Goal: Navigation & Orientation: Find specific page/section

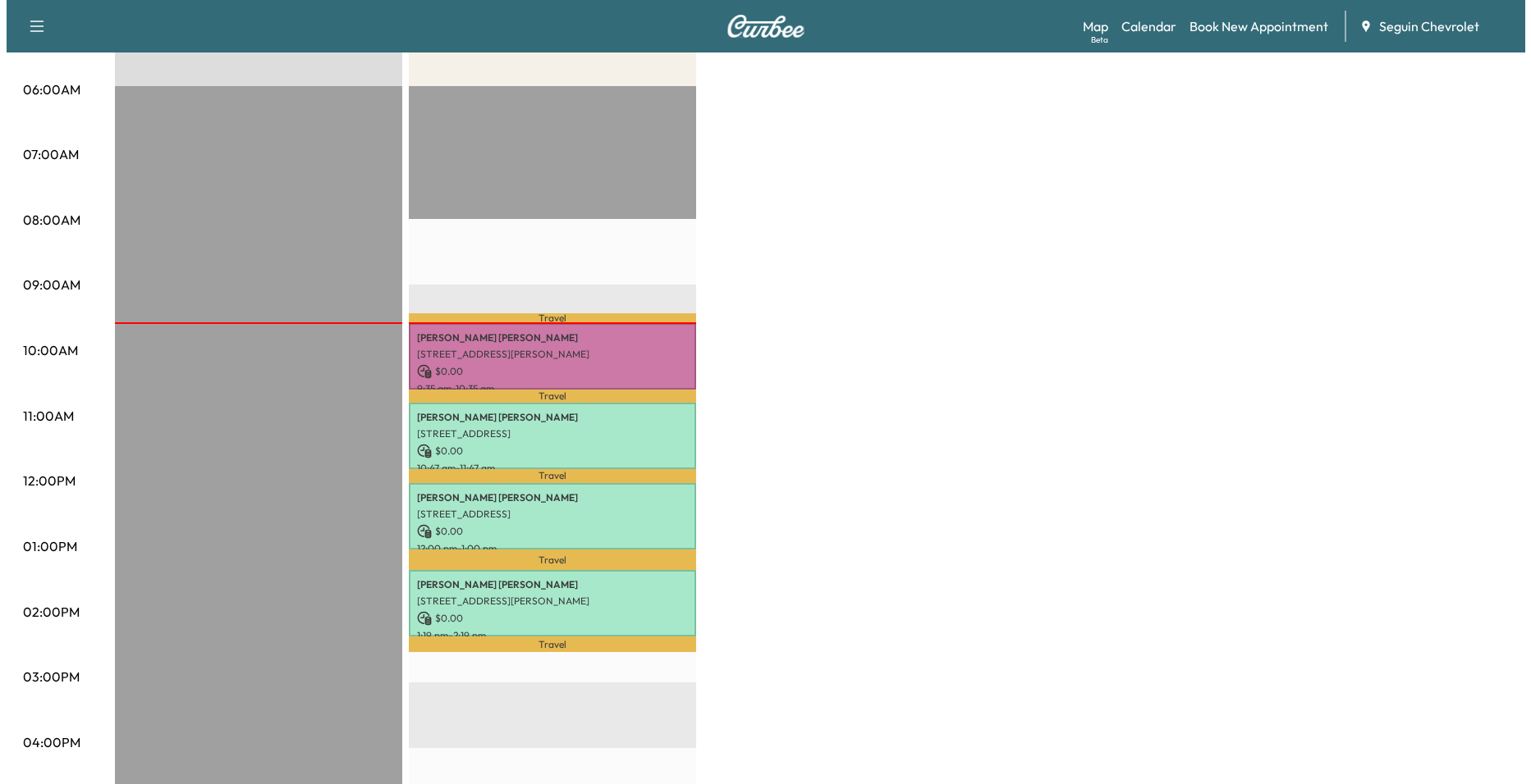
scroll to position [328, 0]
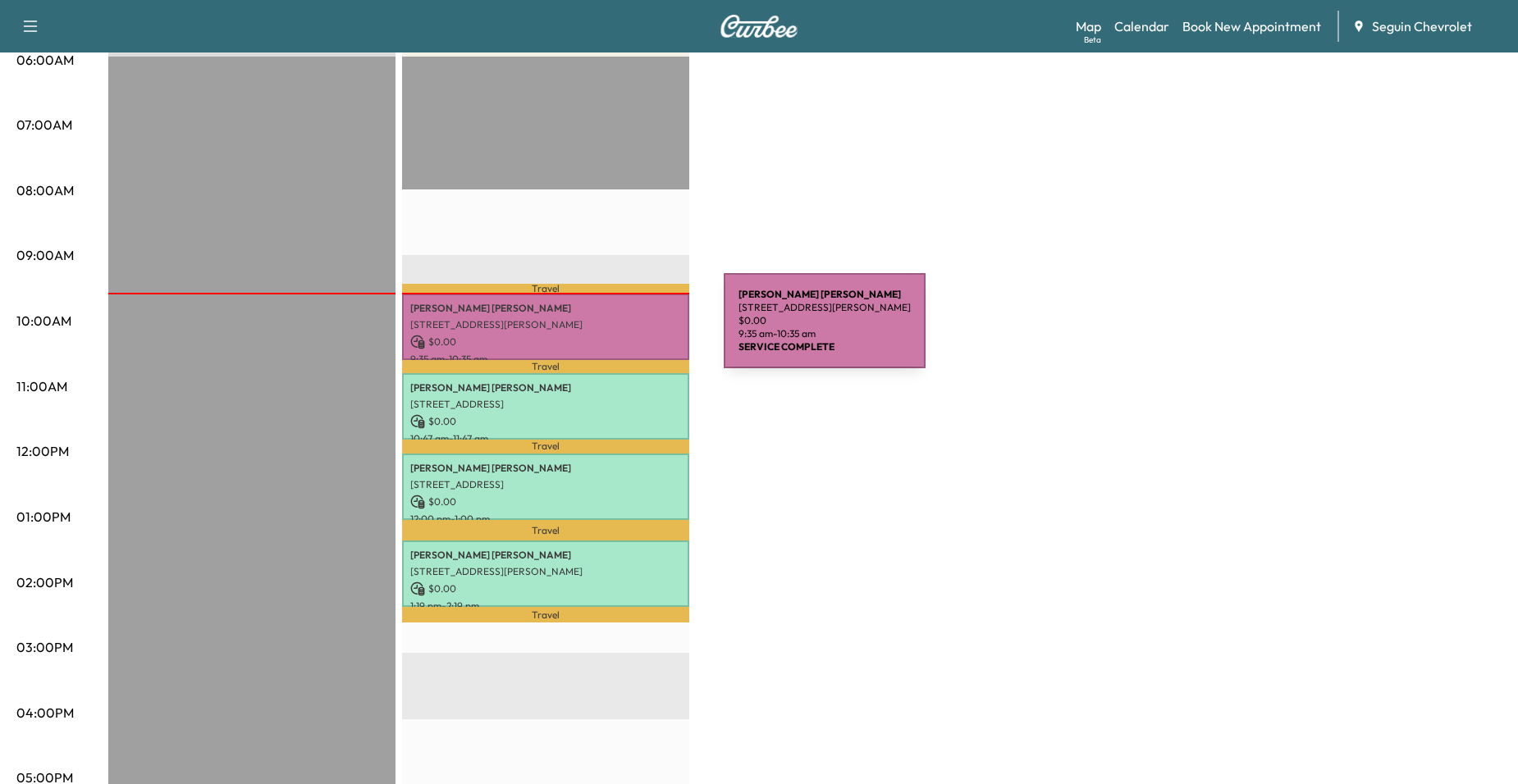
click at [598, 335] on p "$ 0.00" at bounding box center [545, 342] width 271 height 15
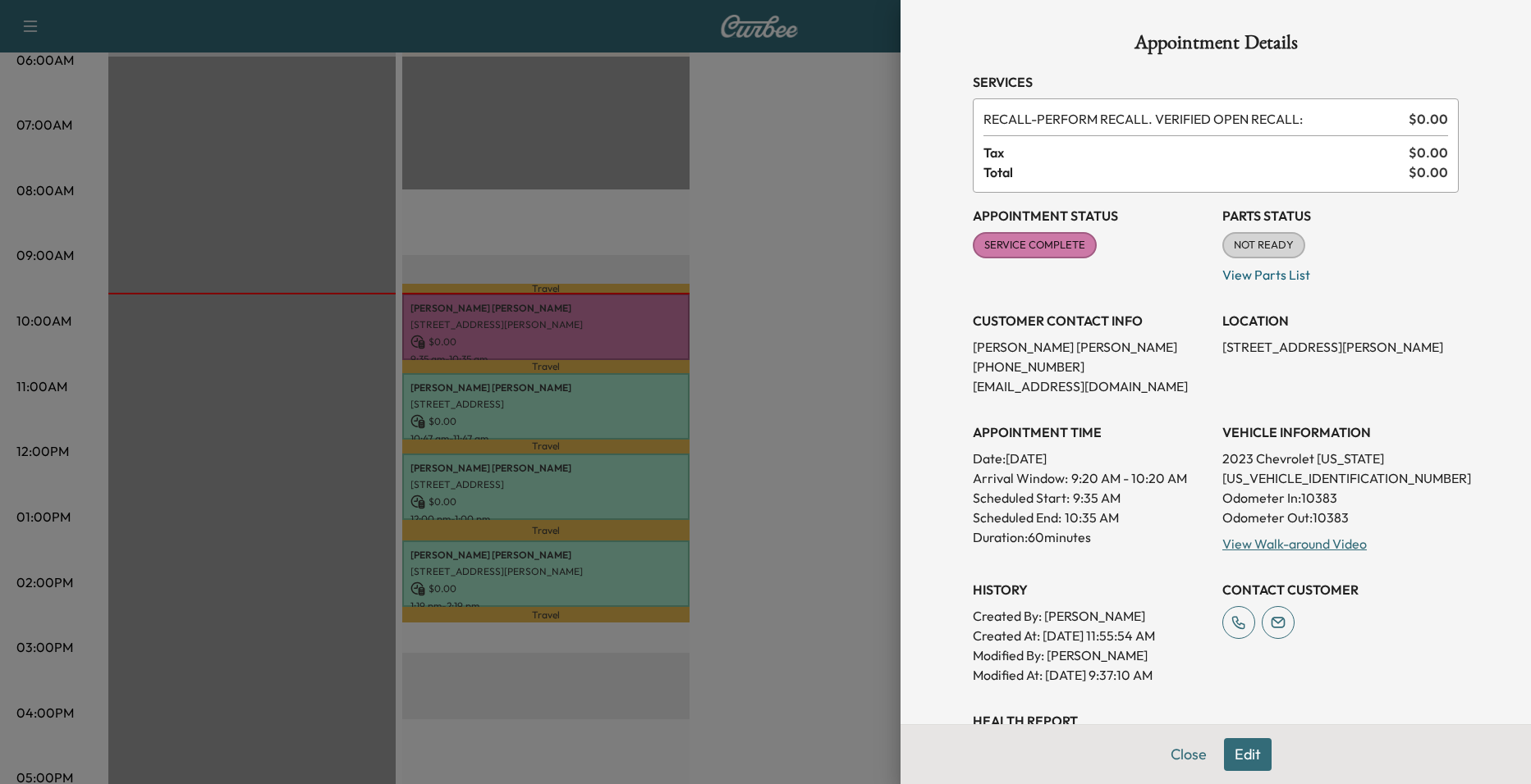
scroll to position [351, 0]
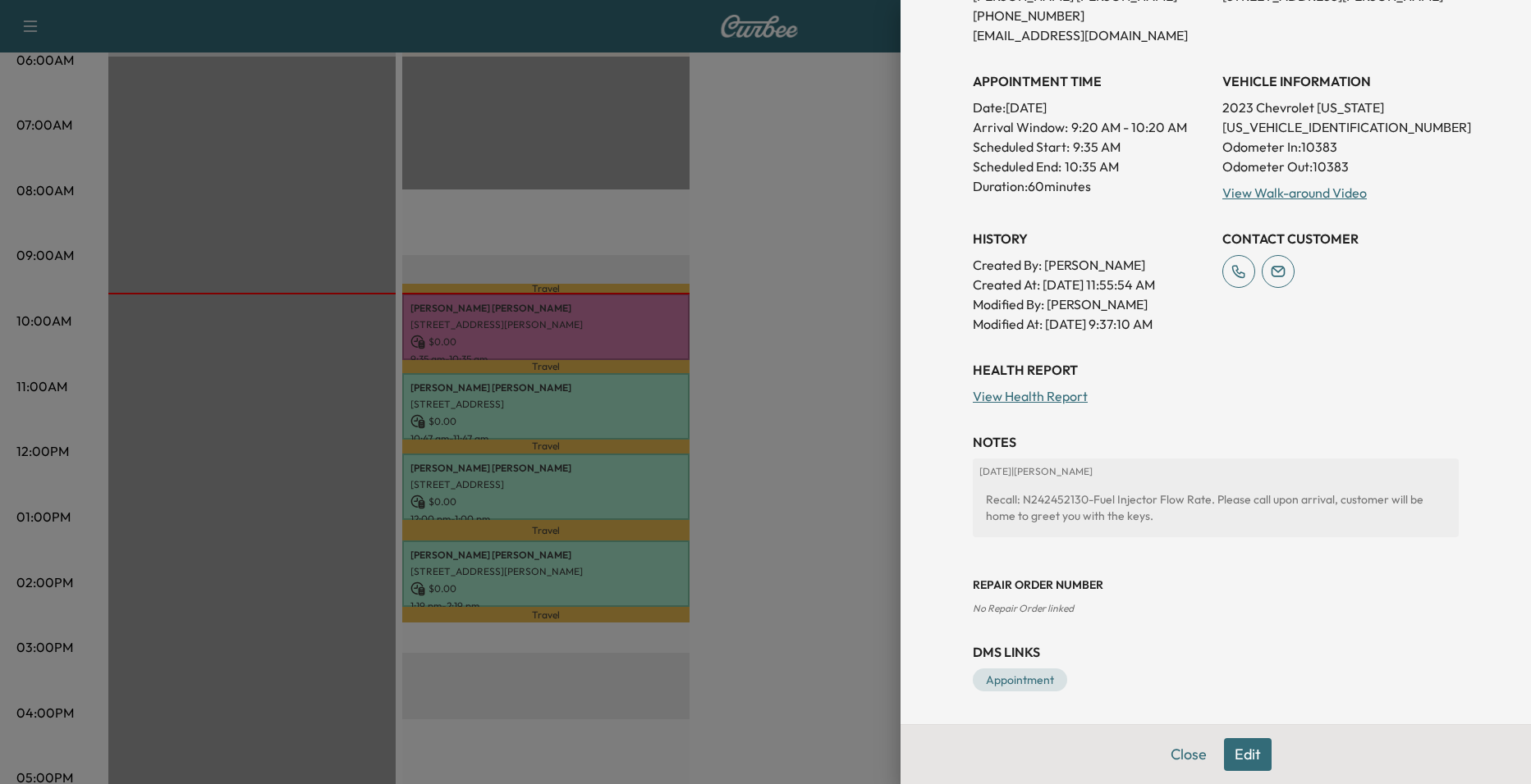
click at [806, 307] on div at bounding box center [765, 392] width 1531 height 784
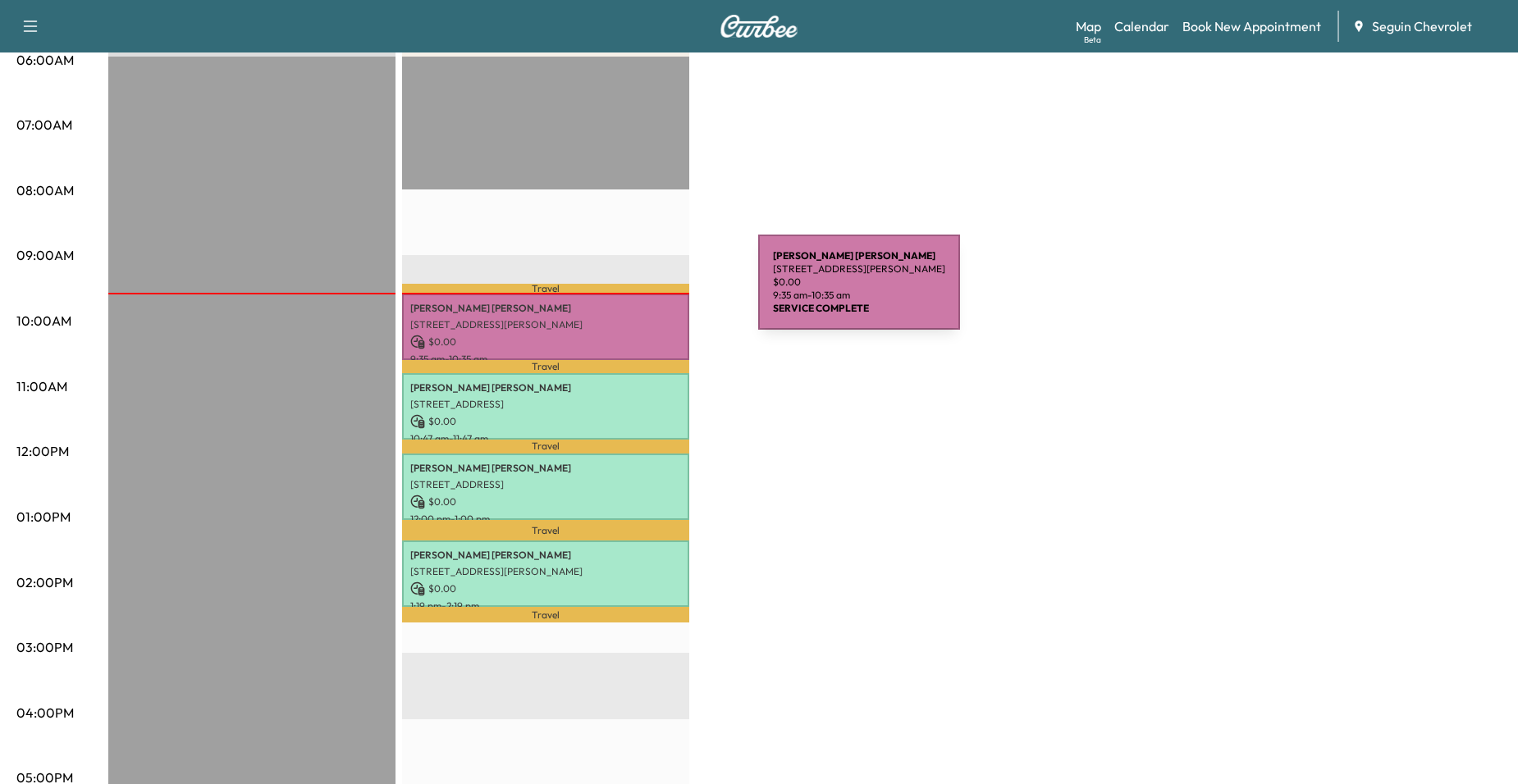
click at [608, 314] on div "Dennis Jahns 1613 Cordova Loop, Seguin, TX 78155, USA $ 0.00 9:35 am - 10:35 am" at bounding box center [545, 327] width 287 height 66
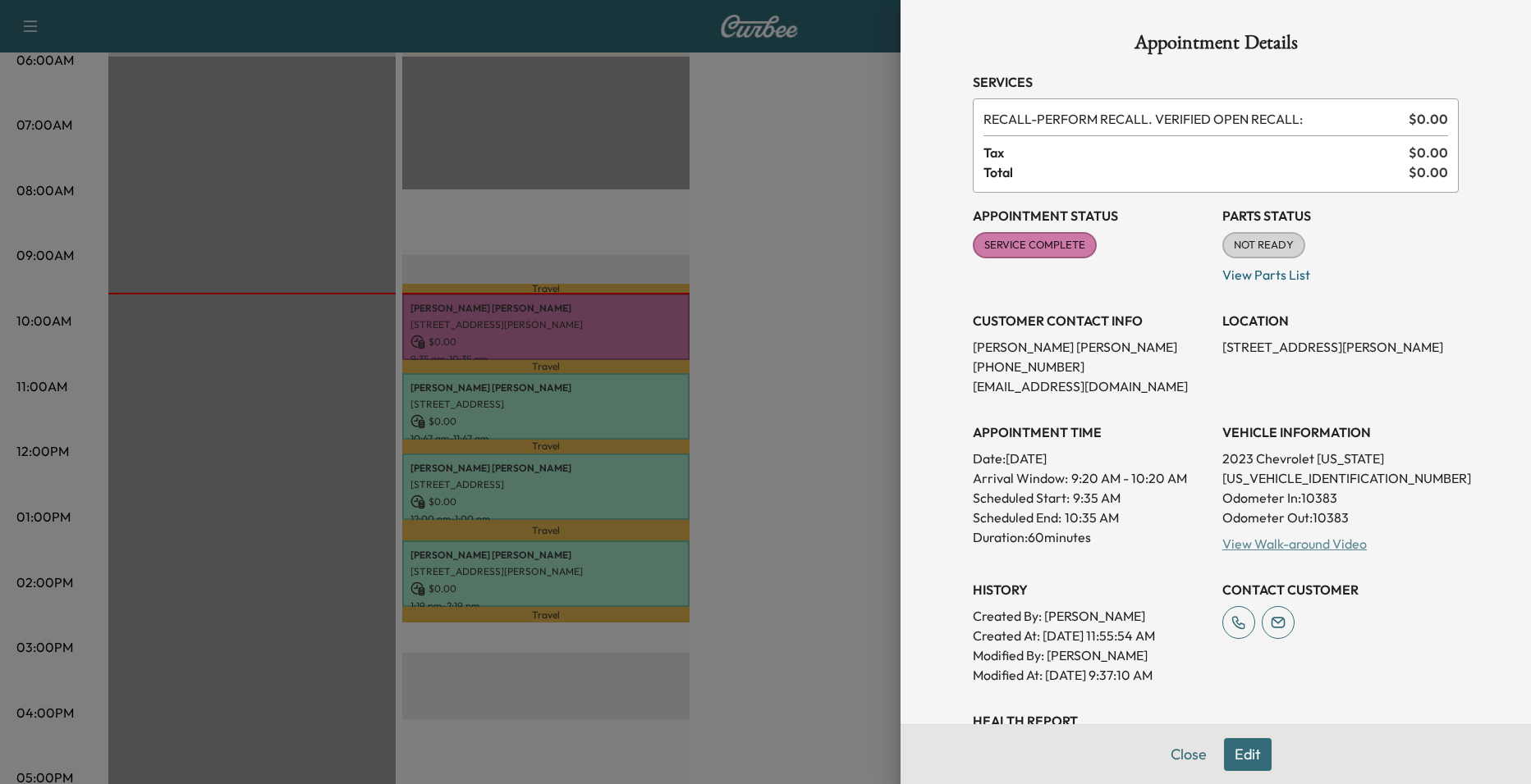
click at [1299, 547] on link "View Walk-around Video" at bounding box center [1294, 543] width 145 height 16
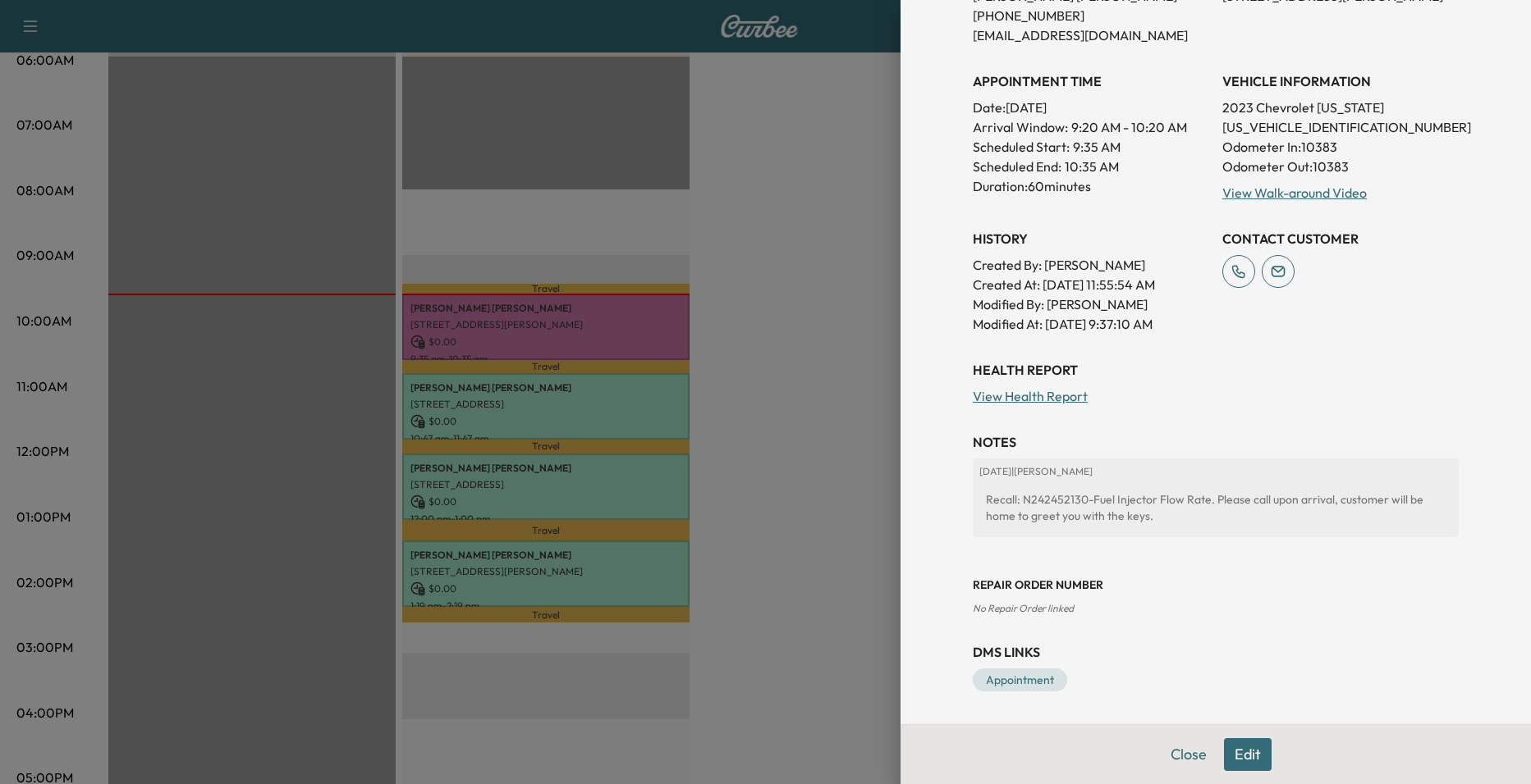
click at [716, 372] on div at bounding box center [765, 392] width 1531 height 784
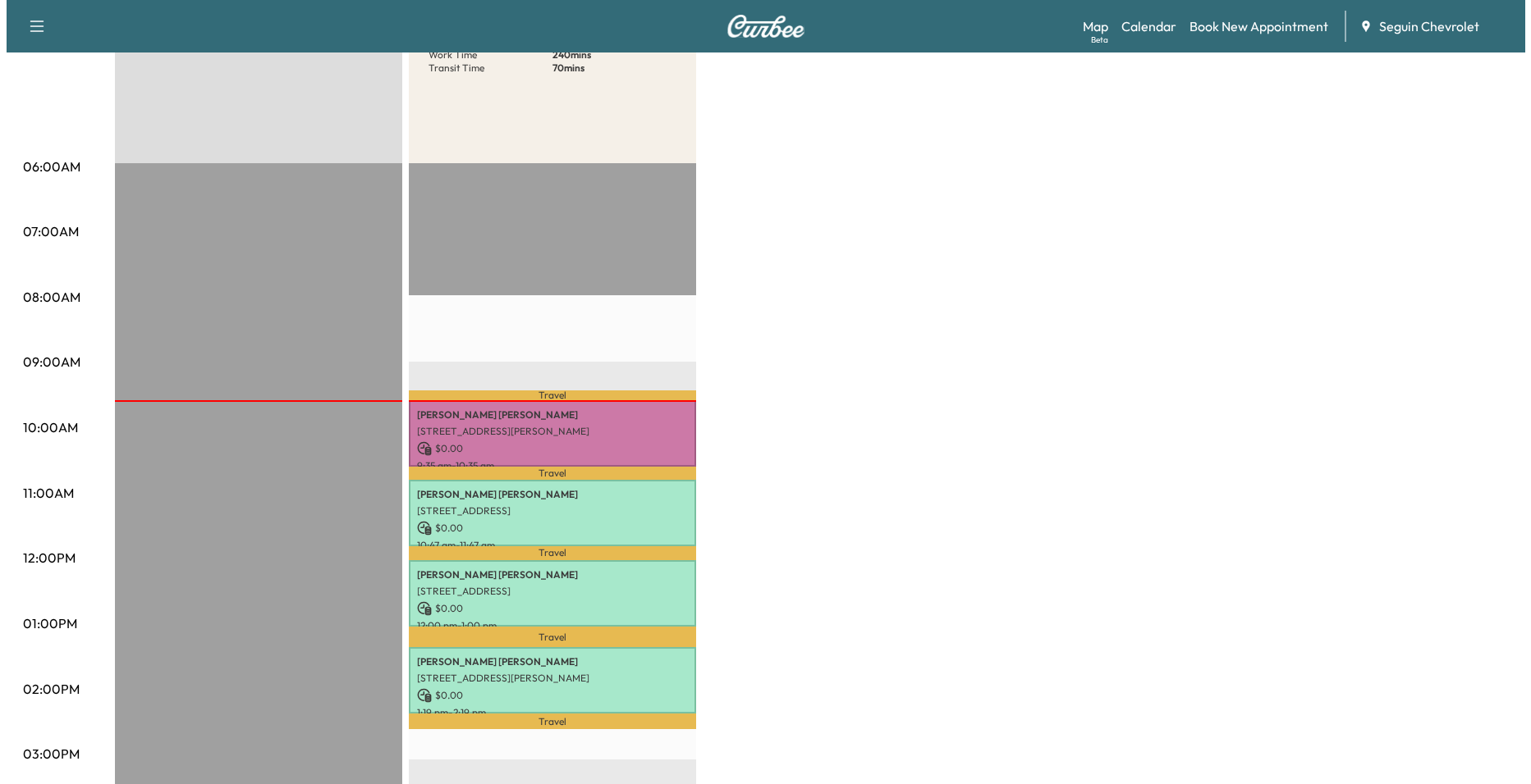
scroll to position [82, 0]
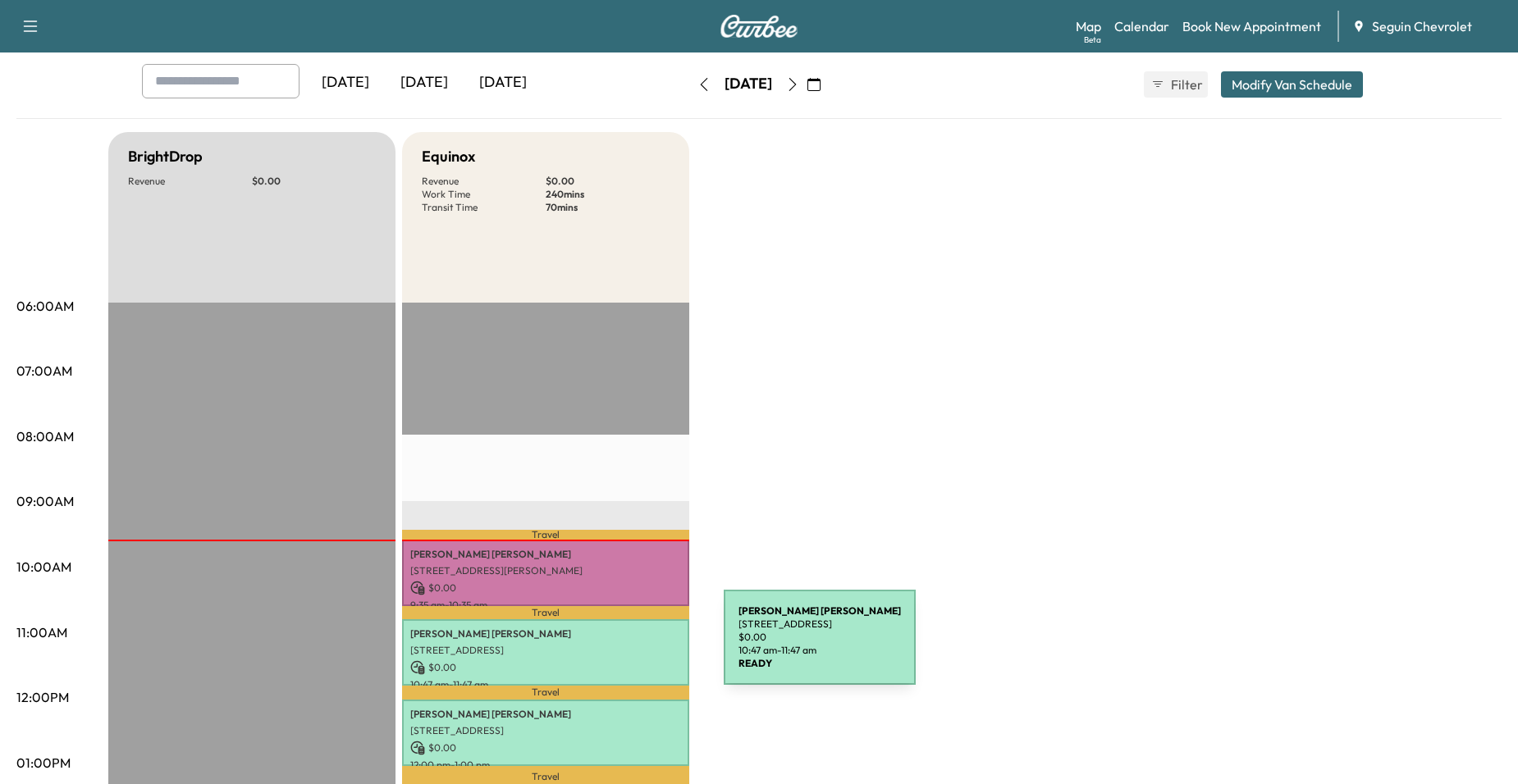
click at [598, 648] on p "[STREET_ADDRESS]" at bounding box center [545, 651] width 271 height 14
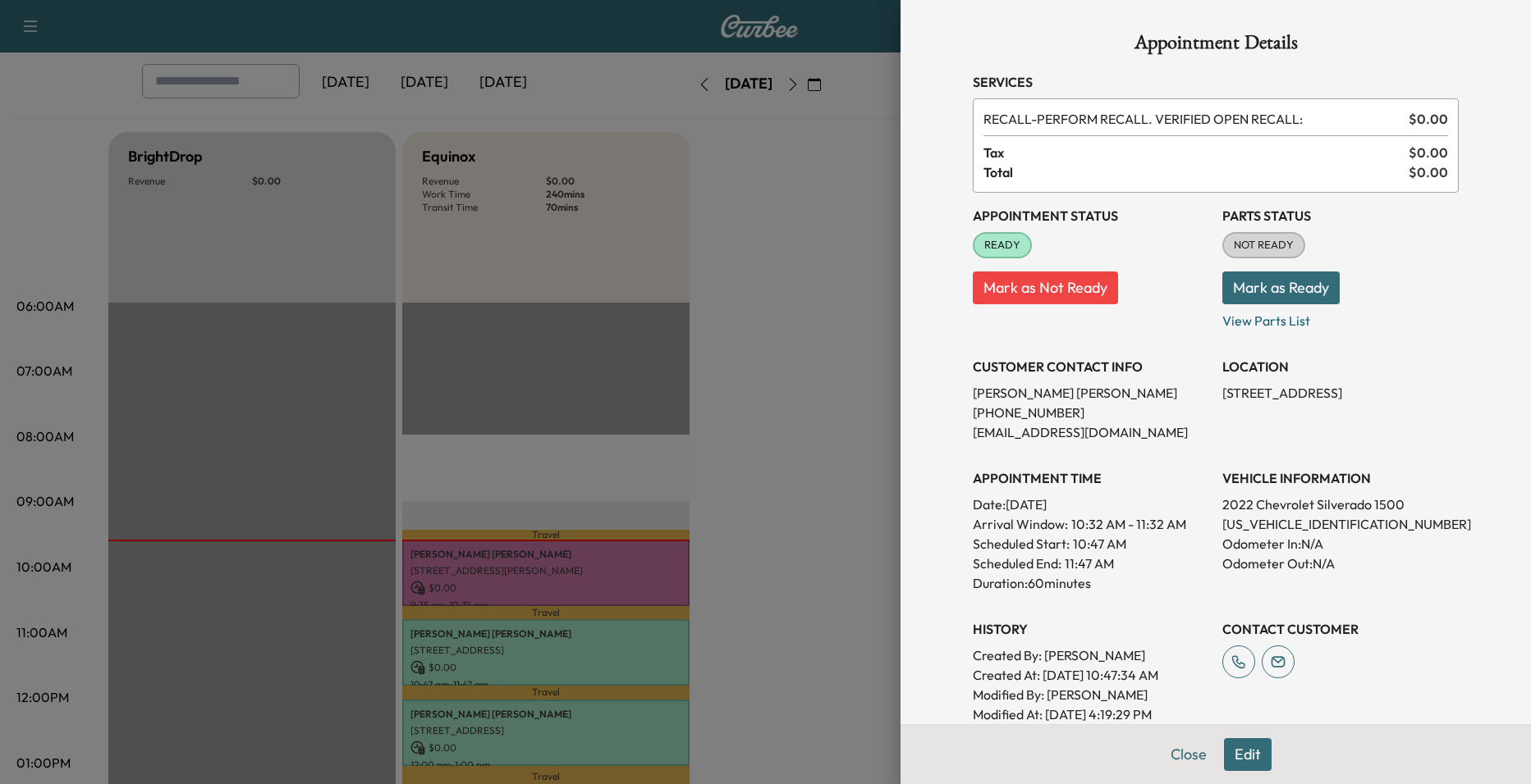
click at [1001, 476] on h3 "APPOINTMENT TIME" at bounding box center [1090, 478] width 236 height 19
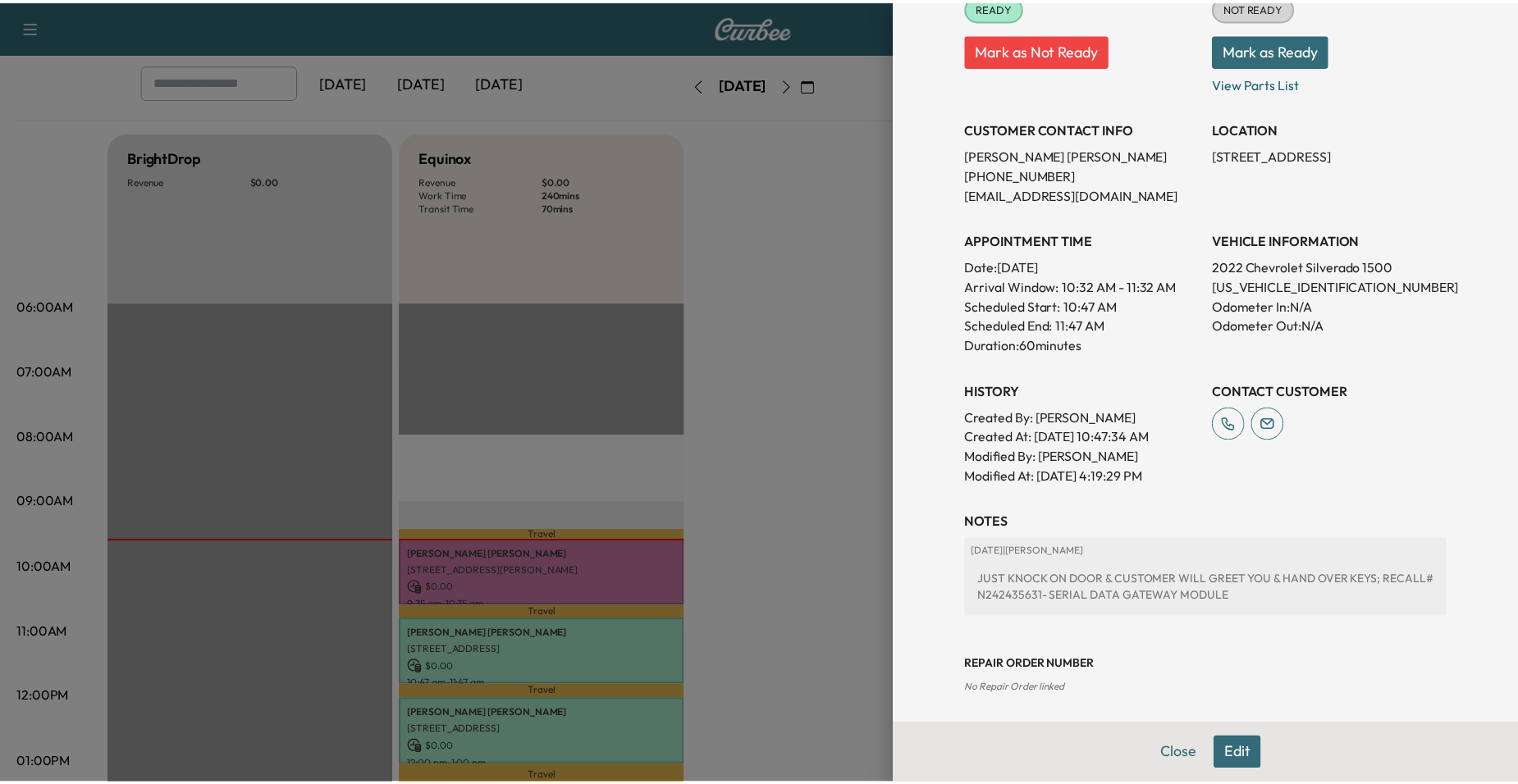
scroll to position [246, 0]
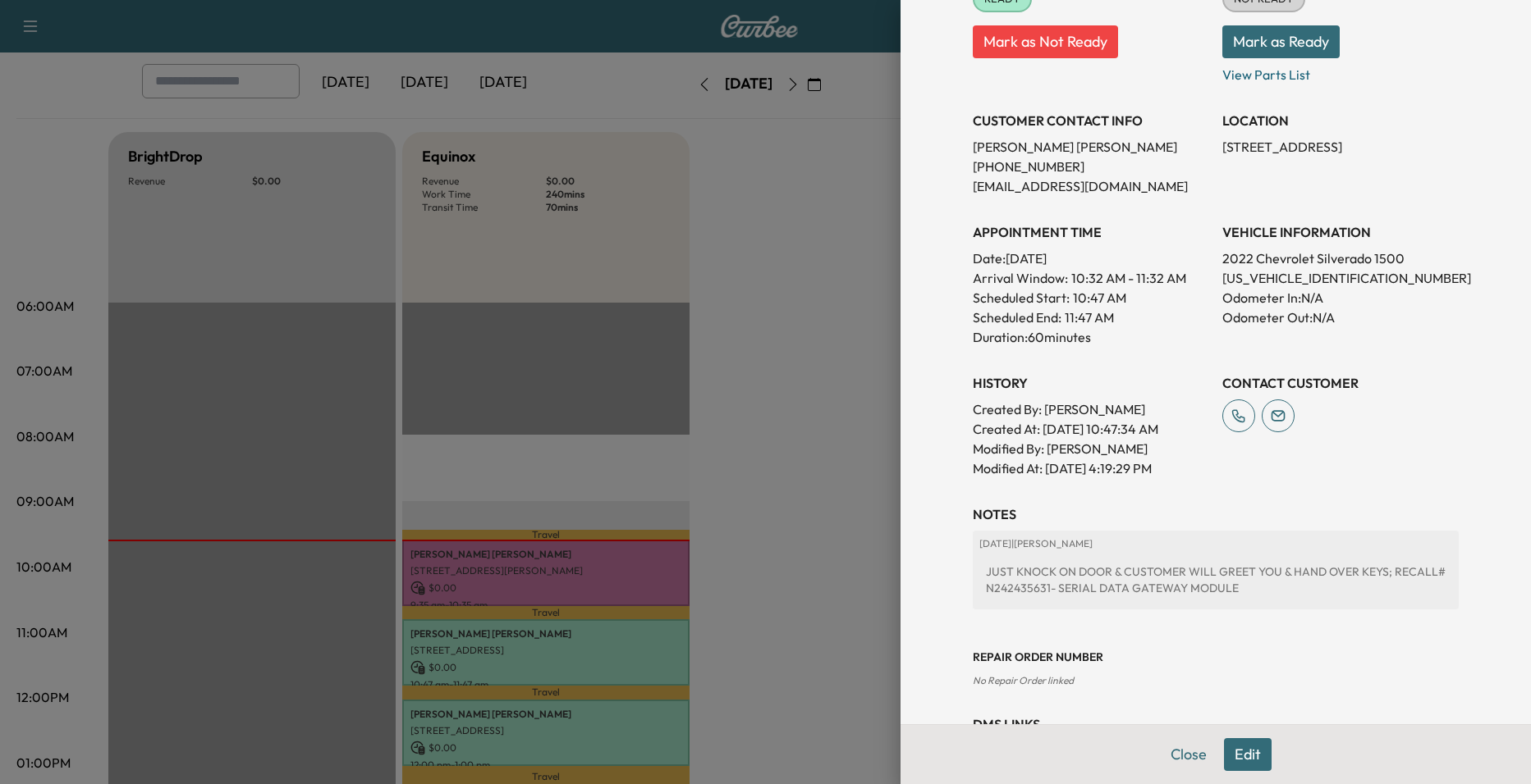
click at [820, 418] on div at bounding box center [765, 392] width 1531 height 784
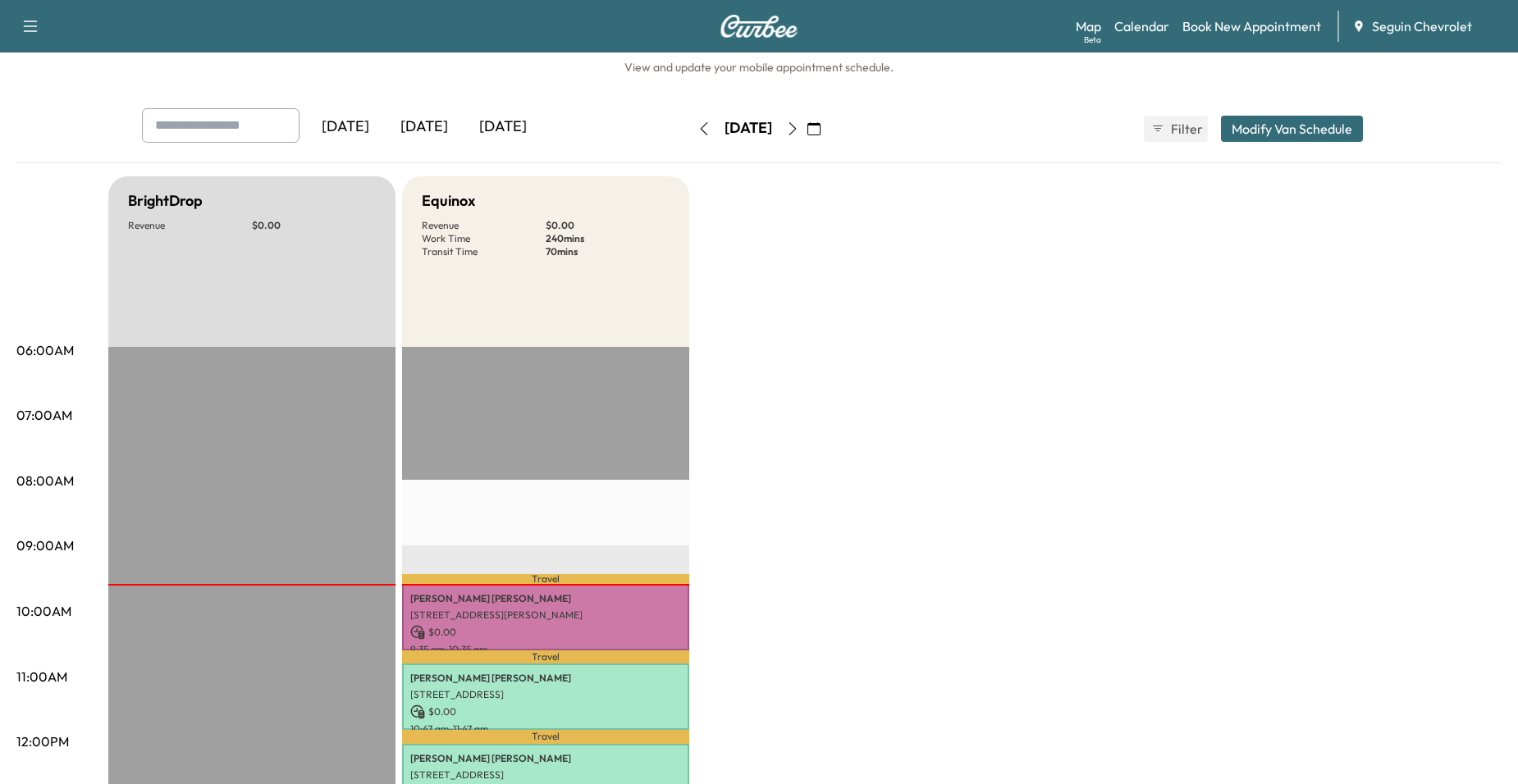
scroll to position [0, 0]
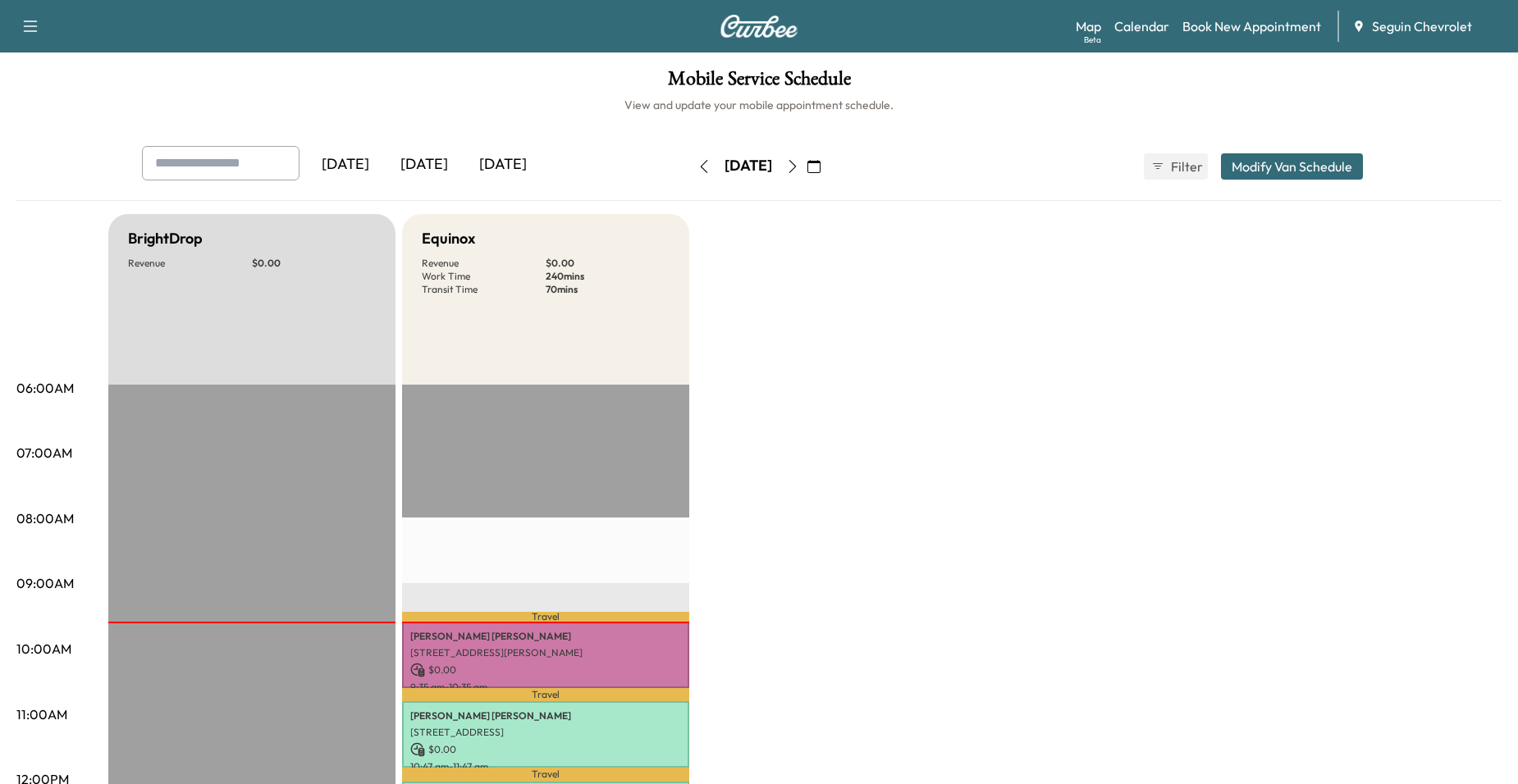
click at [799, 160] on icon "button" at bounding box center [793, 167] width 14 height 14
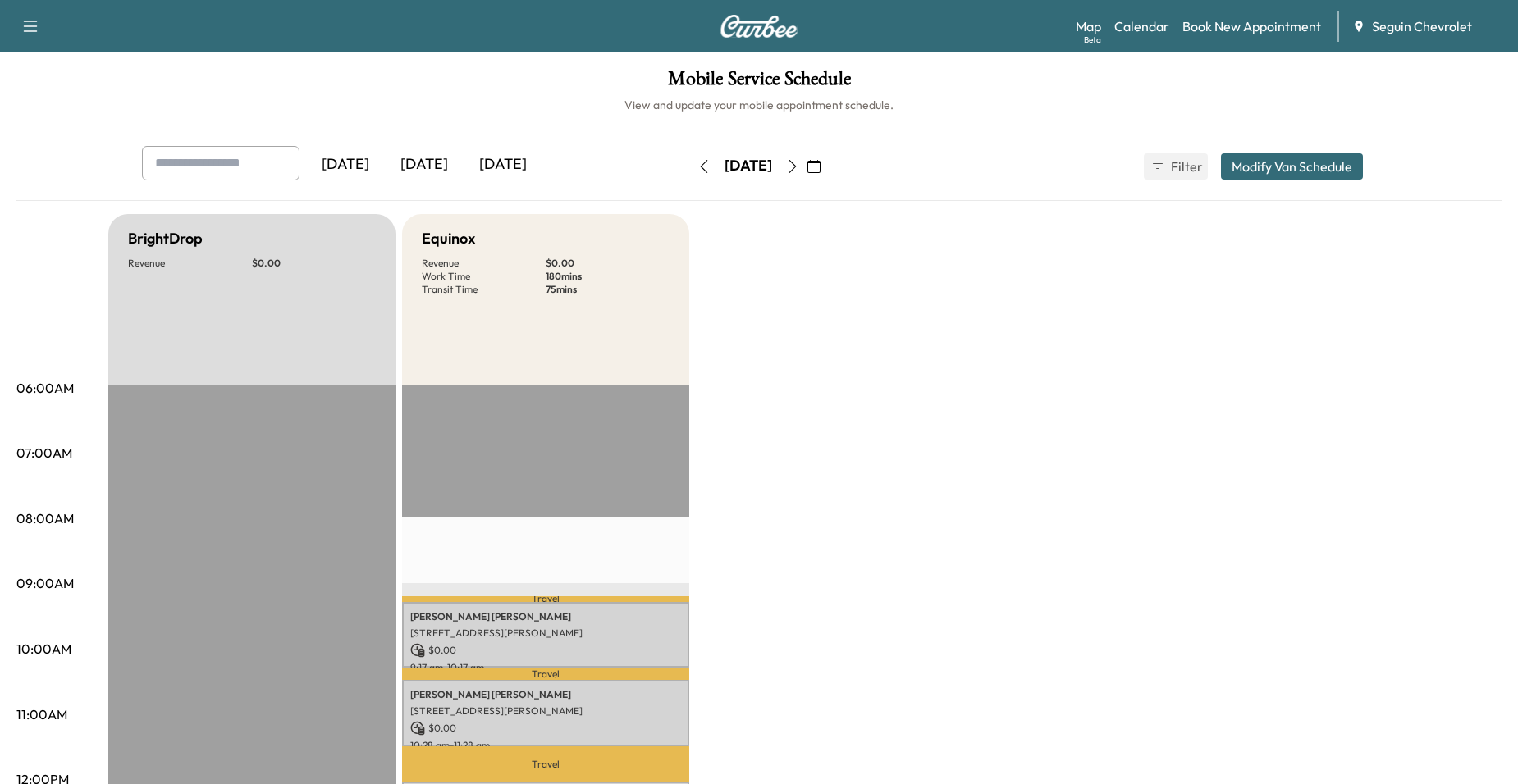
click at [807, 170] on button "button" at bounding box center [792, 166] width 28 height 26
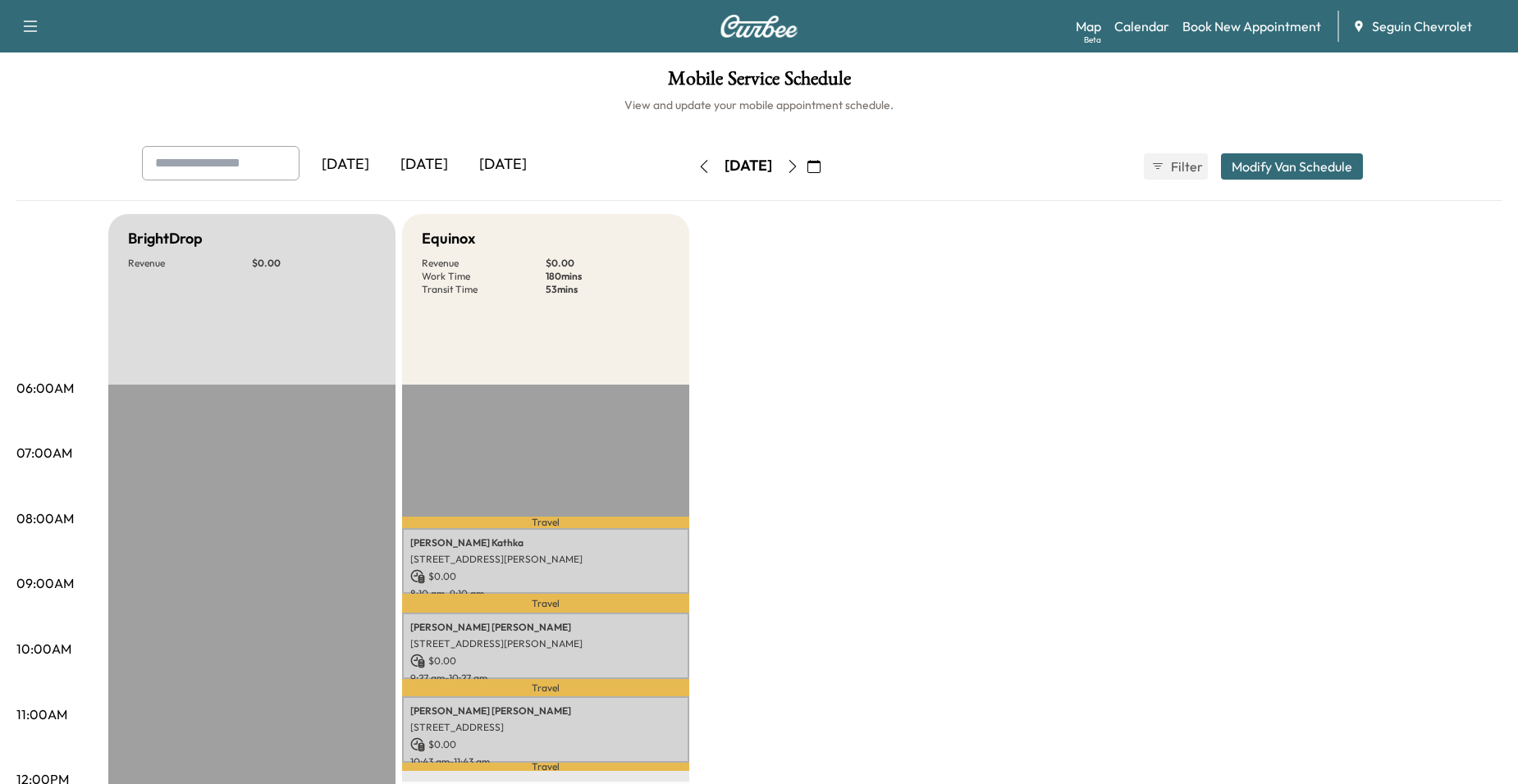
click at [799, 170] on icon "button" at bounding box center [793, 167] width 14 height 14
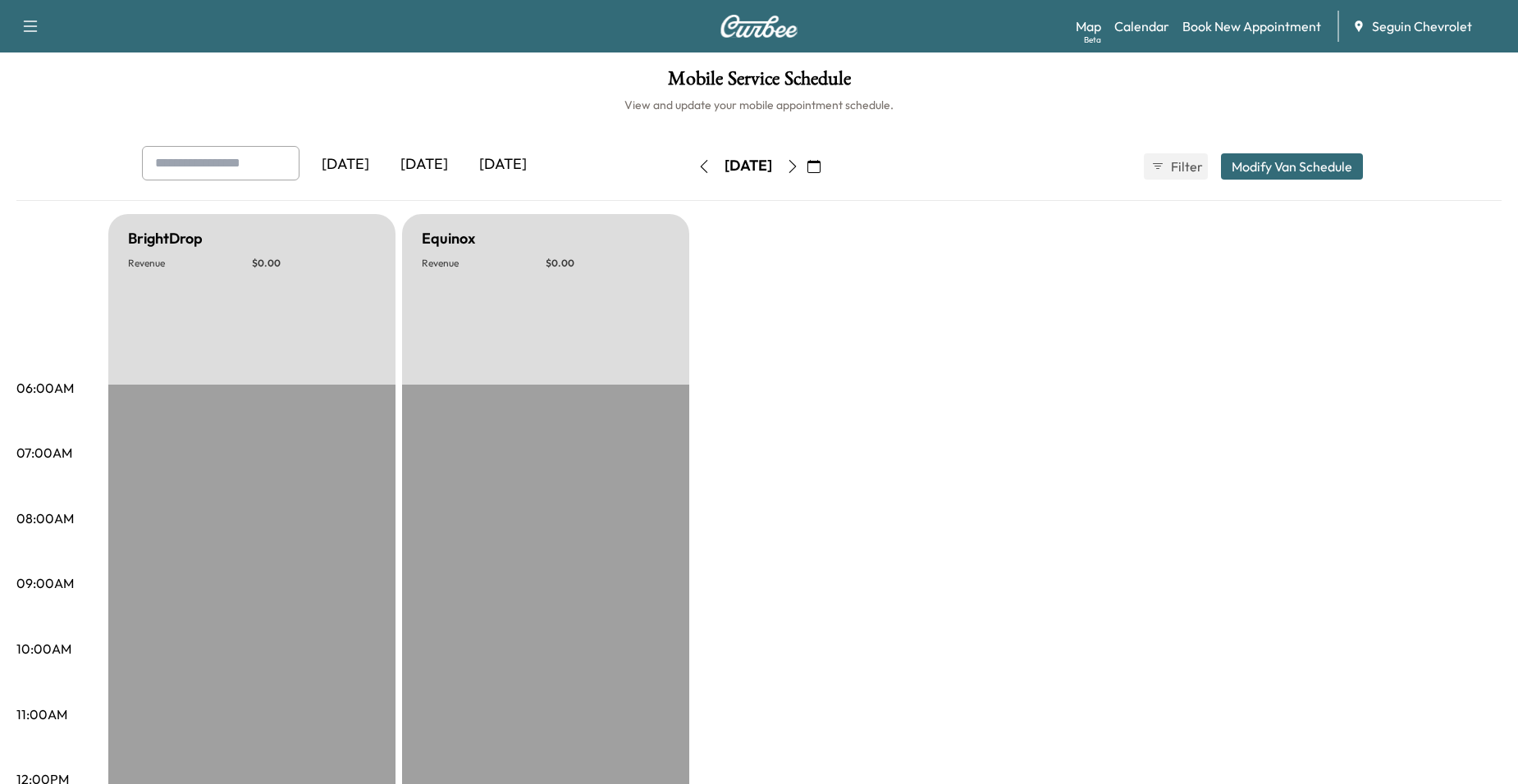
click at [799, 170] on icon "button" at bounding box center [793, 167] width 14 height 14
click at [797, 170] on icon "button" at bounding box center [793, 167] width 8 height 14
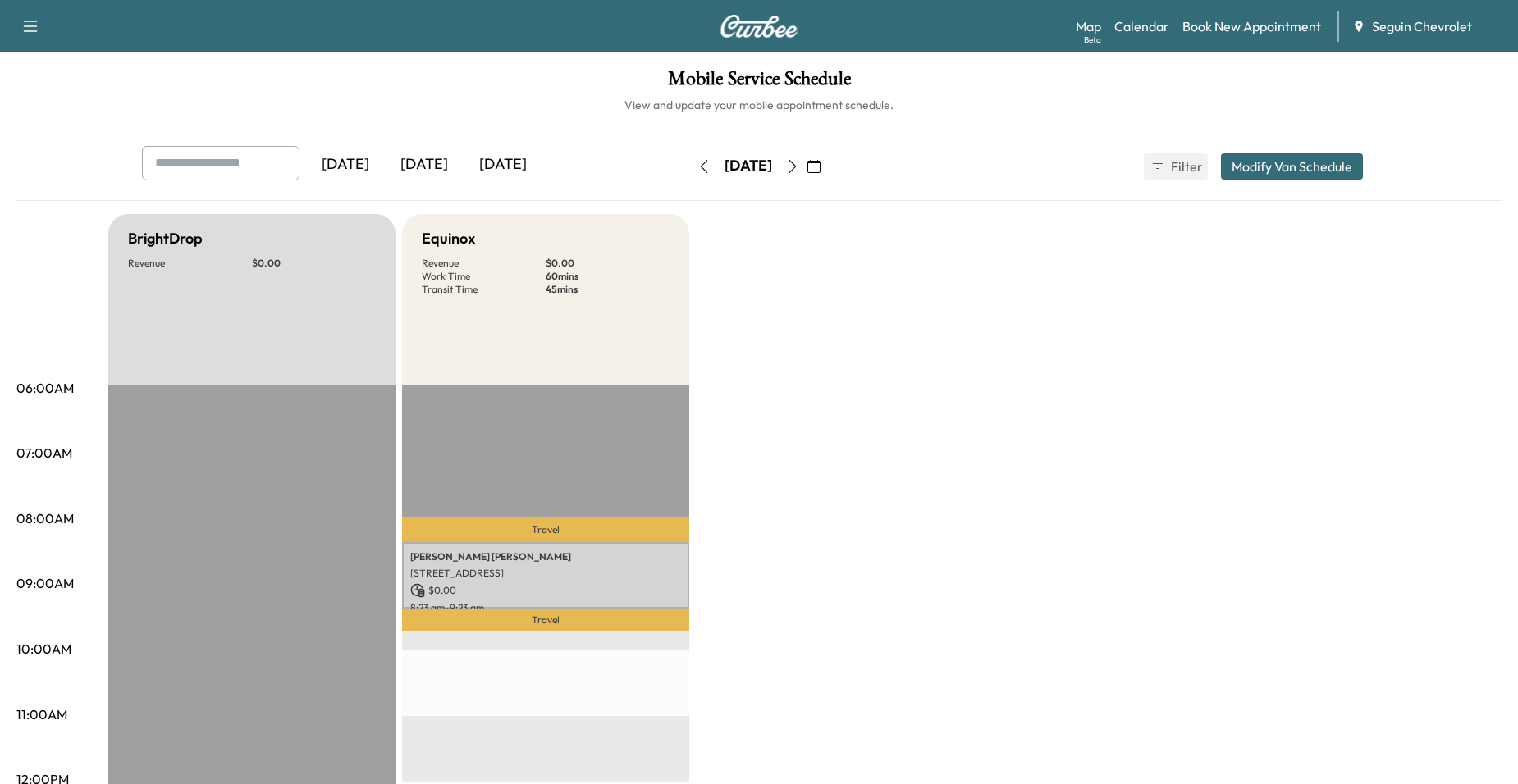
click at [799, 172] on icon "button" at bounding box center [793, 167] width 14 height 14
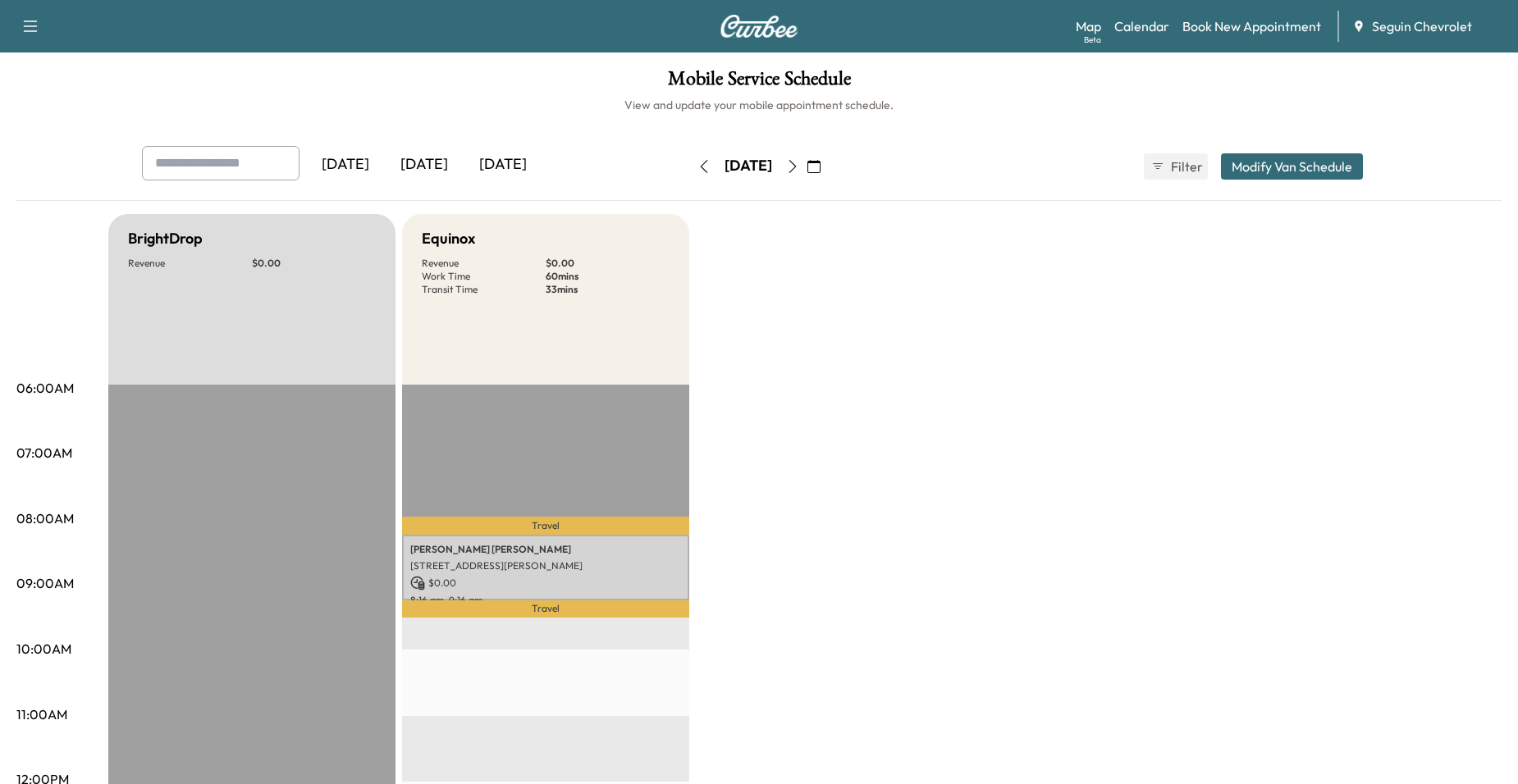
click at [799, 171] on icon "button" at bounding box center [793, 167] width 14 height 14
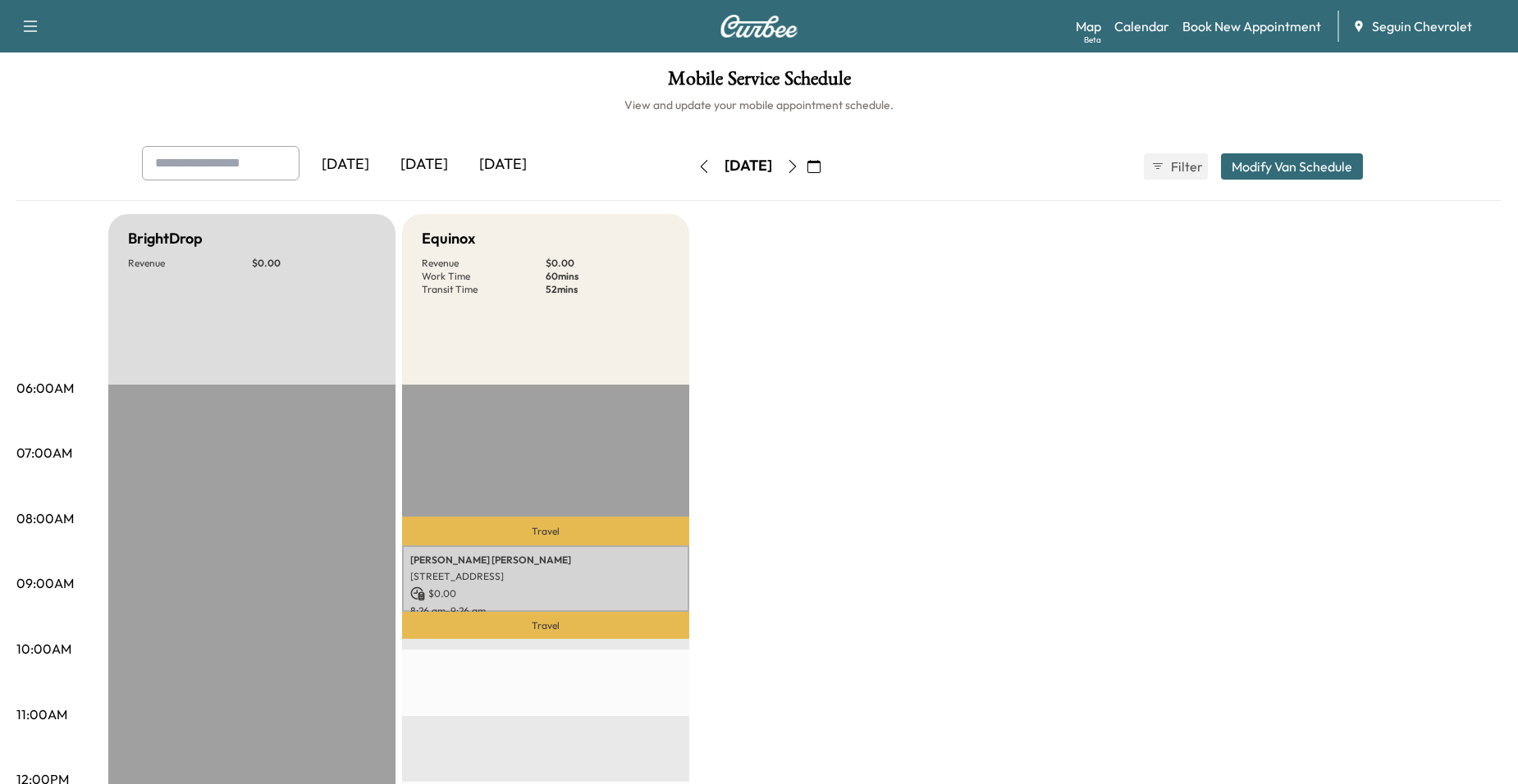
click at [690, 167] on button "button" at bounding box center [704, 166] width 28 height 26
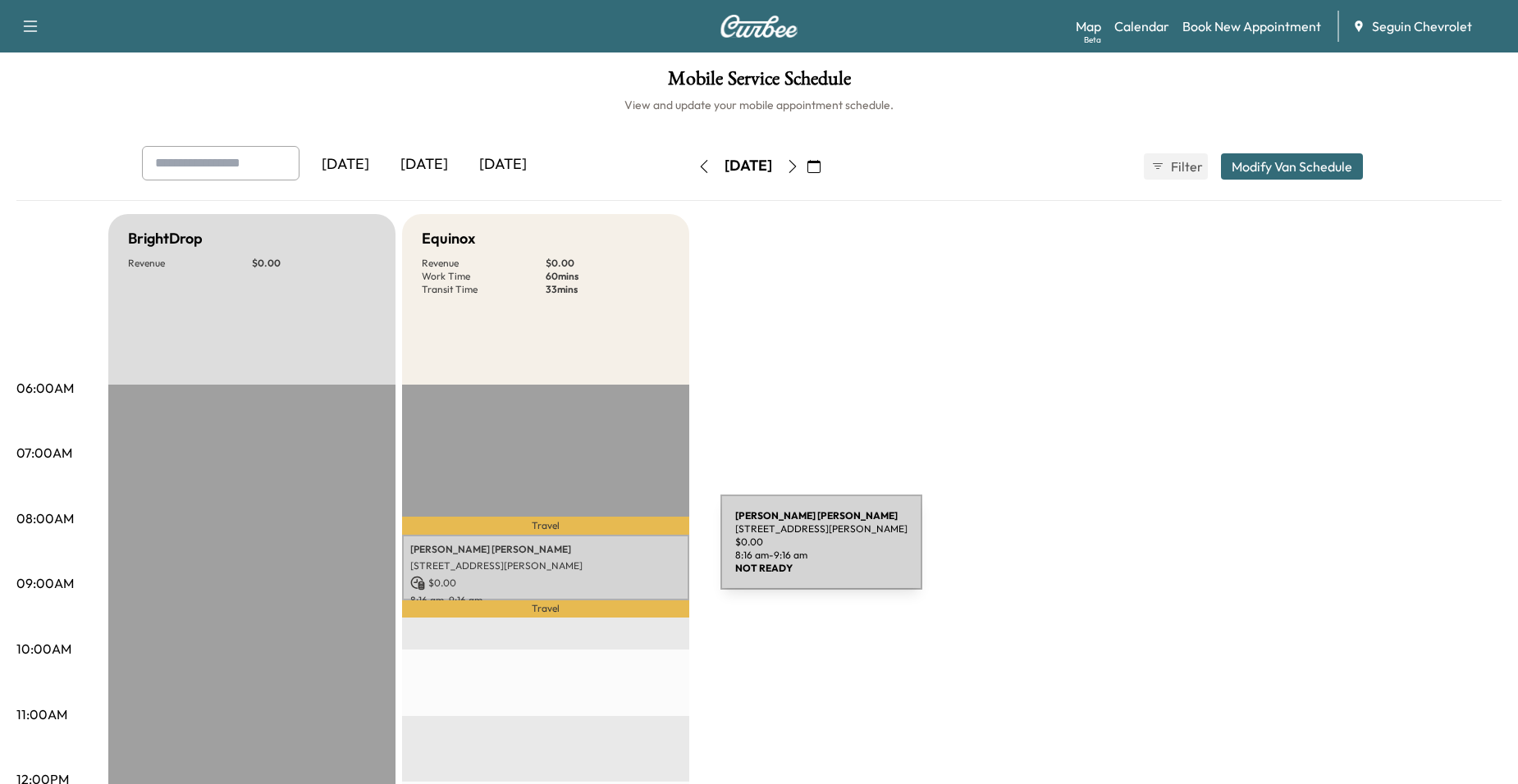
click at [597, 552] on p "Manuel Martinez" at bounding box center [545, 550] width 271 height 14
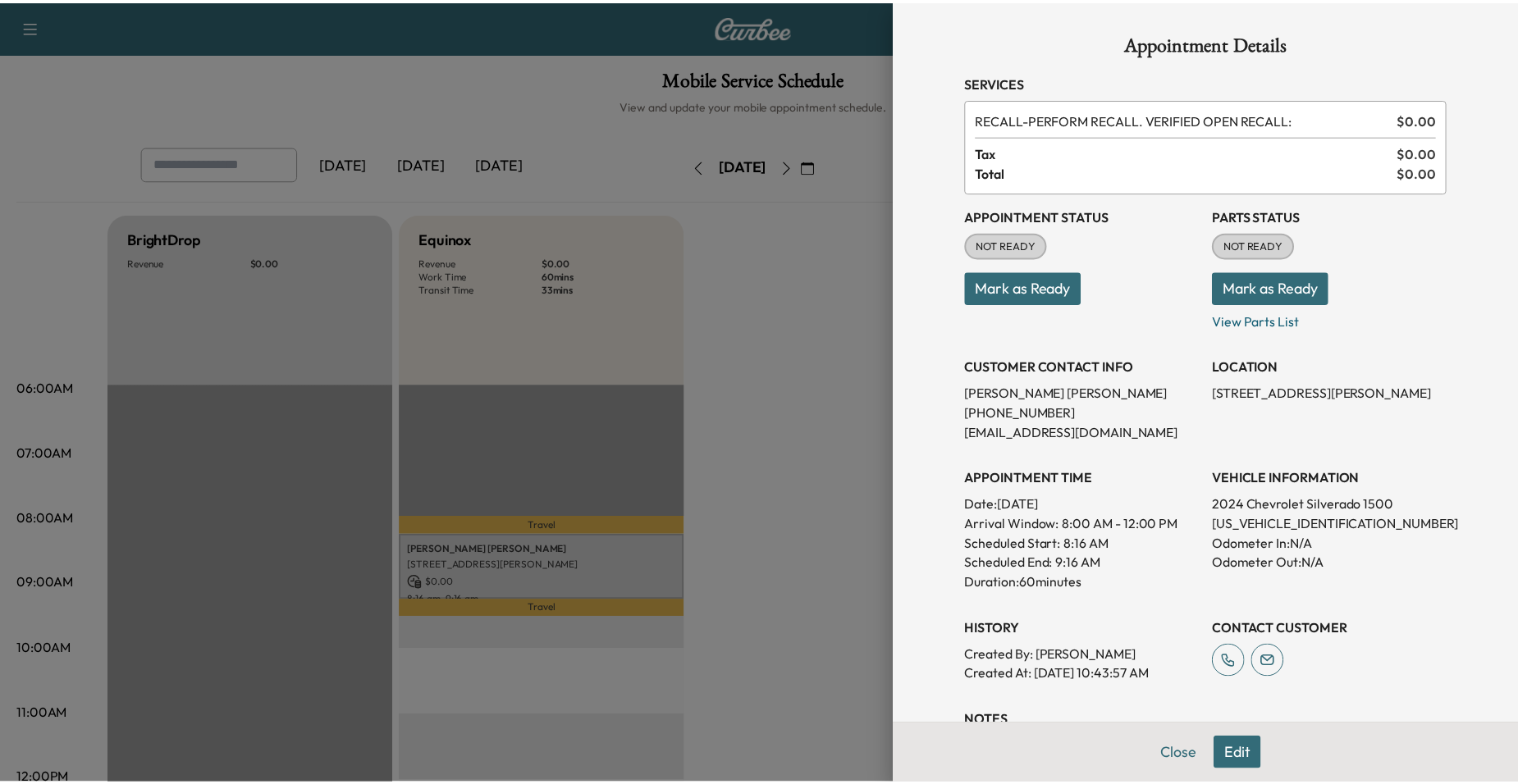
scroll to position [311, 0]
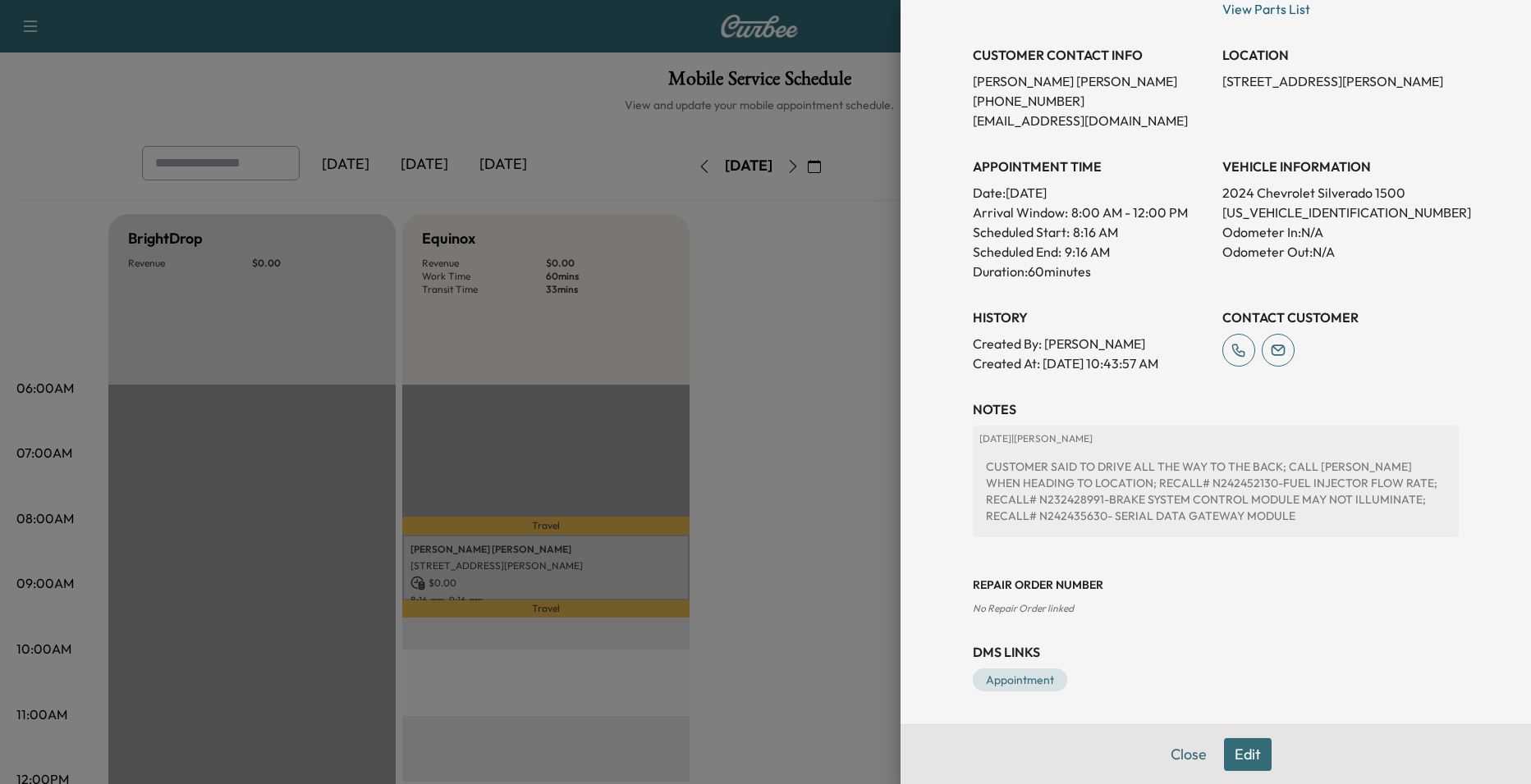
click at [803, 427] on div at bounding box center [765, 392] width 1531 height 784
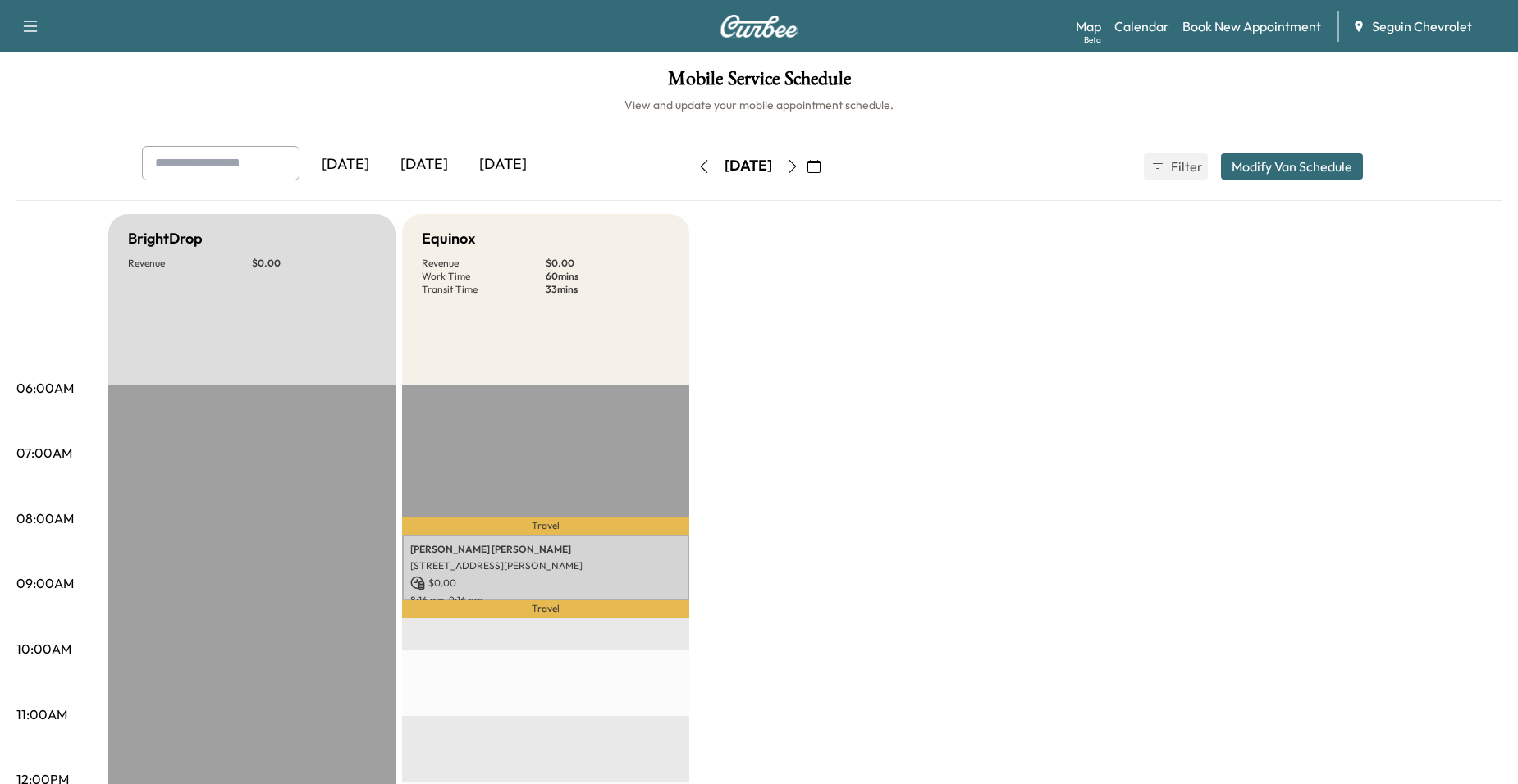
click at [807, 167] on button "button" at bounding box center [792, 166] width 28 height 26
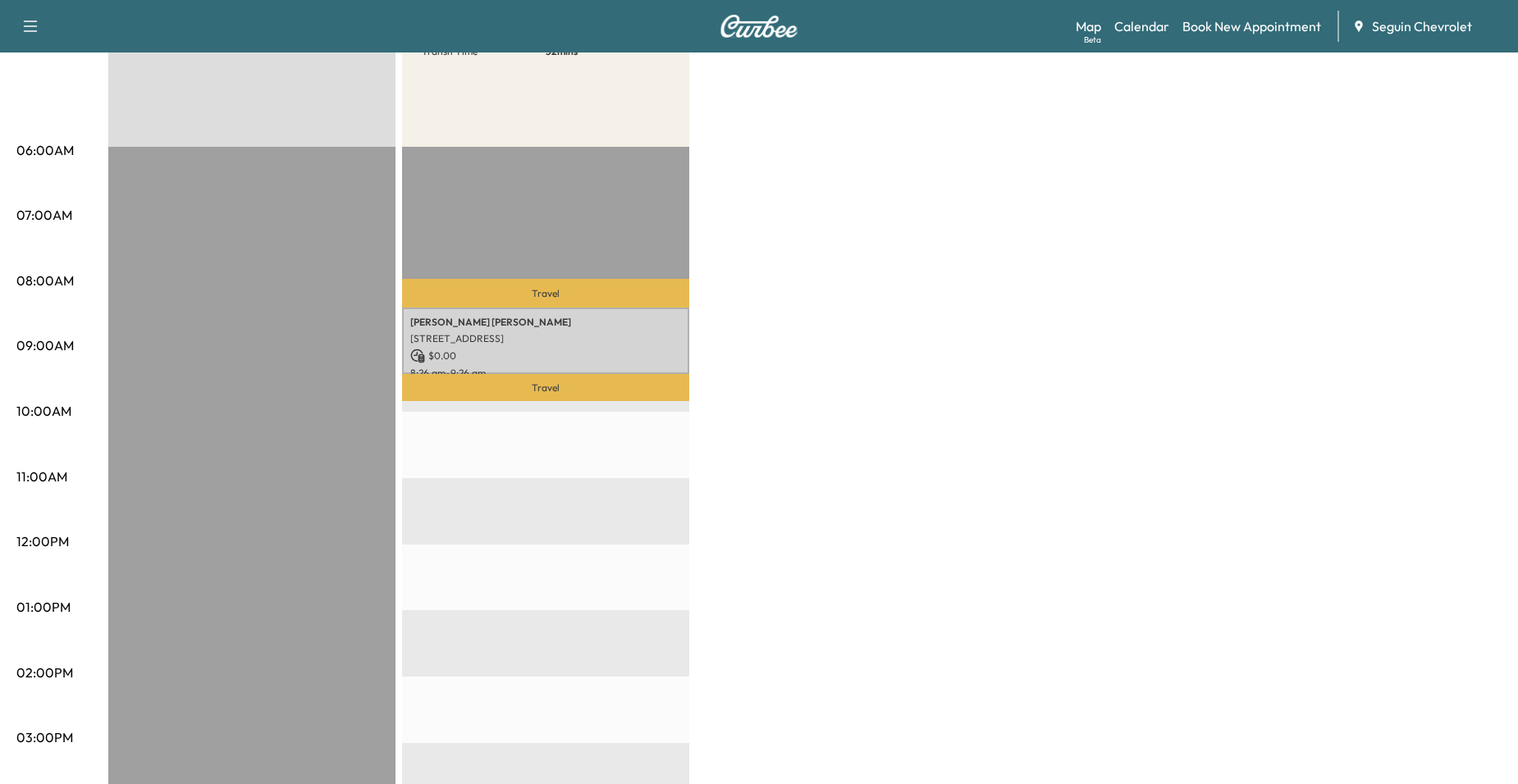
scroll to position [246, 0]
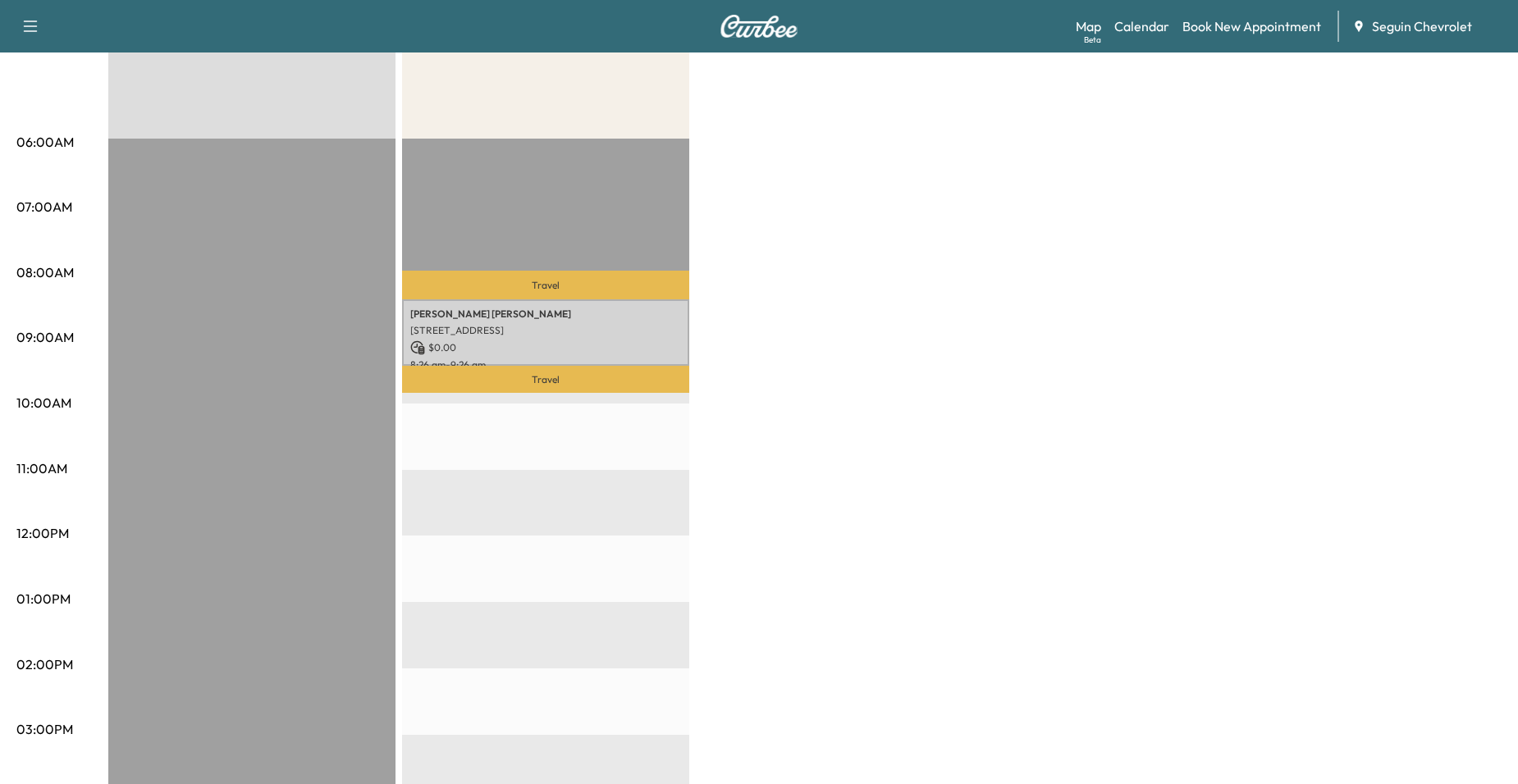
click at [582, 369] on p "Travel" at bounding box center [545, 379] width 287 height 28
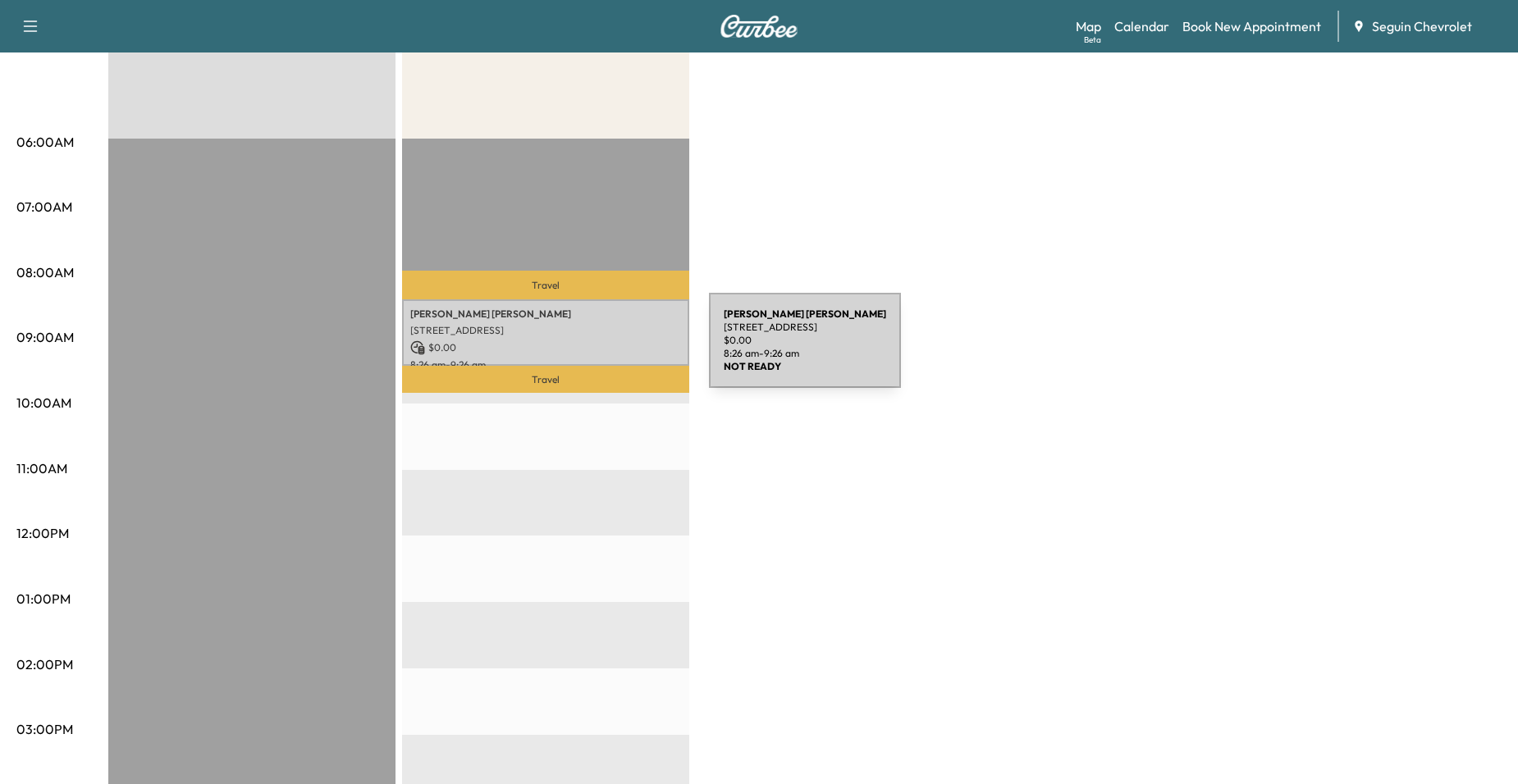
click at [586, 350] on p "$ 0.00" at bounding box center [545, 347] width 271 height 15
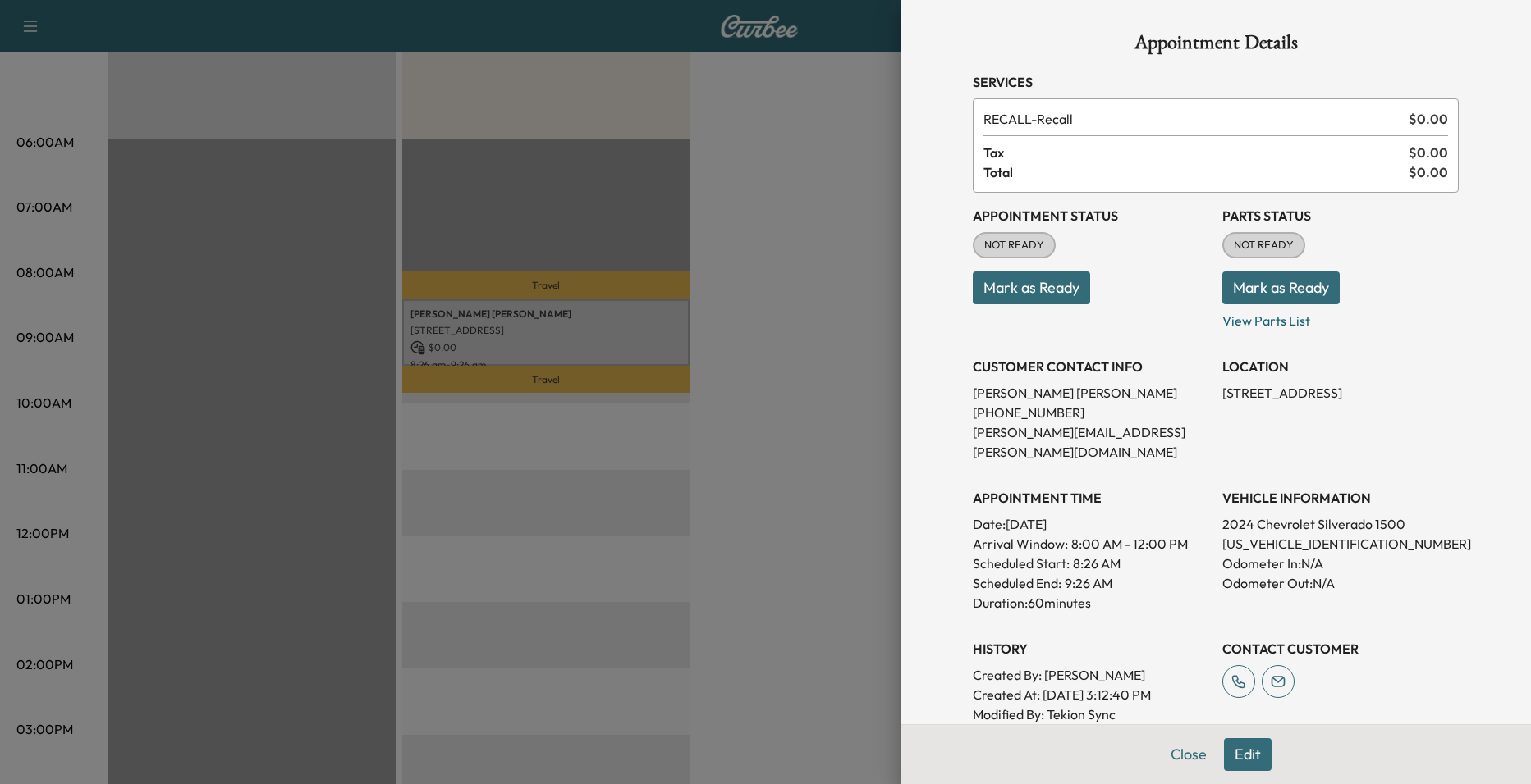
click at [573, 447] on div at bounding box center [765, 392] width 1531 height 784
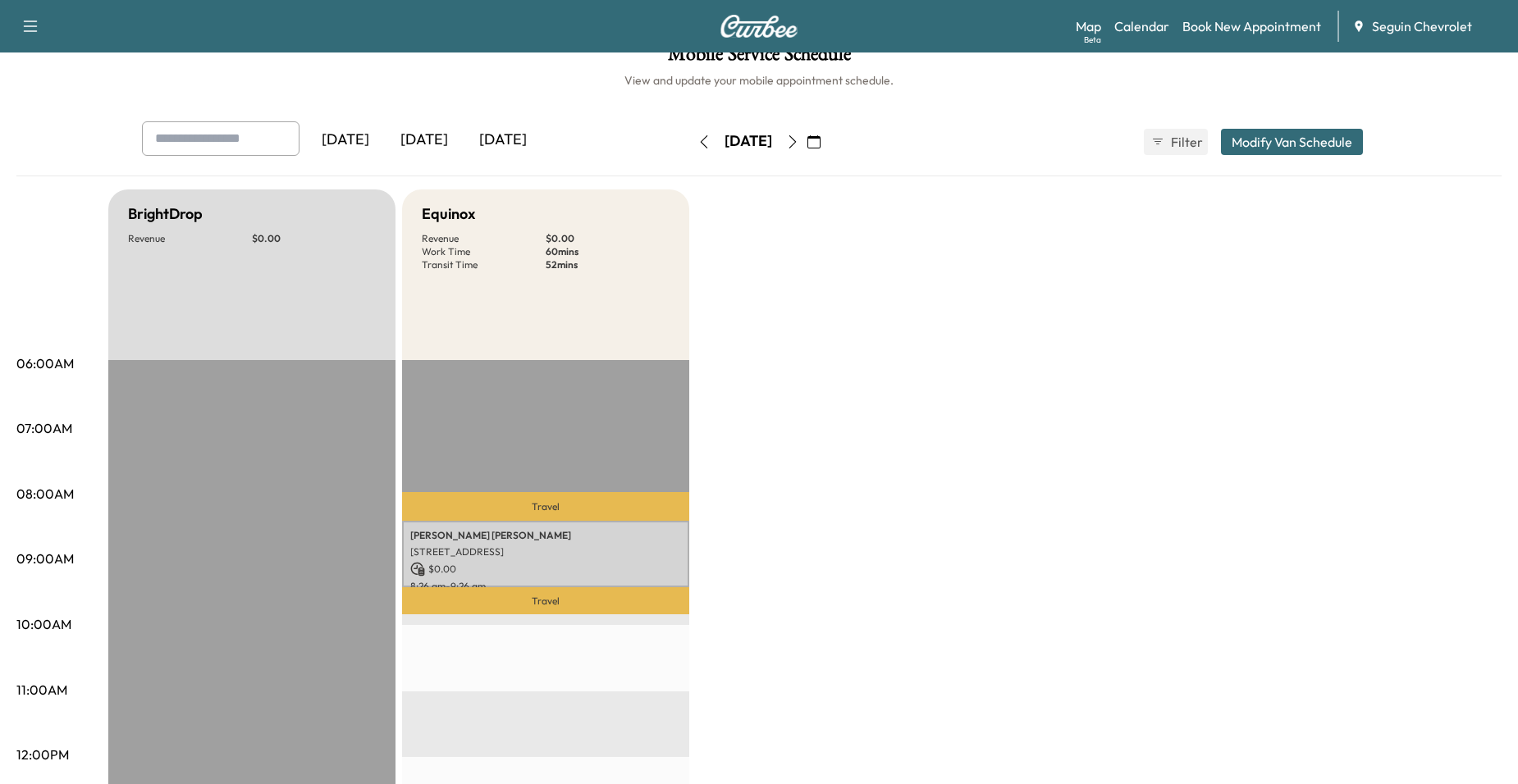
scroll to position [0, 0]
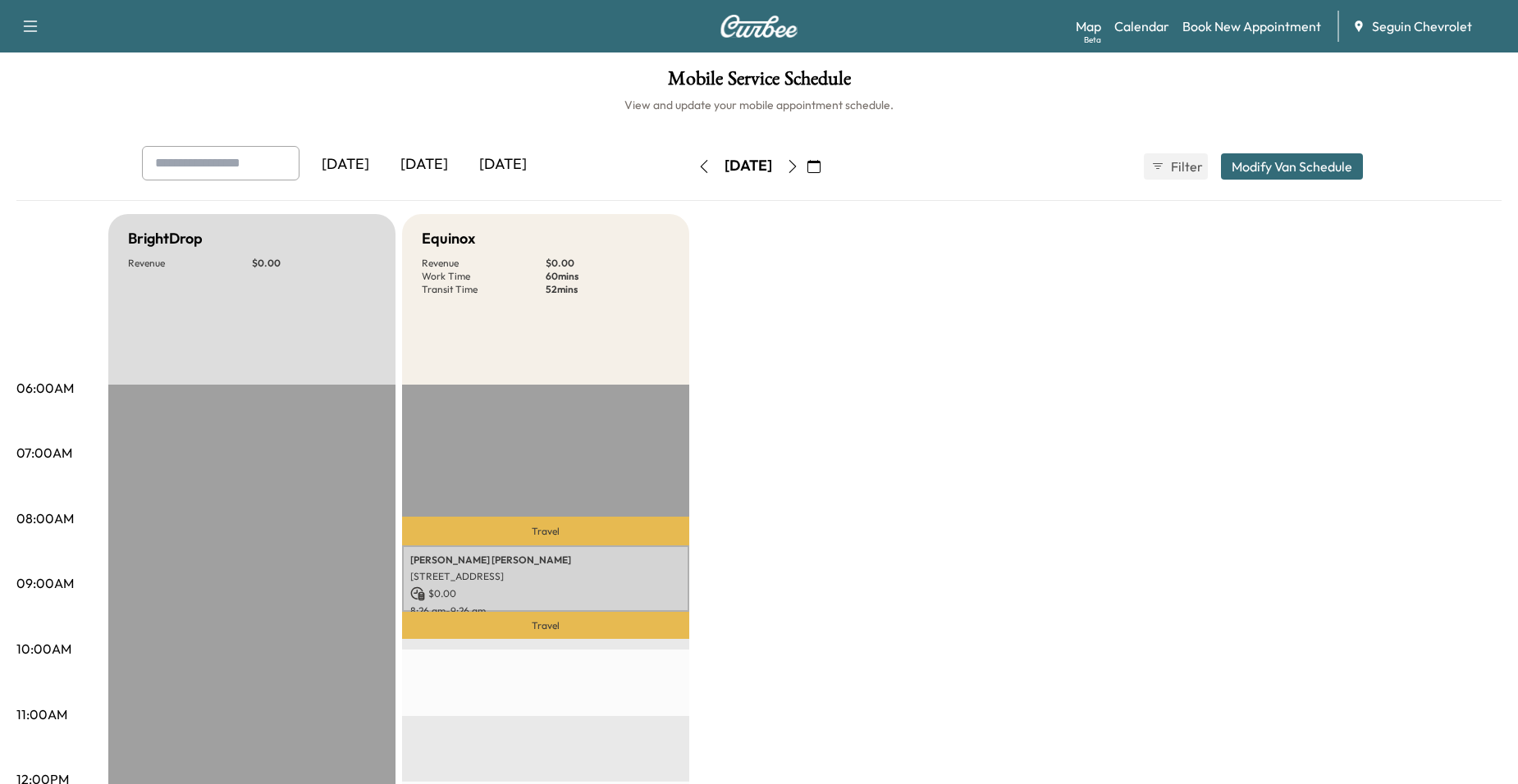
click at [799, 162] on icon "button" at bounding box center [793, 167] width 14 height 14
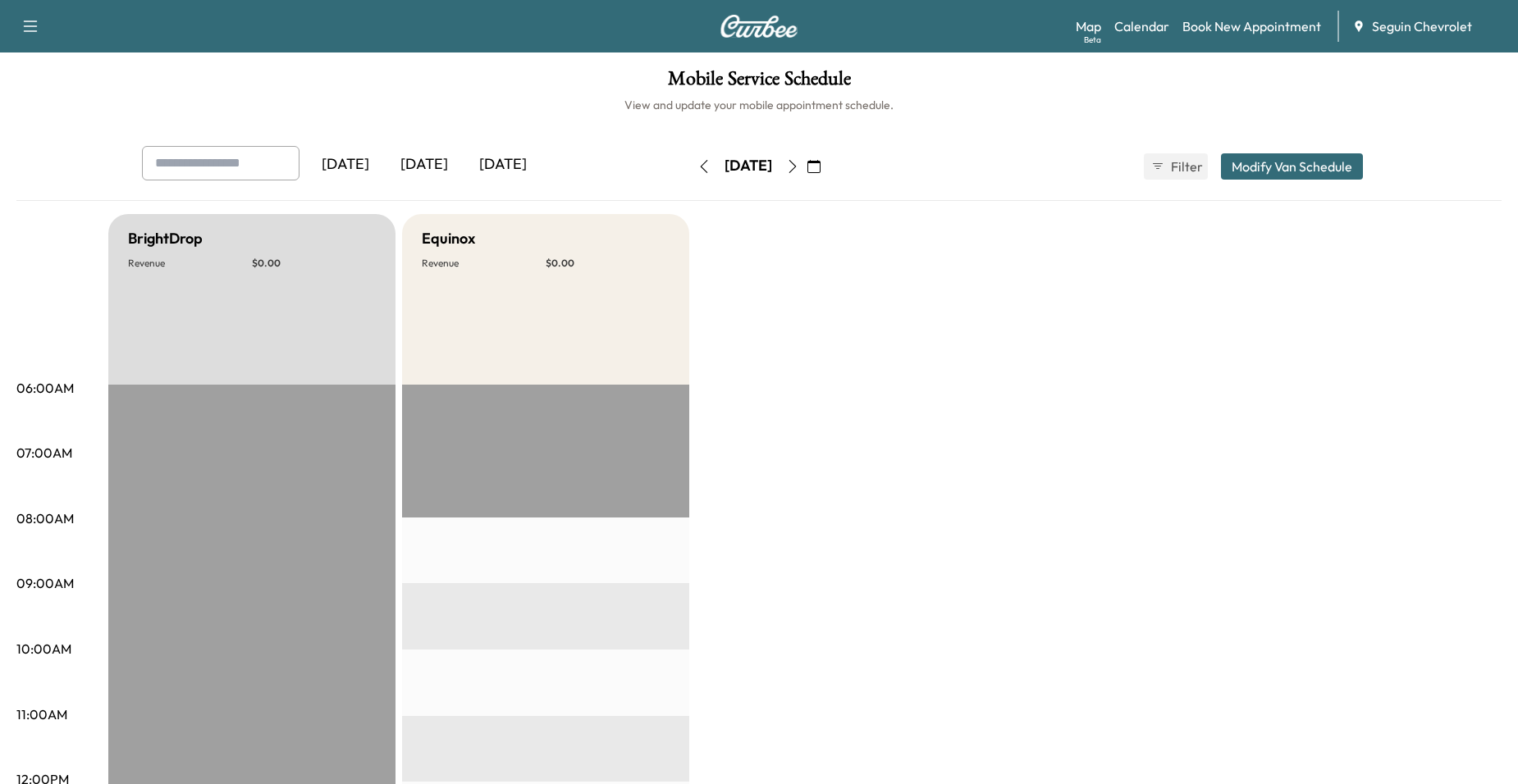
click at [799, 165] on icon "button" at bounding box center [793, 167] width 14 height 14
click at [799, 171] on icon "button" at bounding box center [793, 167] width 14 height 14
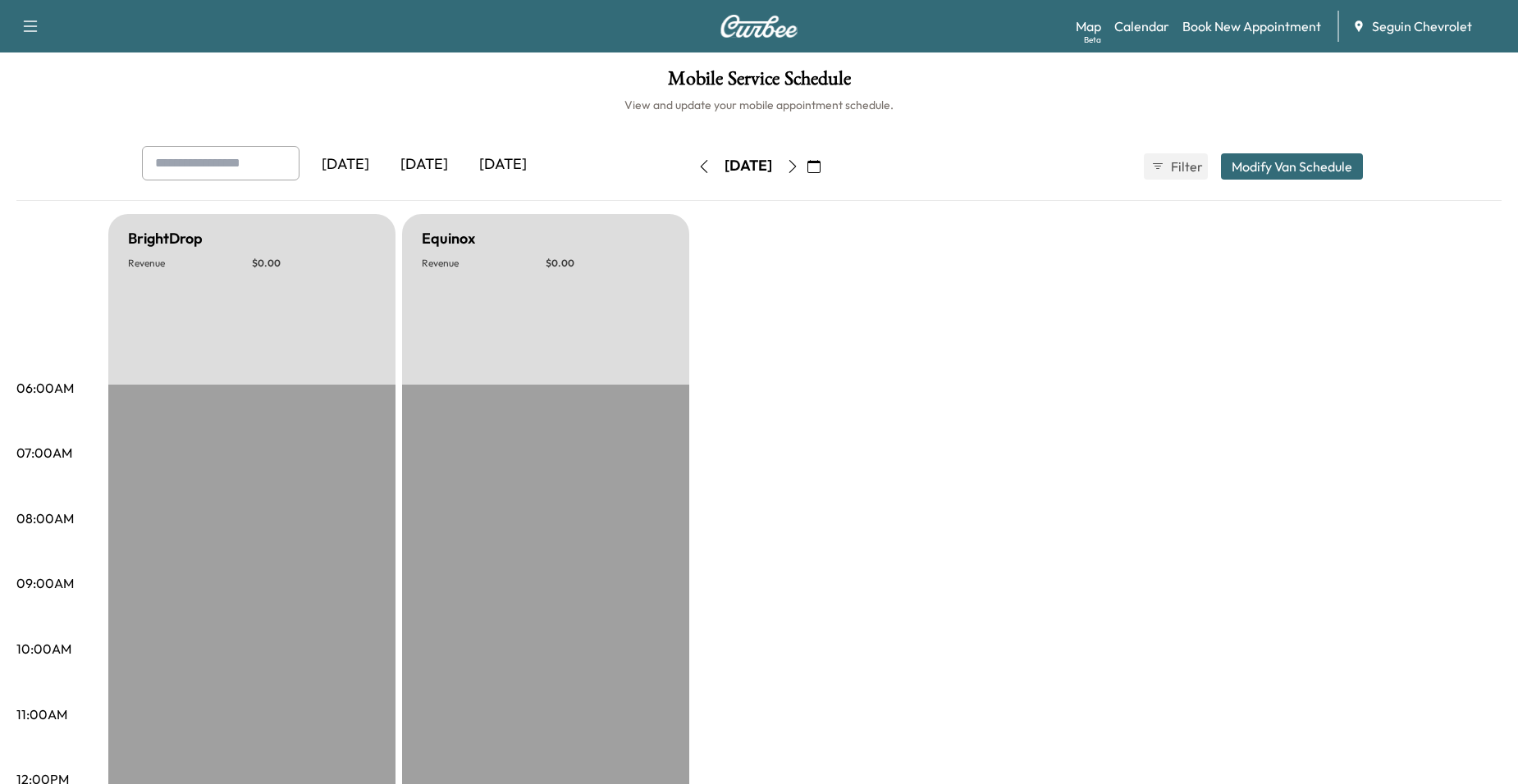
click at [799, 173] on icon "button" at bounding box center [793, 167] width 14 height 14
click at [807, 172] on button "button" at bounding box center [792, 166] width 28 height 26
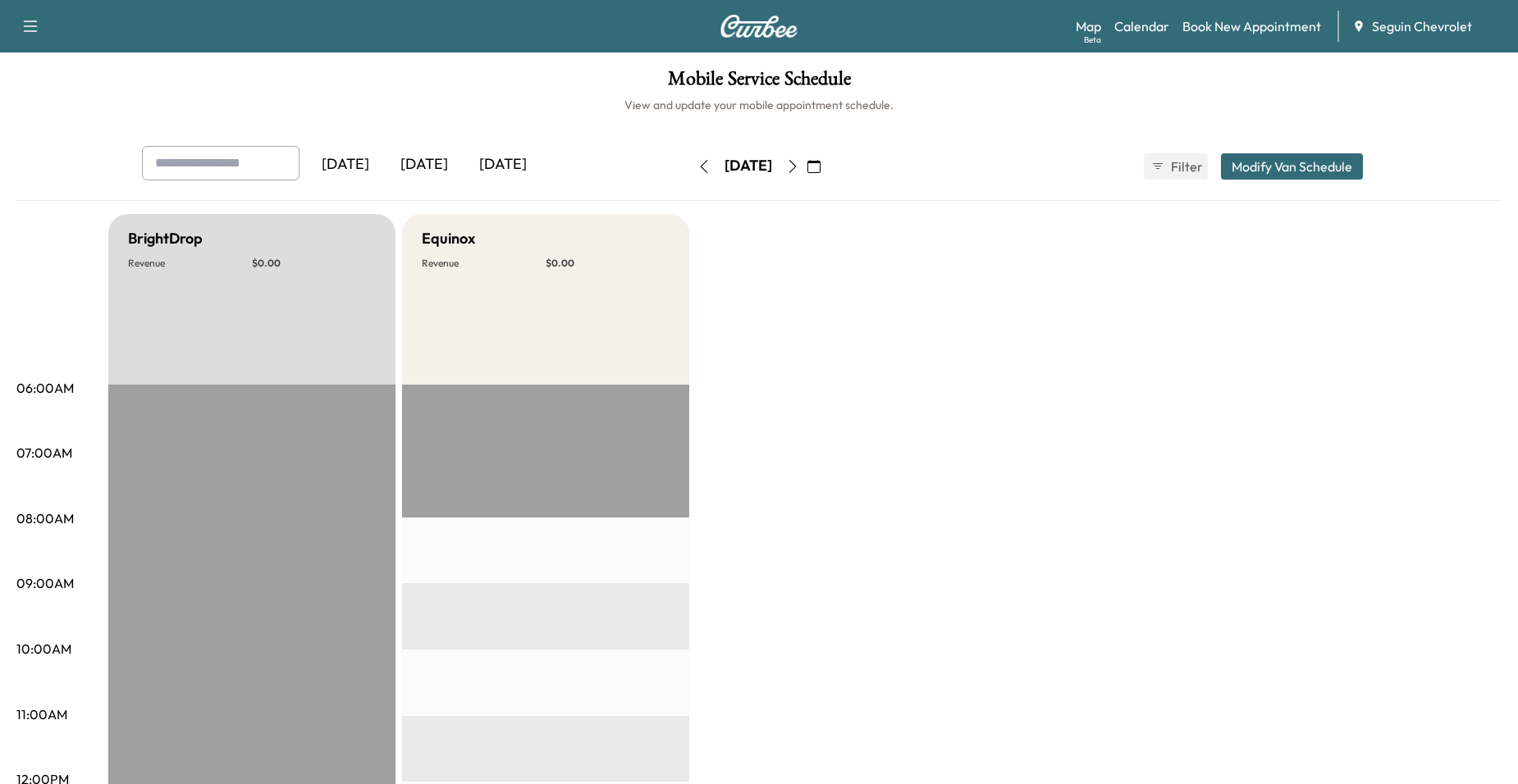
click at [799, 172] on icon "button" at bounding box center [793, 167] width 14 height 14
click at [797, 172] on icon "button" at bounding box center [793, 167] width 8 height 14
click at [807, 172] on button "button" at bounding box center [792, 166] width 28 height 26
click at [799, 172] on icon "button" at bounding box center [793, 167] width 14 height 14
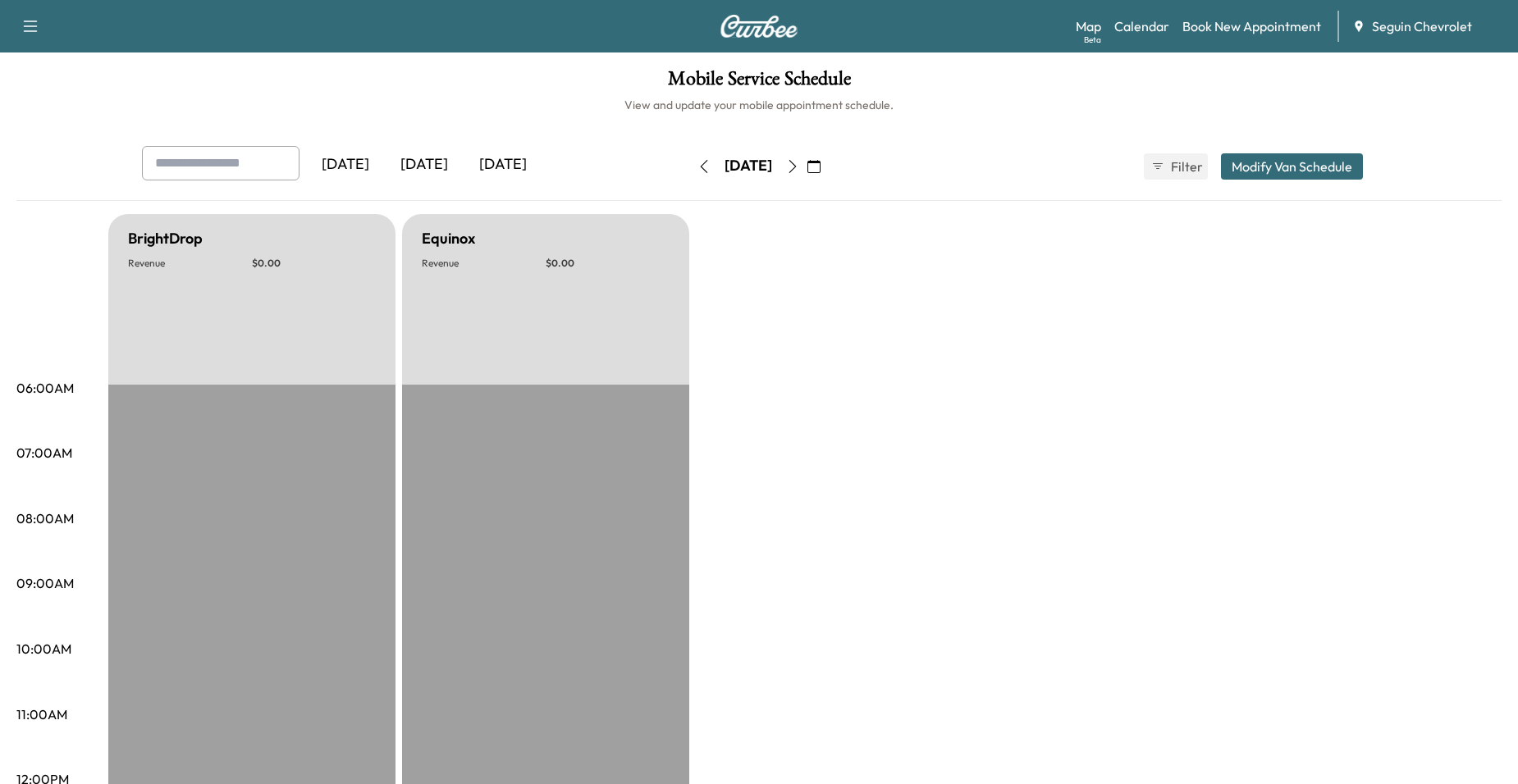
click at [799, 172] on icon "button" at bounding box center [793, 167] width 14 height 14
click at [797, 172] on icon "button" at bounding box center [793, 167] width 8 height 14
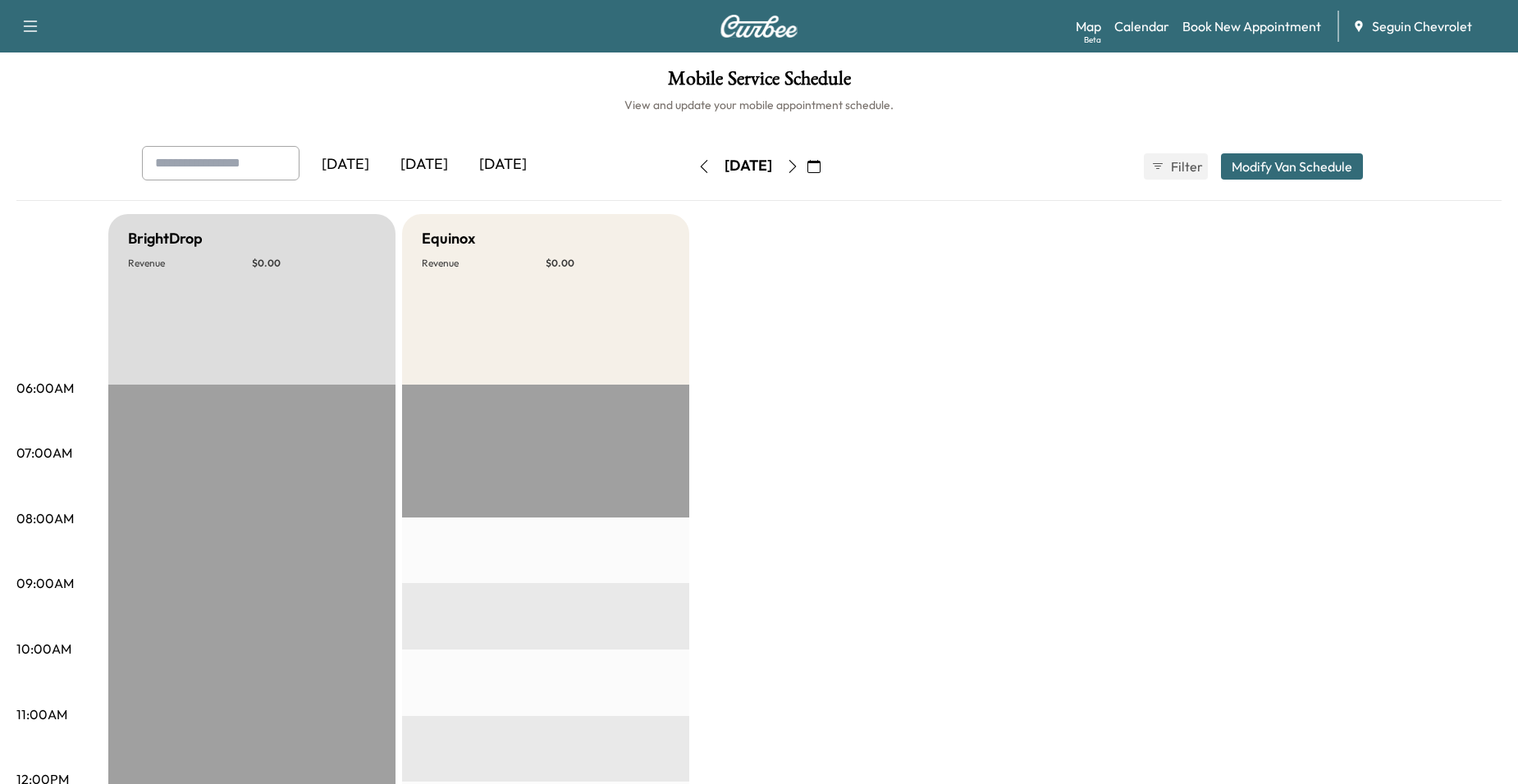
click at [799, 165] on icon "button" at bounding box center [793, 167] width 14 height 14
click at [807, 158] on button "button" at bounding box center [792, 166] width 28 height 26
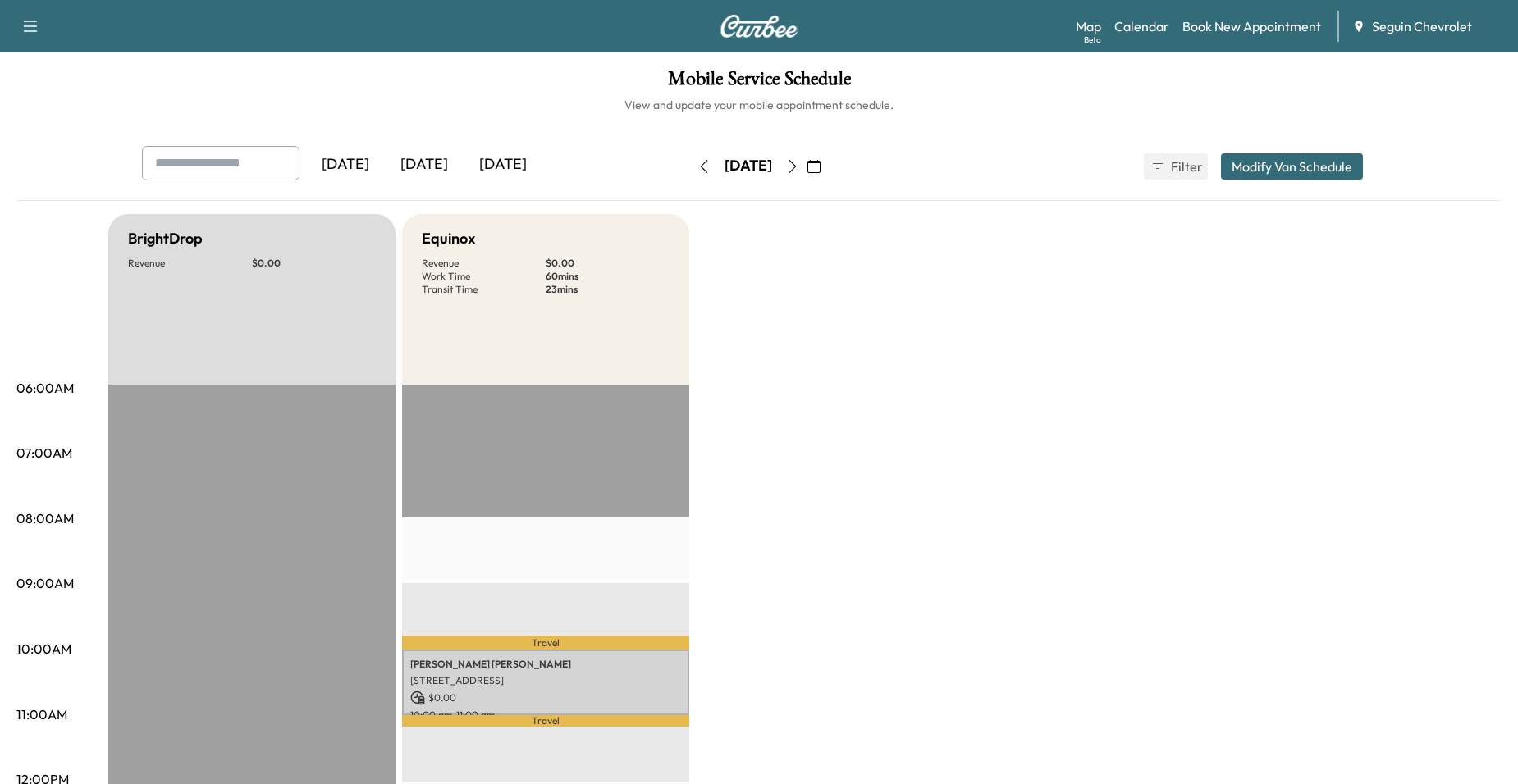
click at [807, 158] on button "button" at bounding box center [792, 166] width 28 height 26
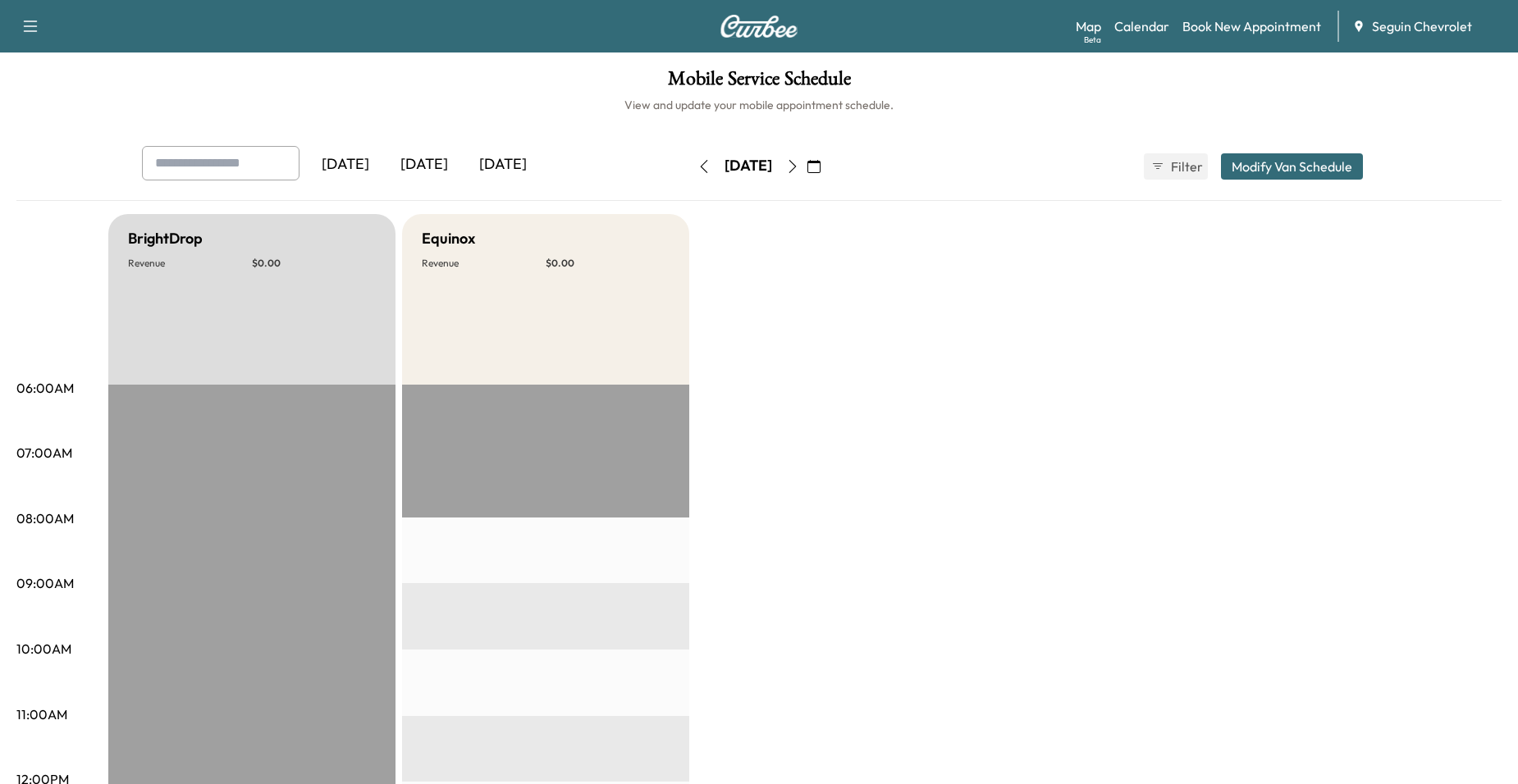
click at [807, 158] on button "button" at bounding box center [792, 166] width 28 height 26
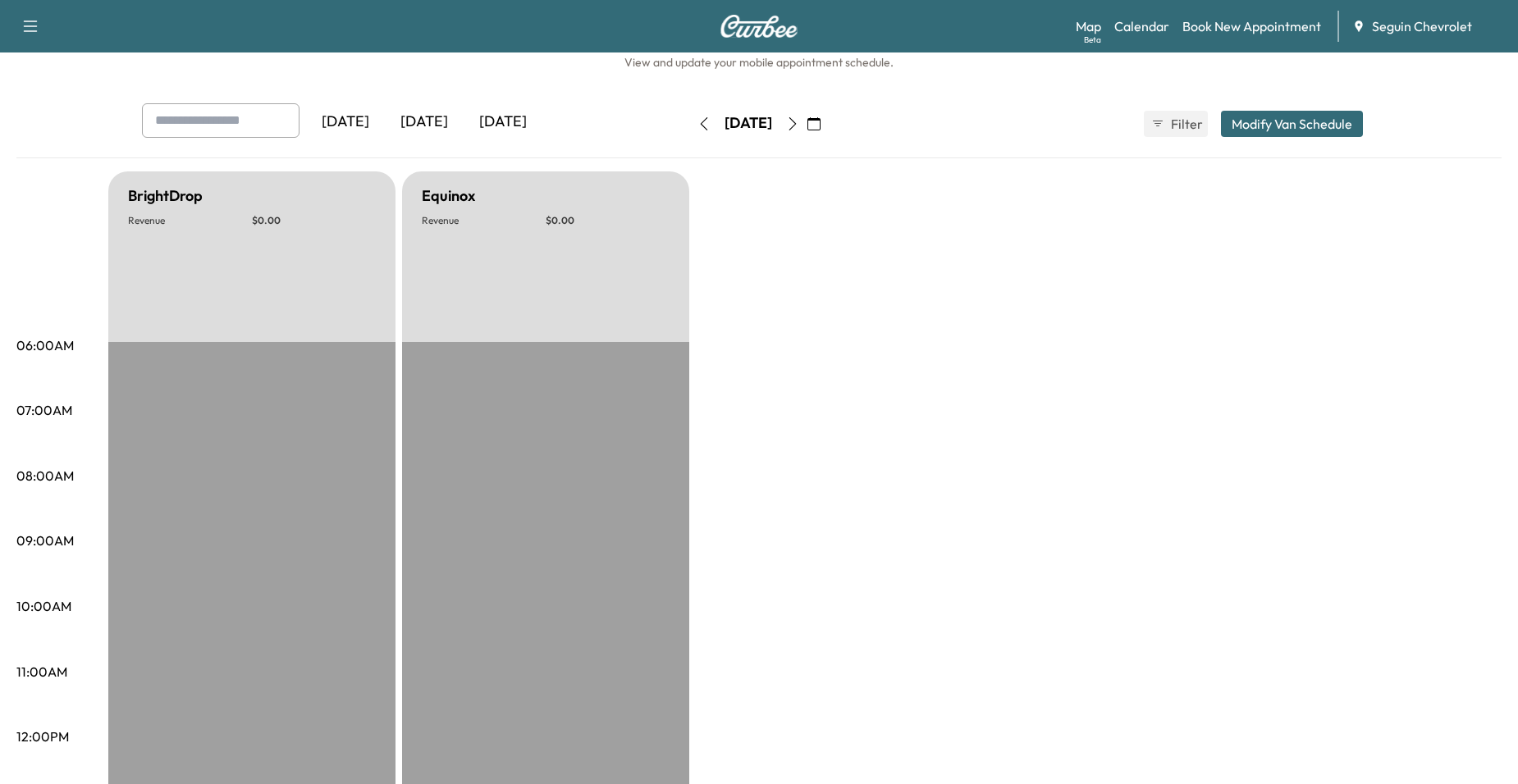
scroll to position [82, 0]
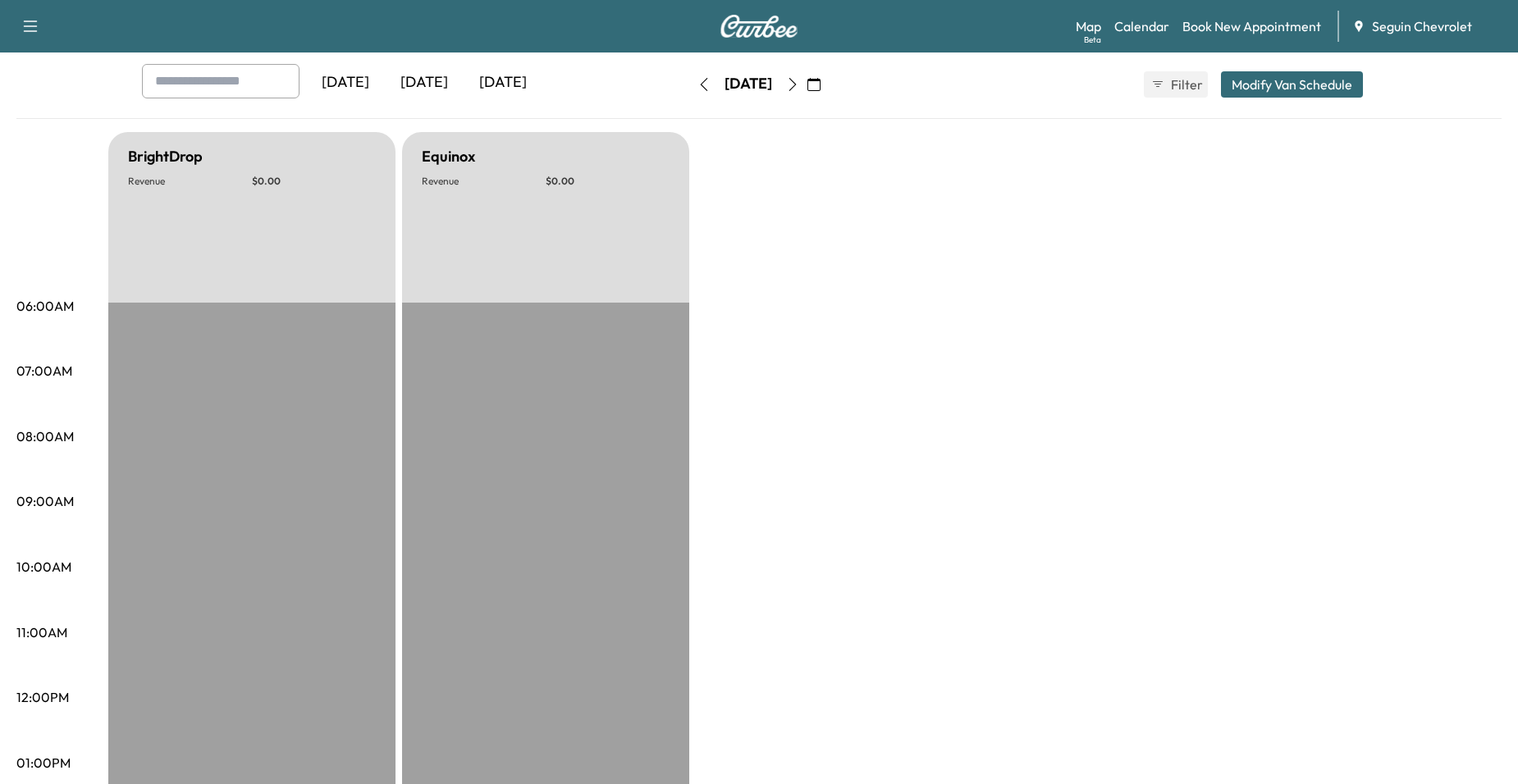
click at [828, 87] on button "button" at bounding box center [813, 84] width 28 height 26
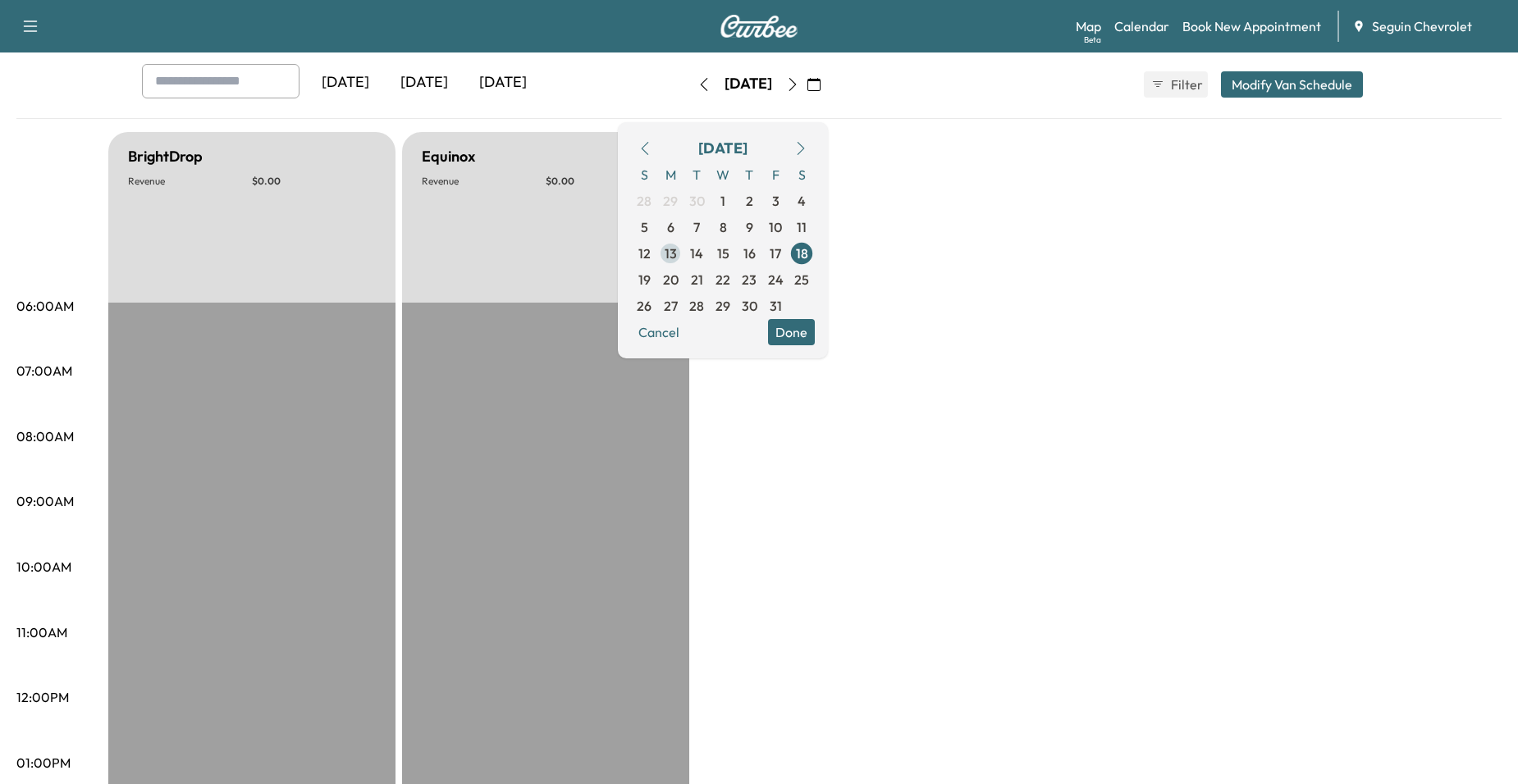
click at [683, 257] on span "13" at bounding box center [670, 253] width 26 height 26
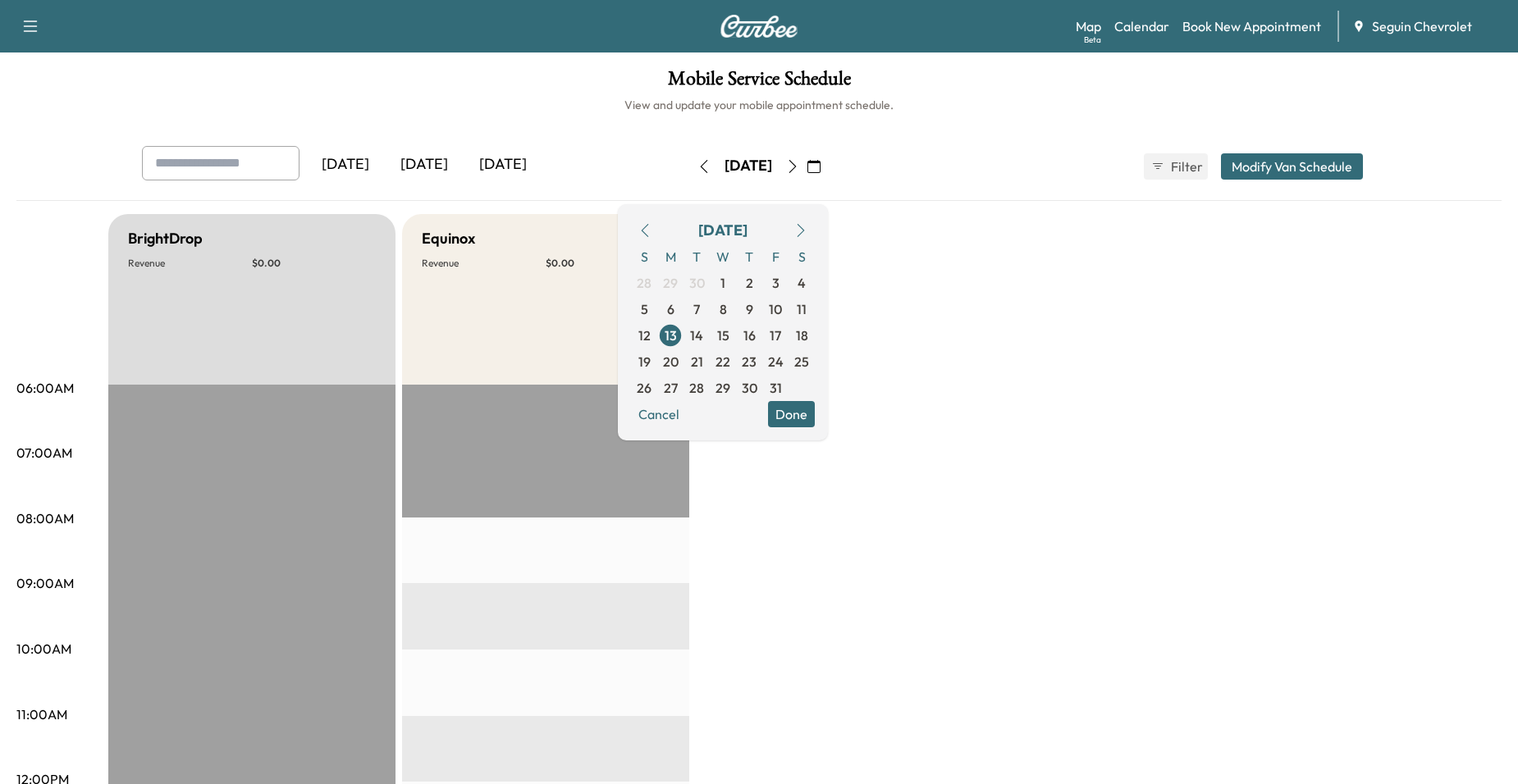
click at [651, 227] on icon "button" at bounding box center [645, 231] width 14 height 14
click at [731, 363] on span "24" at bounding box center [723, 362] width 16 height 19
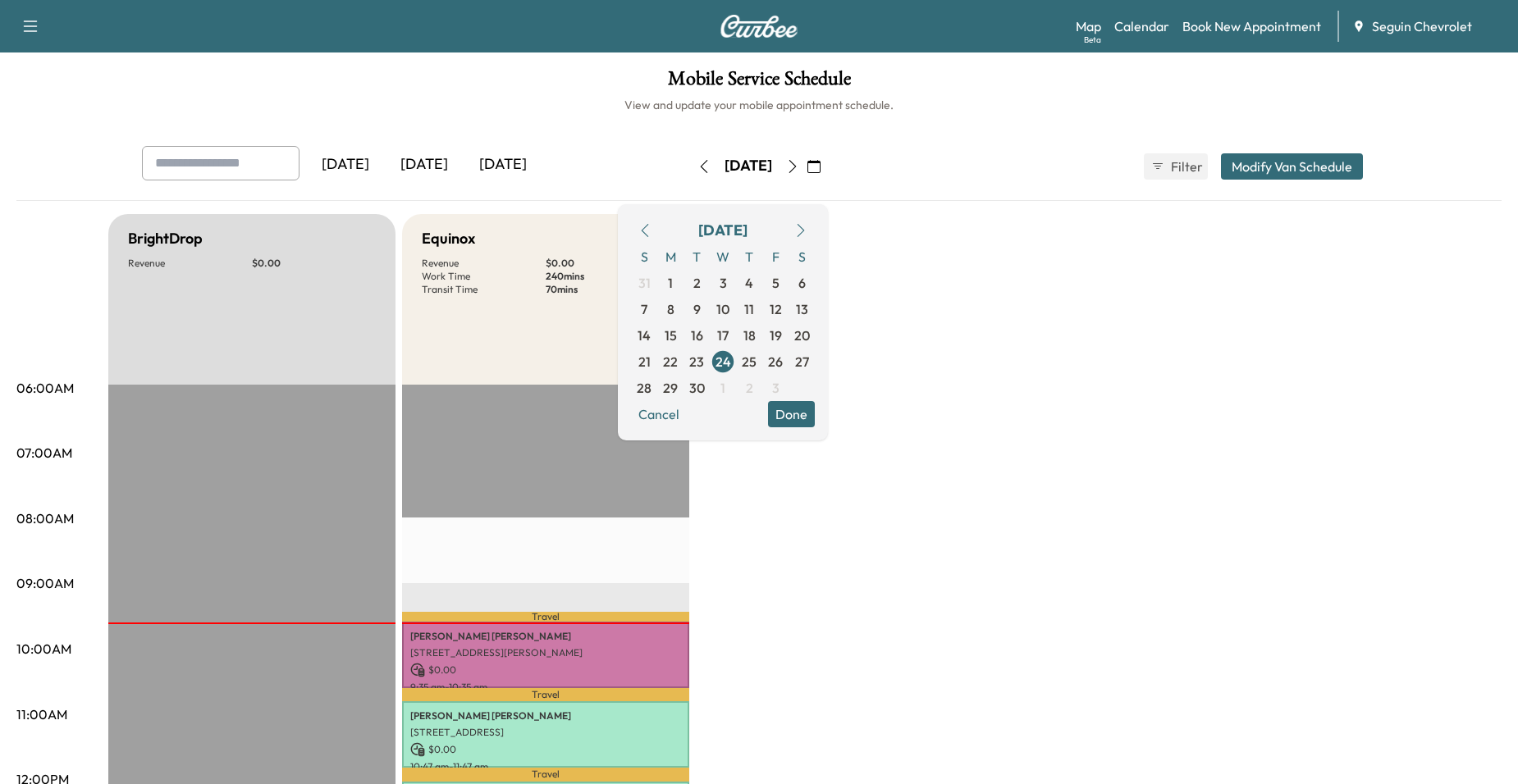
click at [815, 410] on button "Done" at bounding box center [791, 413] width 47 height 26
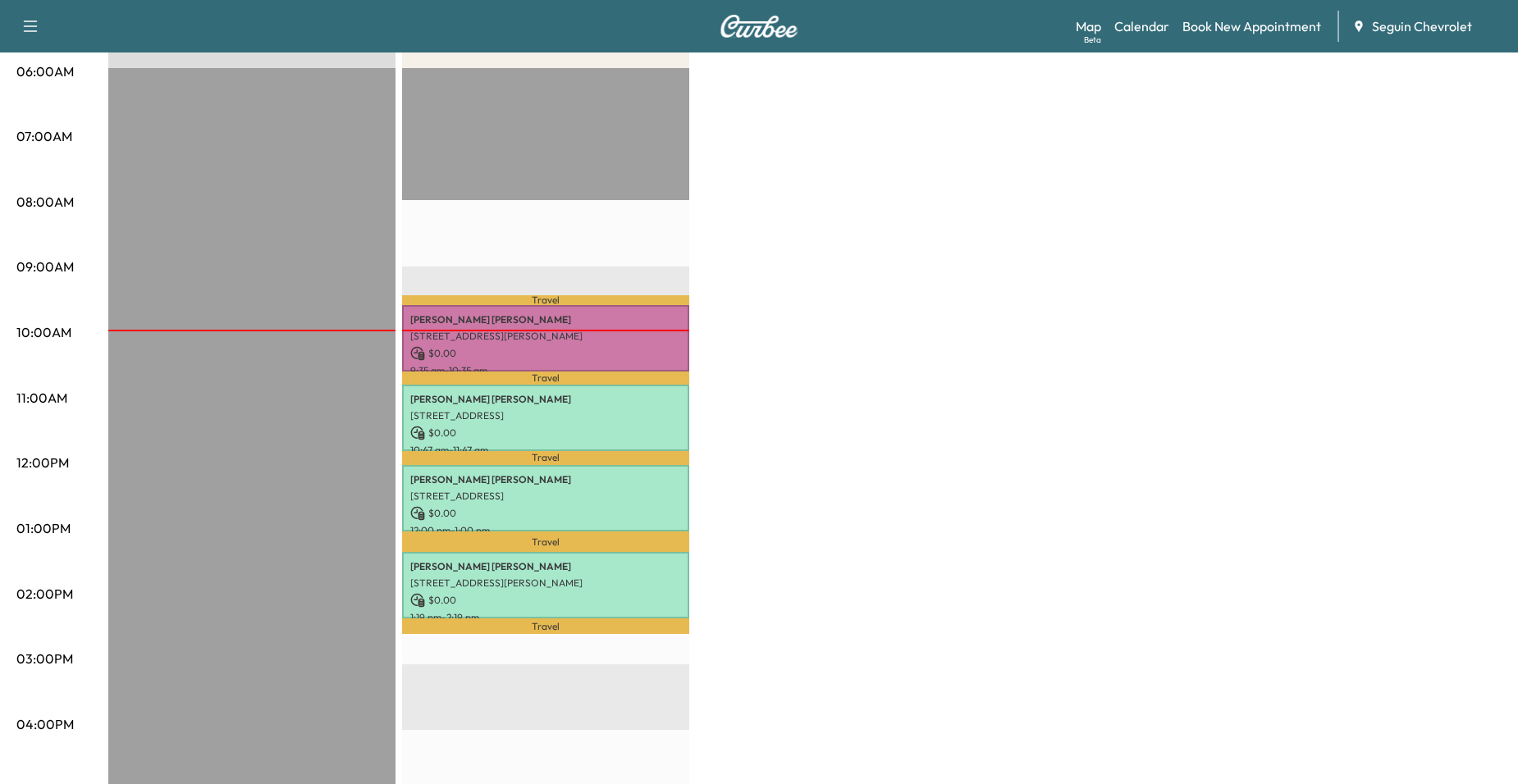
scroll to position [328, 0]
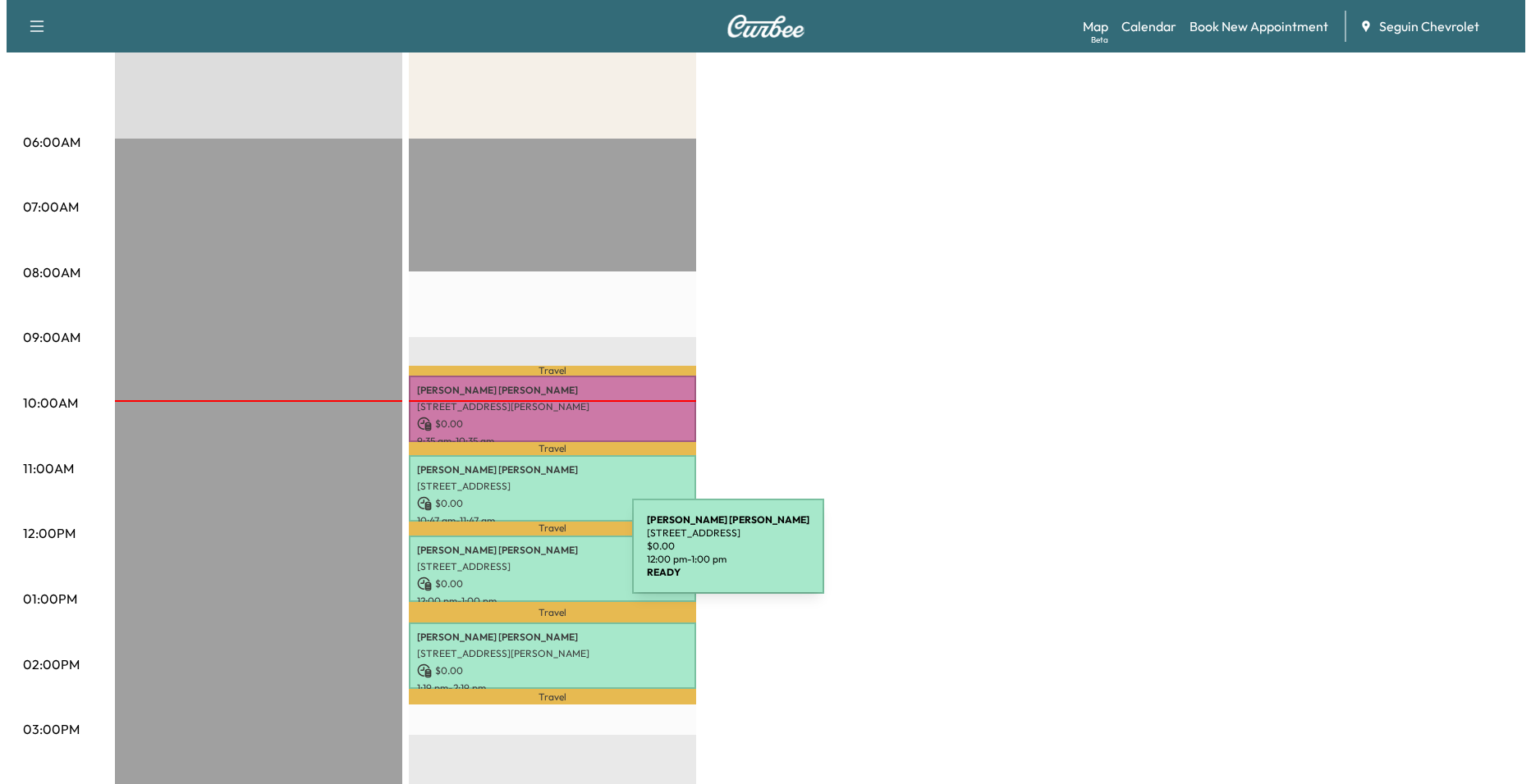
scroll to position [164, 0]
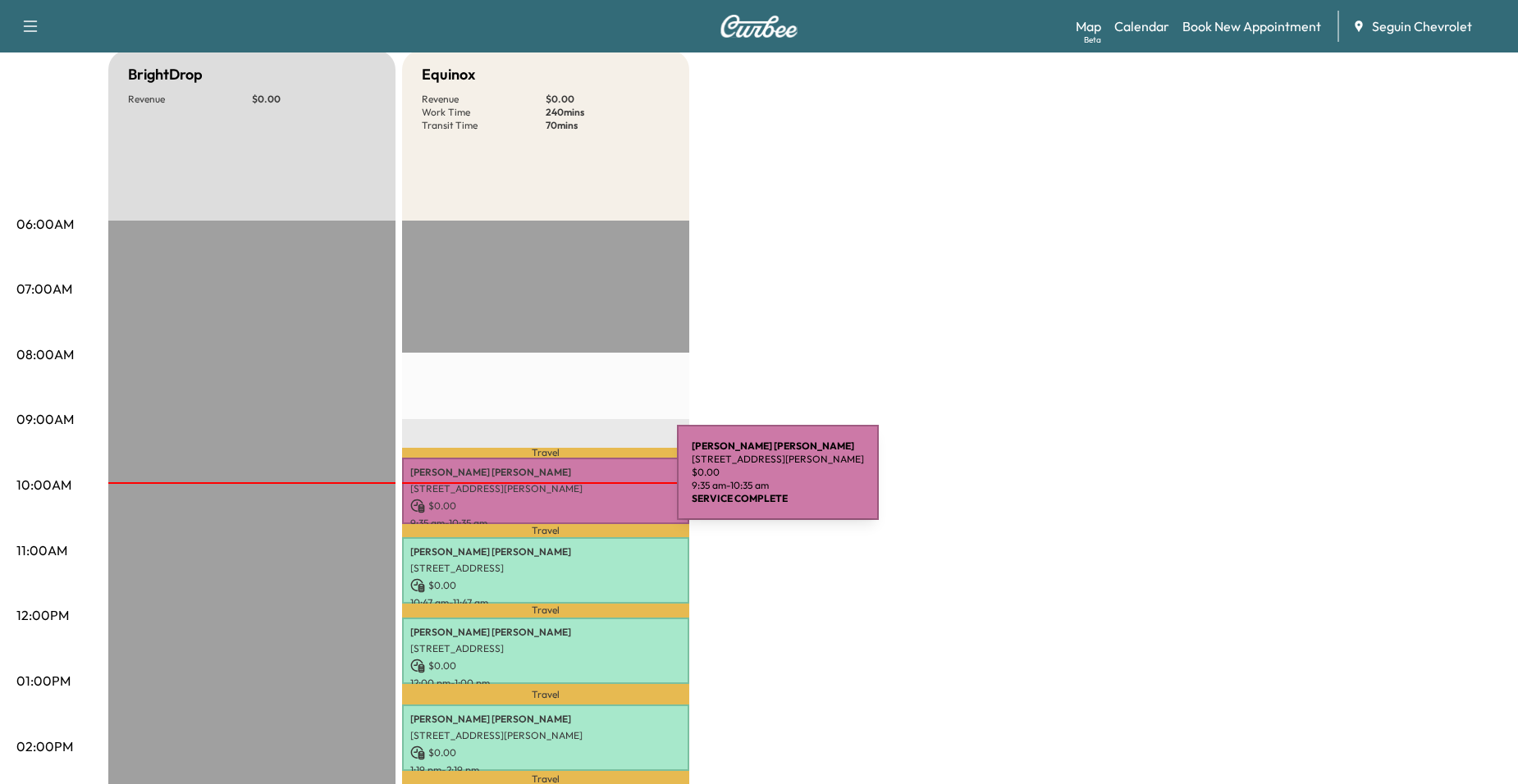
click at [554, 482] on p "[STREET_ADDRESS][PERSON_NAME]" at bounding box center [545, 489] width 271 height 14
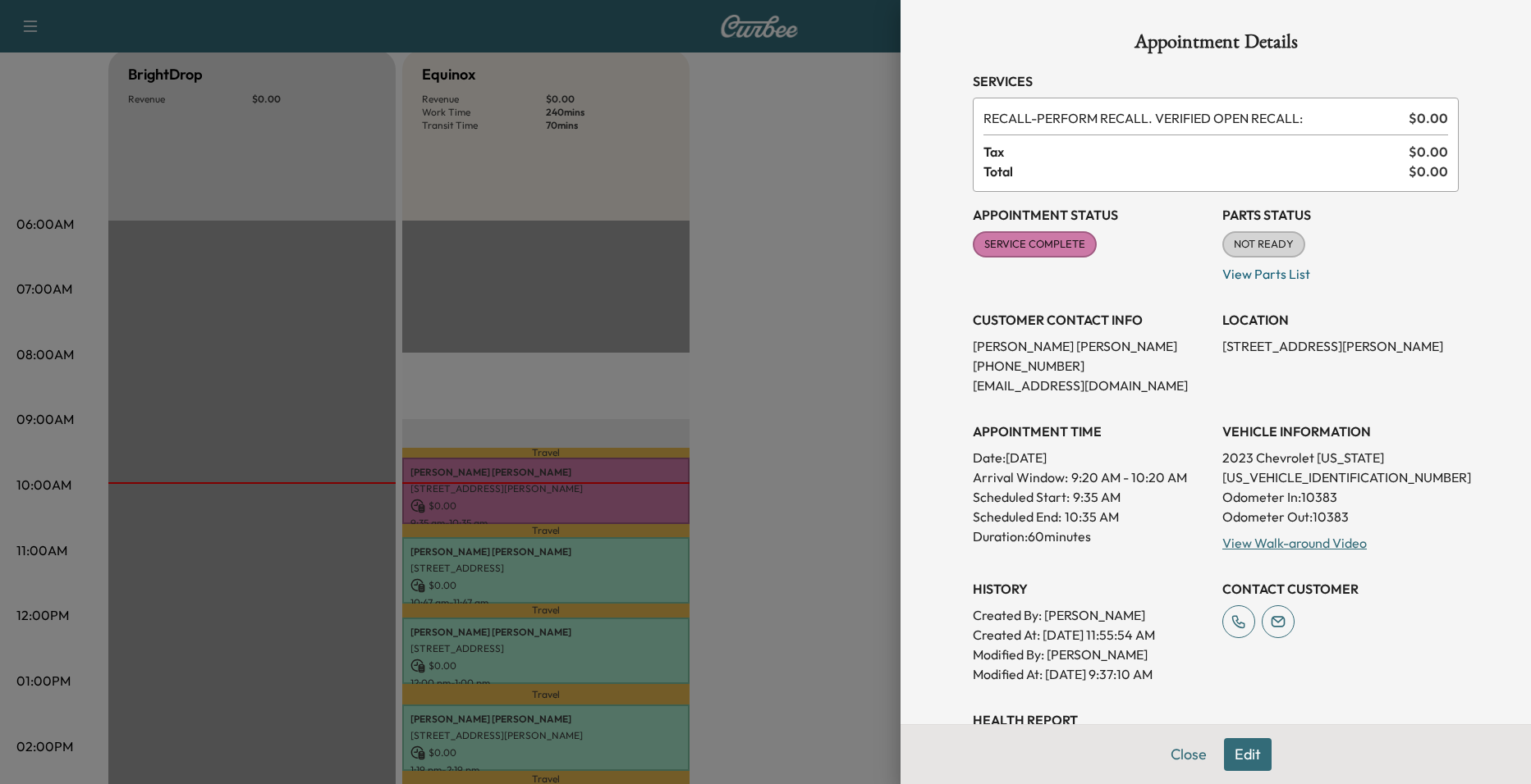
scroll to position [0, 0]
click at [868, 581] on div at bounding box center [765, 392] width 1531 height 784
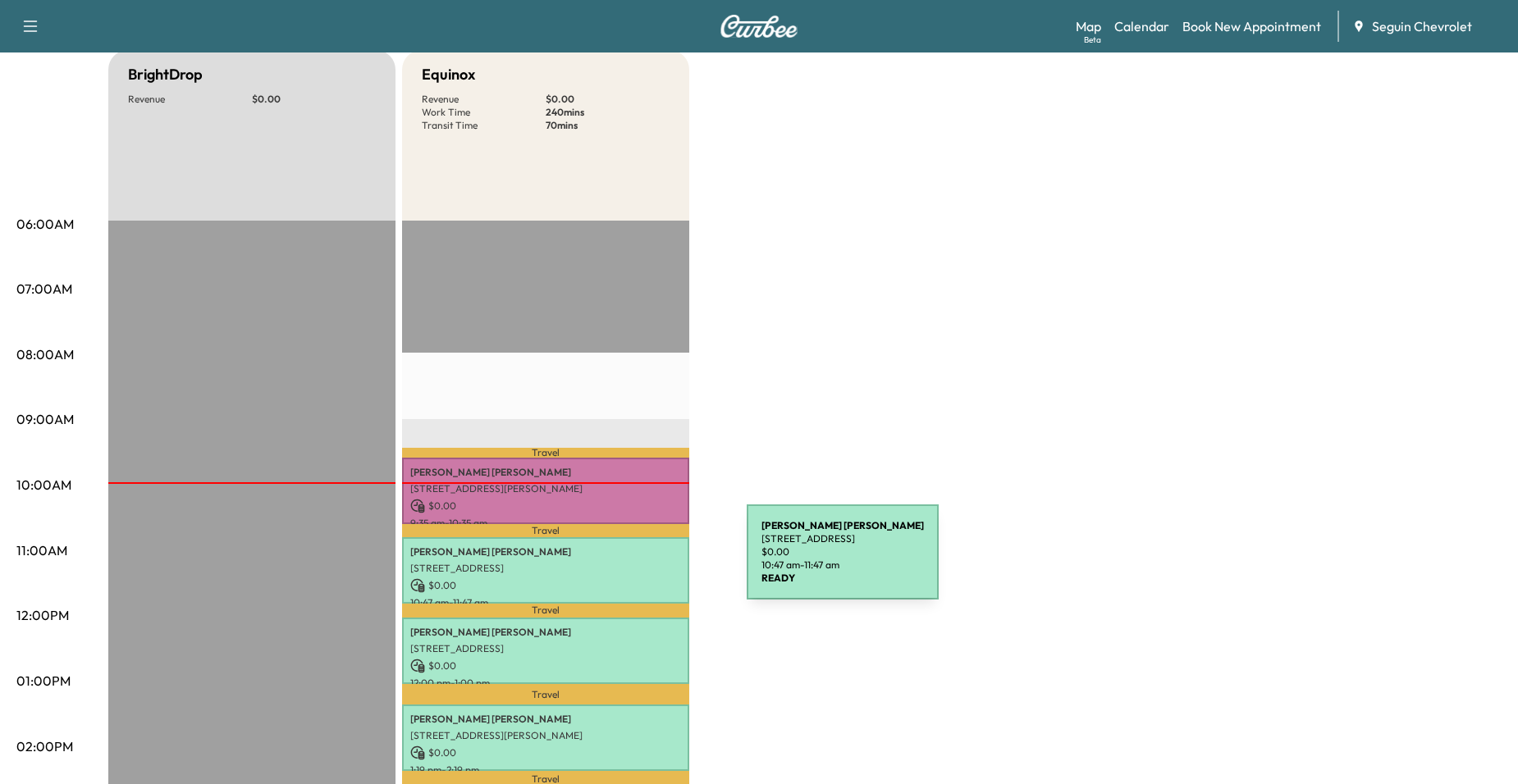
click at [624, 562] on p "[STREET_ADDRESS]" at bounding box center [545, 569] width 271 height 14
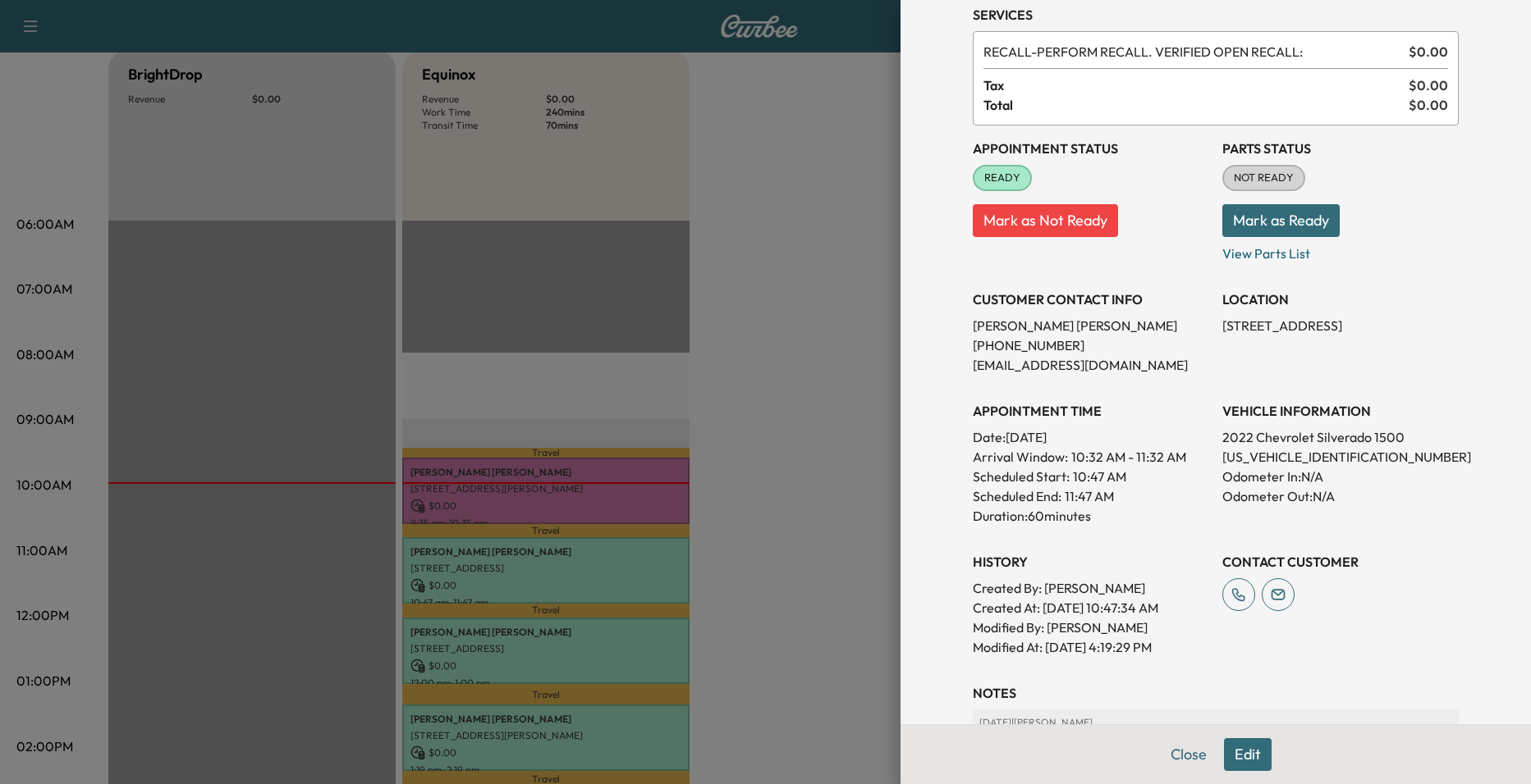
scroll to position [246, 0]
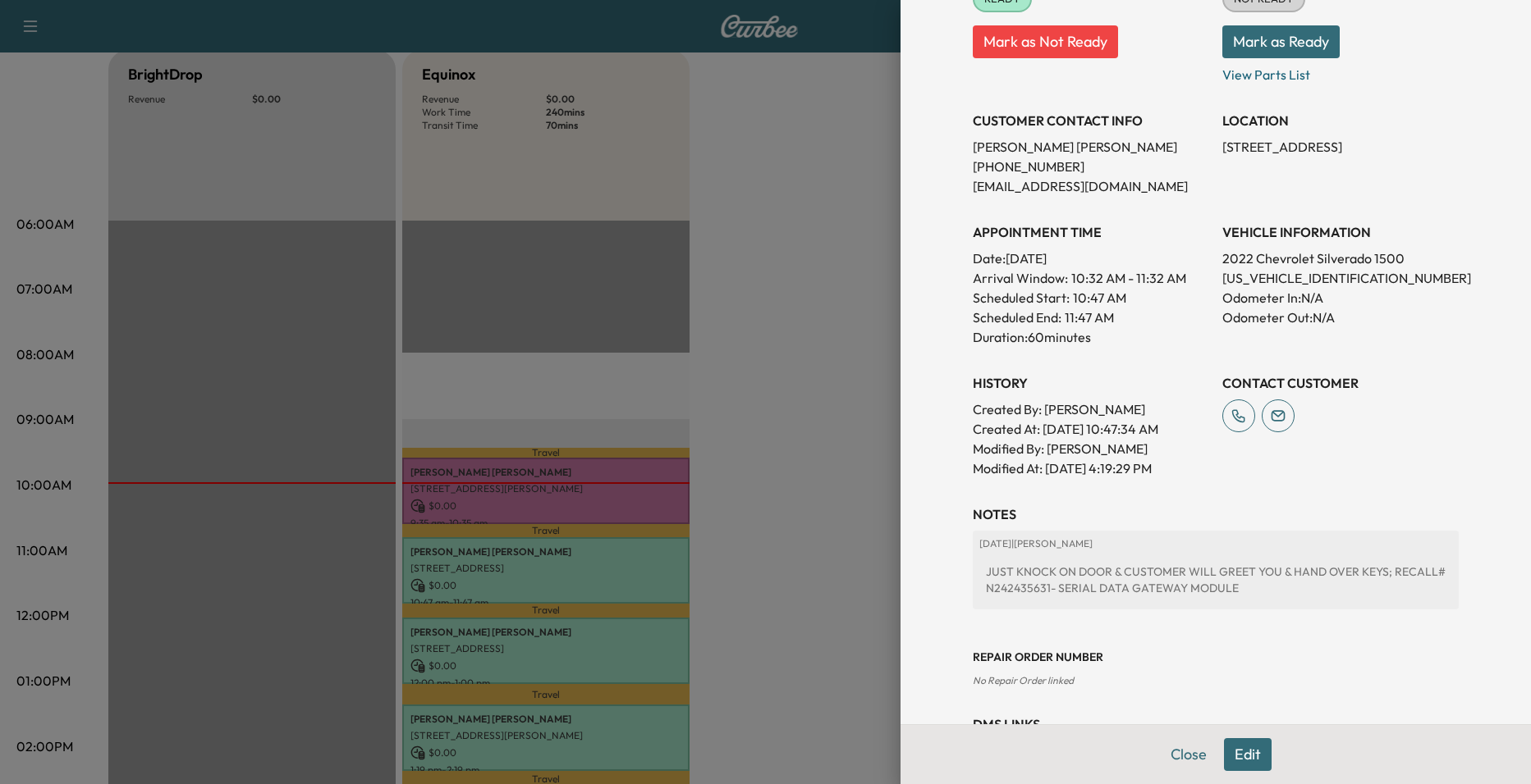
click at [842, 575] on div at bounding box center [765, 392] width 1531 height 784
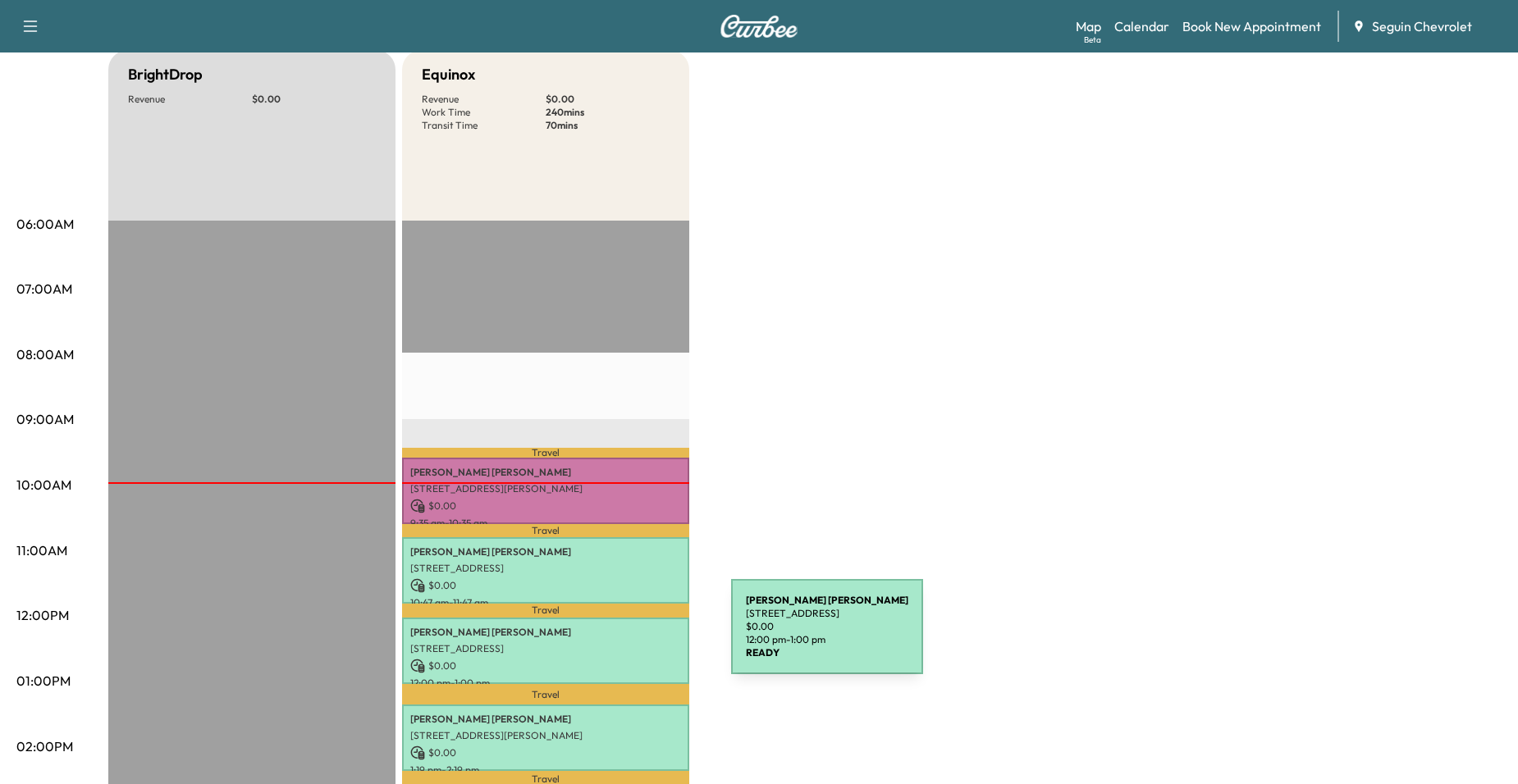
click at [608, 637] on div "Maricela Cantu 2689 Pahmeyer Rd, New Braunfels, TX 78130, USA $ 0.00 12:00 pm -…" at bounding box center [545, 651] width 287 height 66
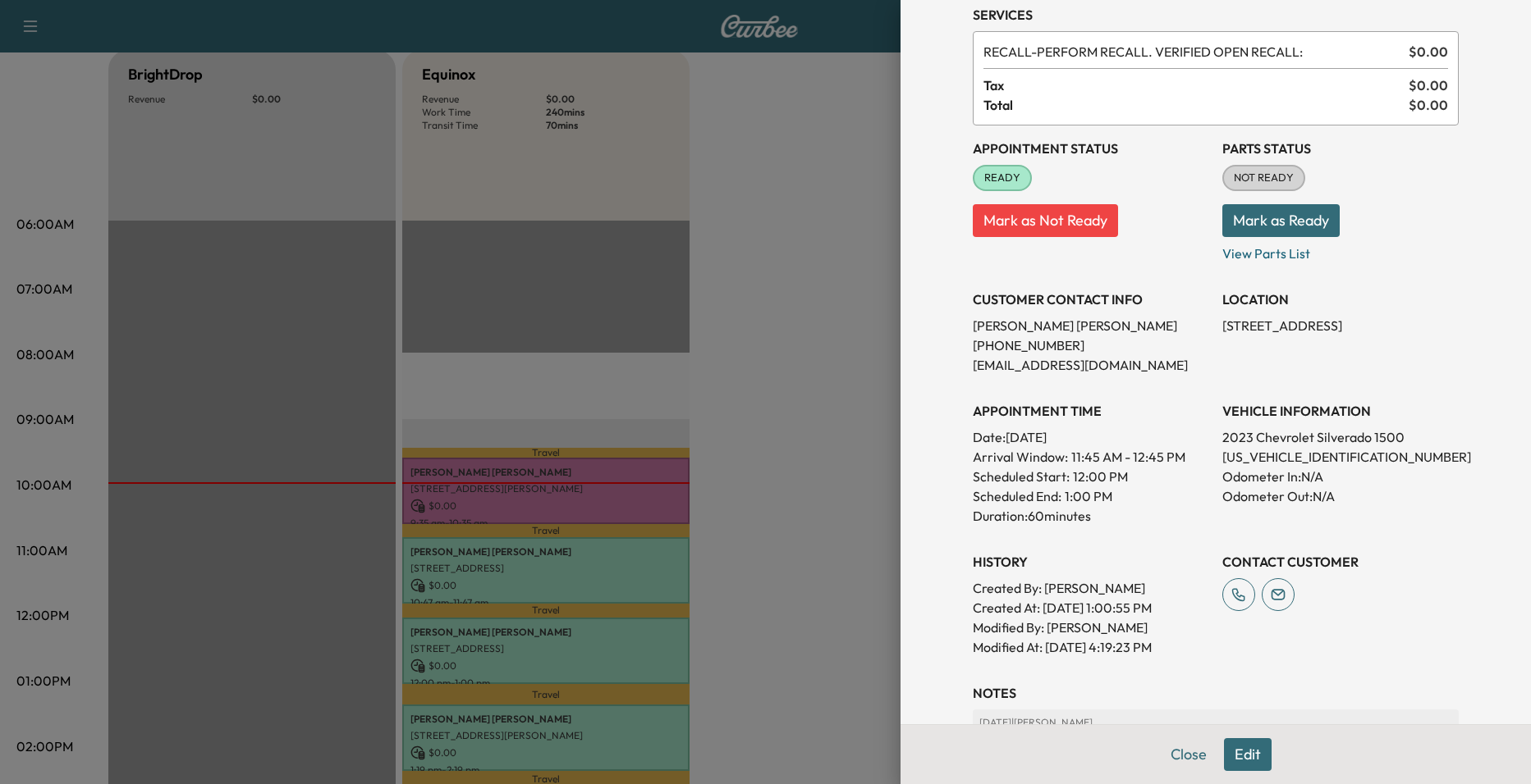
scroll to position [318, 0]
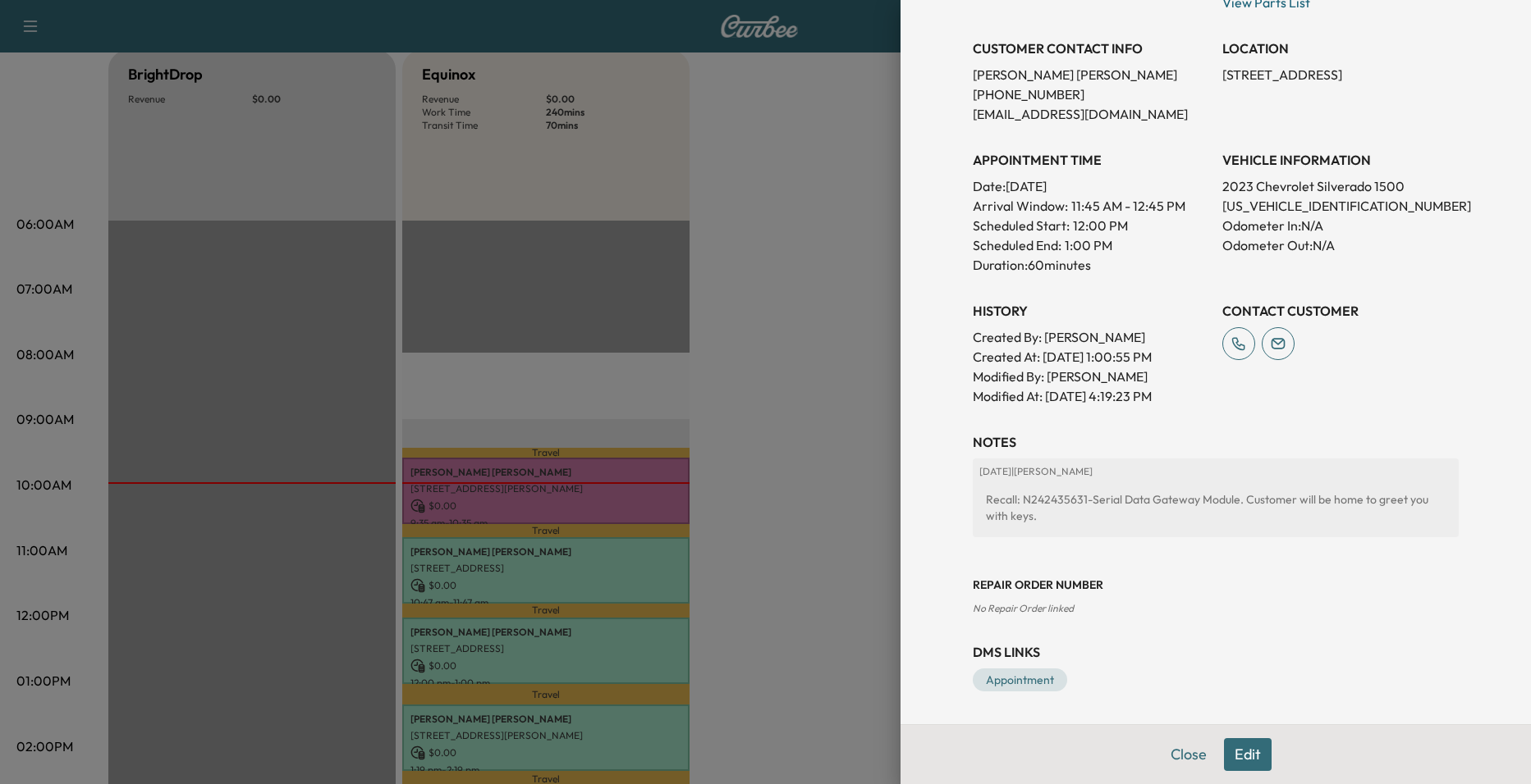
click at [855, 608] on div at bounding box center [765, 392] width 1531 height 784
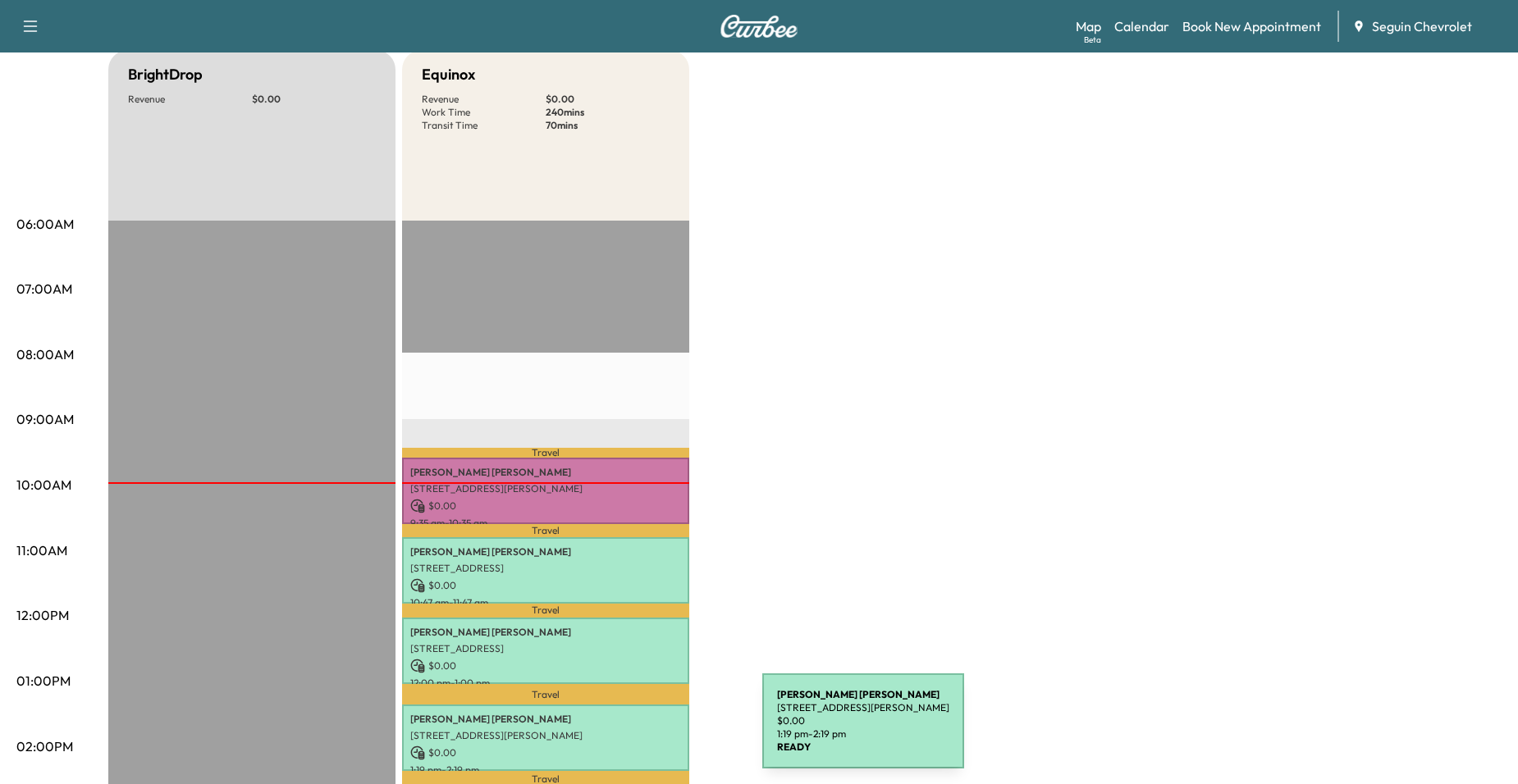
click at [640, 731] on p "[STREET_ADDRESS][PERSON_NAME]" at bounding box center [545, 736] width 271 height 14
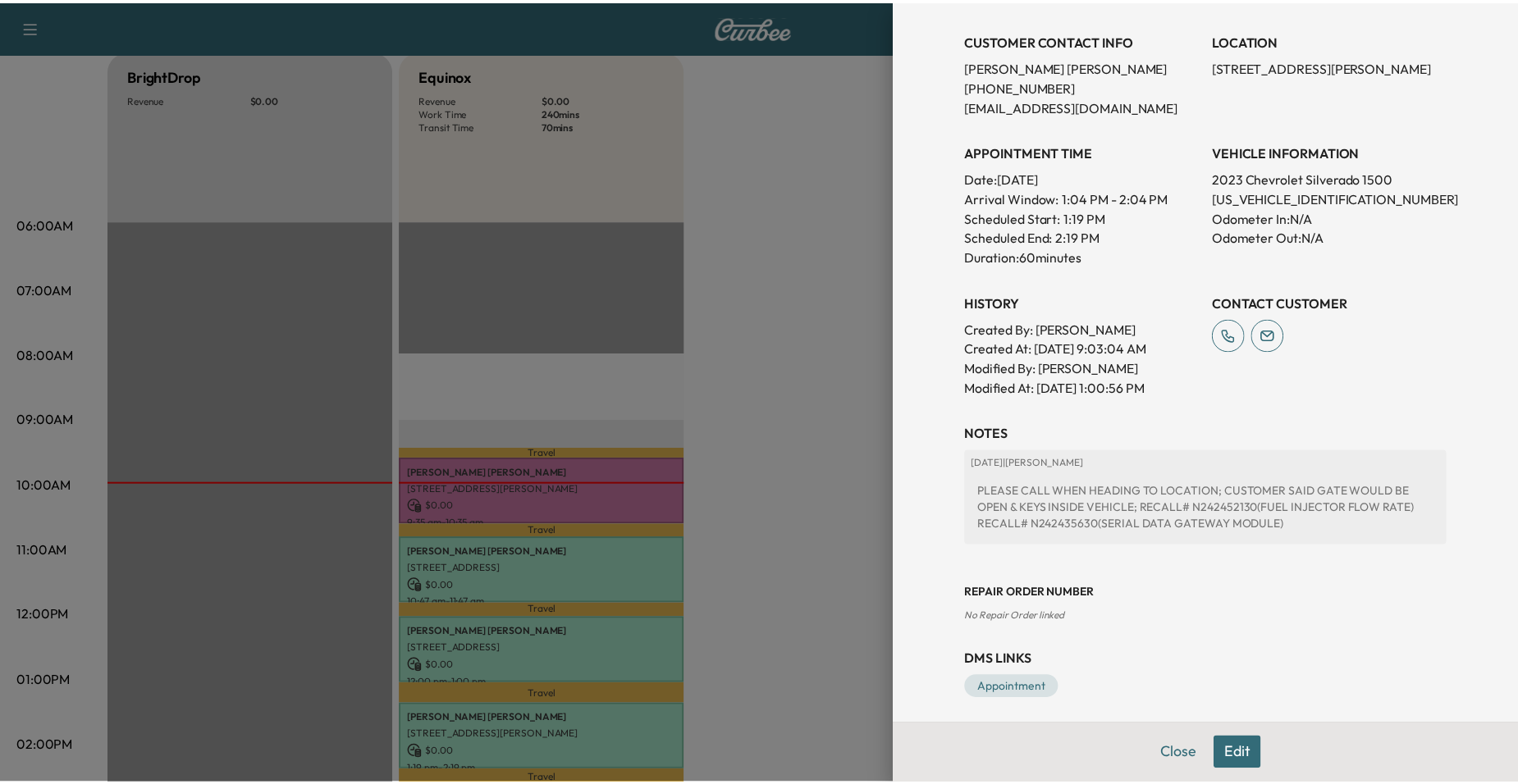
scroll to position [328, 0]
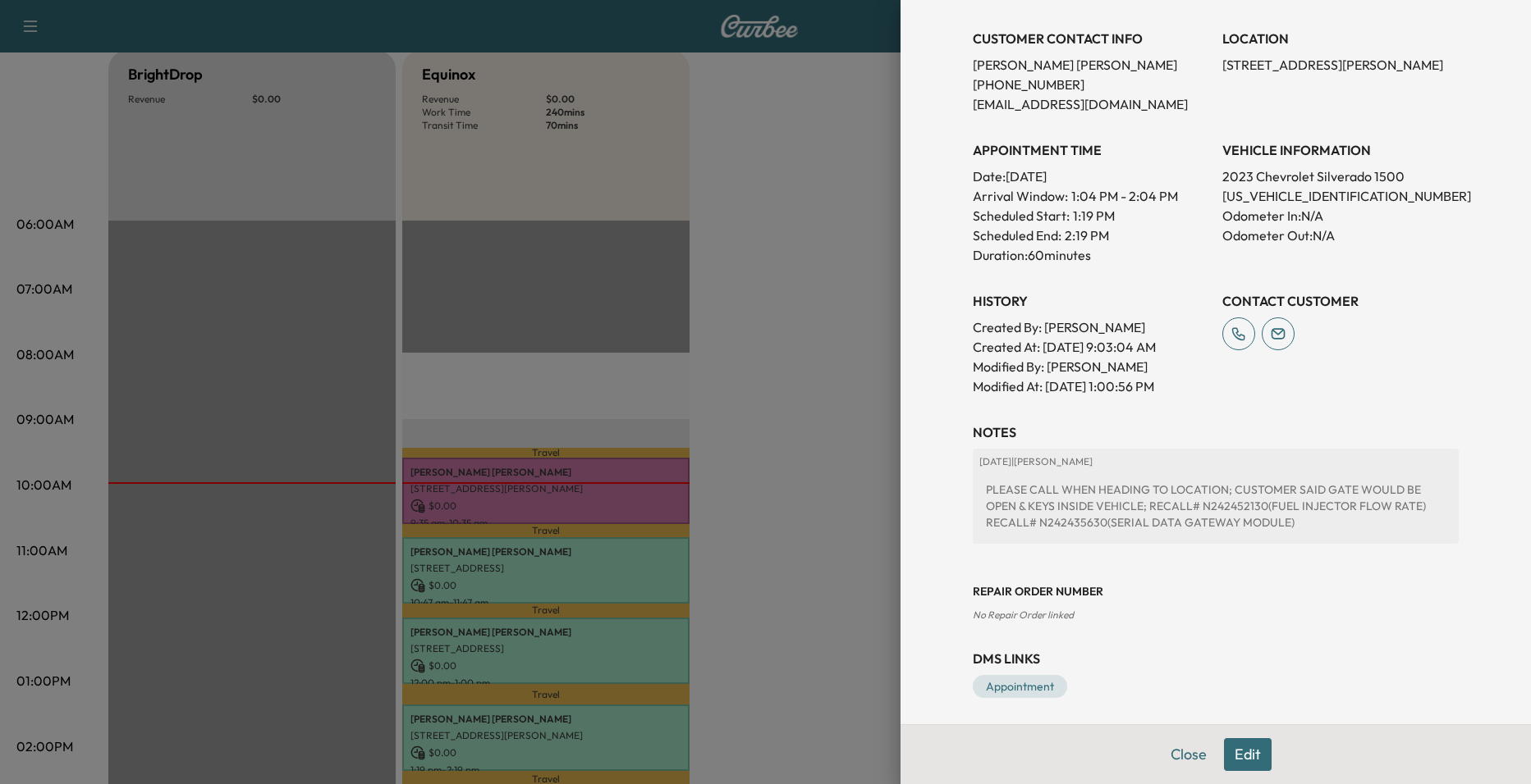
click at [834, 615] on div at bounding box center [765, 392] width 1531 height 784
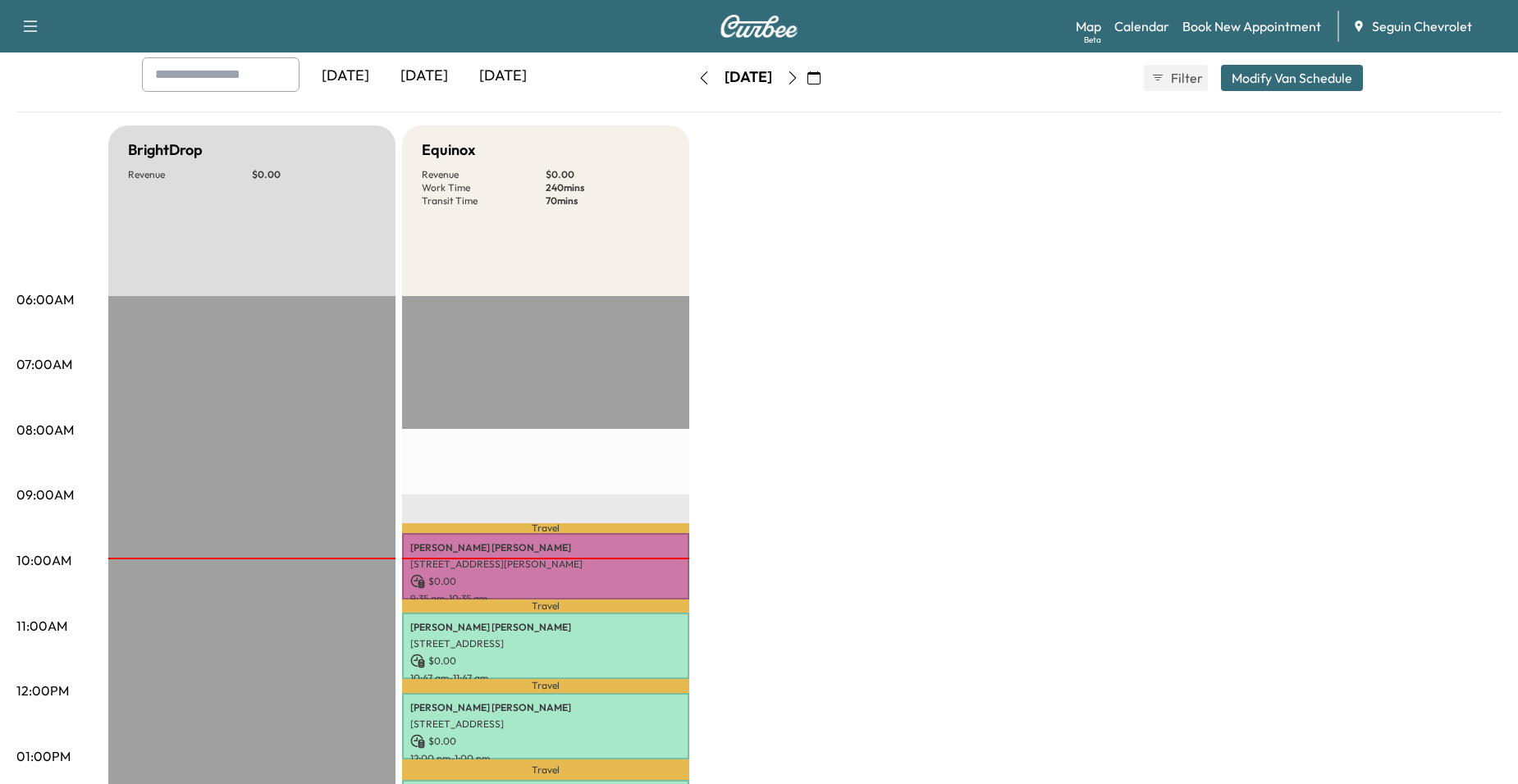
scroll to position [0, 0]
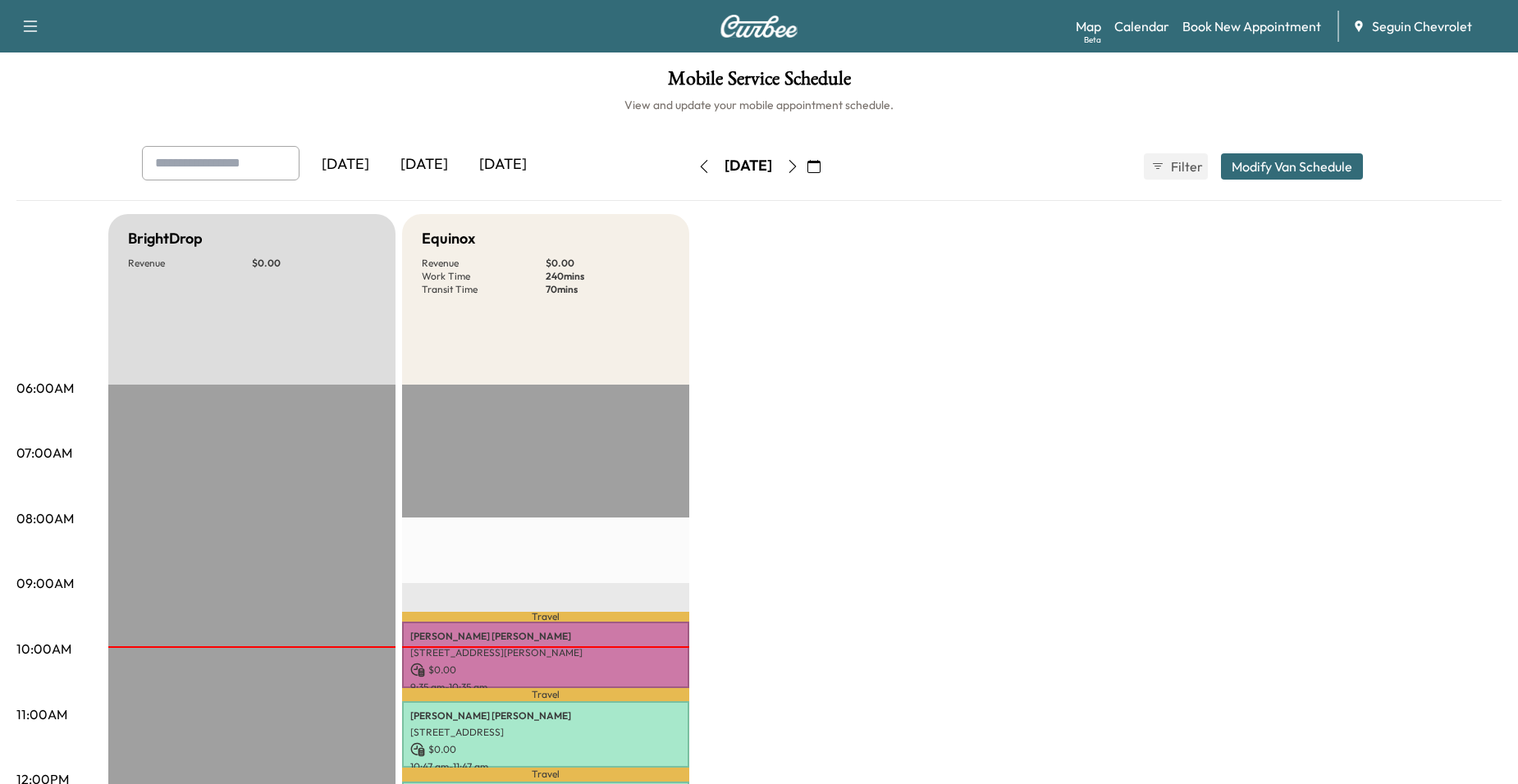
click at [799, 162] on icon "button" at bounding box center [793, 167] width 14 height 14
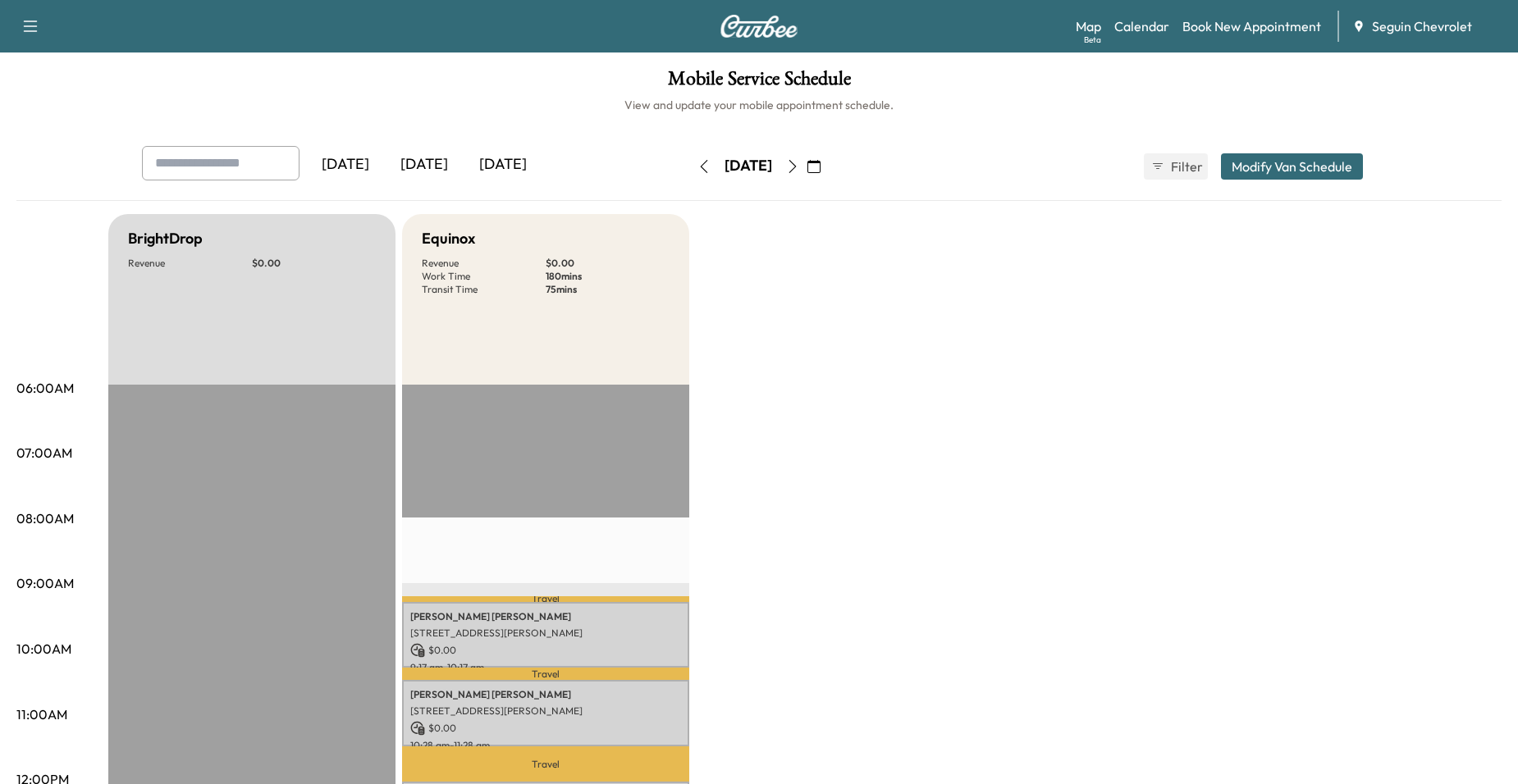
click at [807, 177] on button "button" at bounding box center [792, 166] width 28 height 26
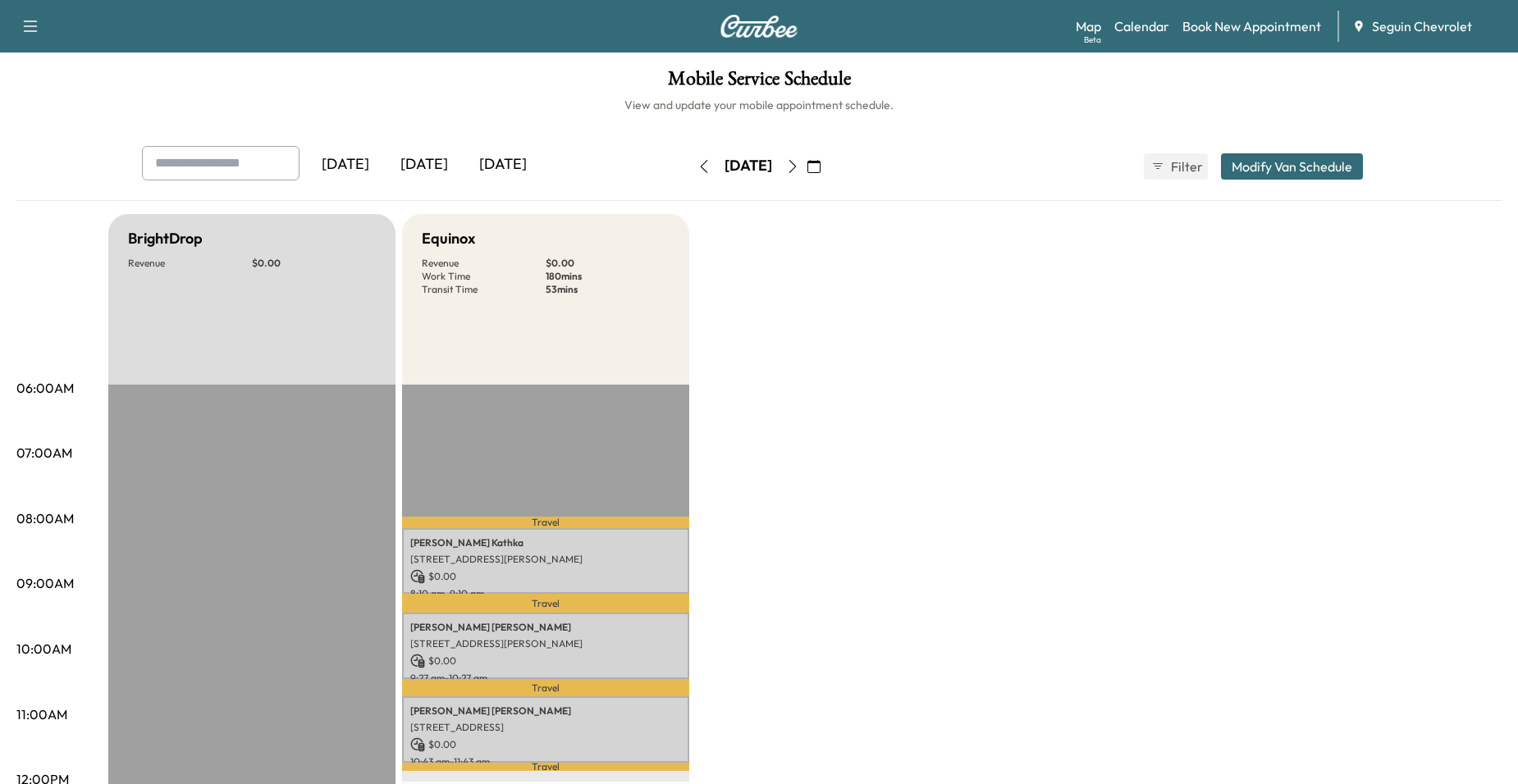
click at [799, 167] on icon "button" at bounding box center [793, 167] width 14 height 14
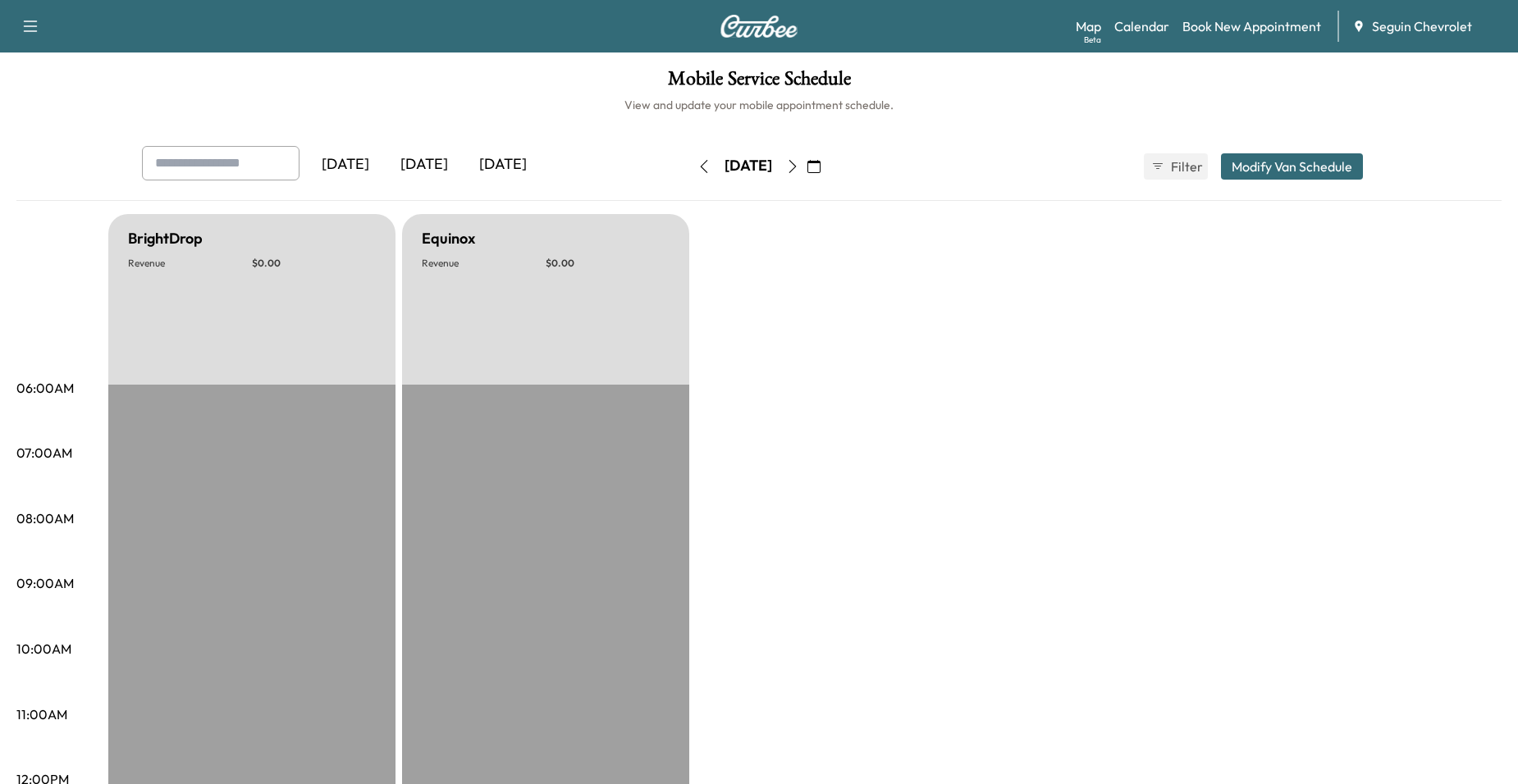
click at [799, 167] on icon "button" at bounding box center [793, 167] width 14 height 14
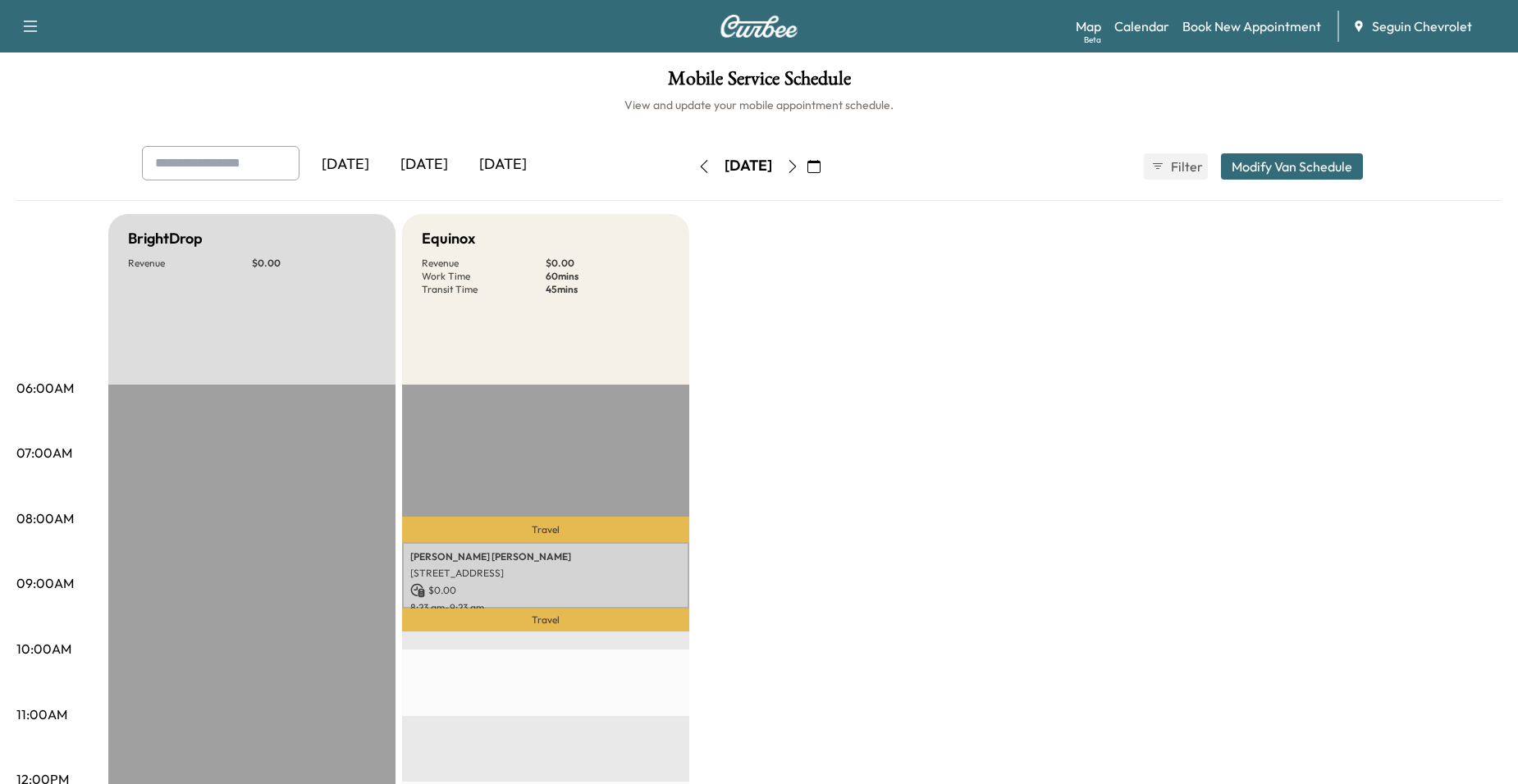
click at [799, 168] on icon "button" at bounding box center [793, 167] width 14 height 14
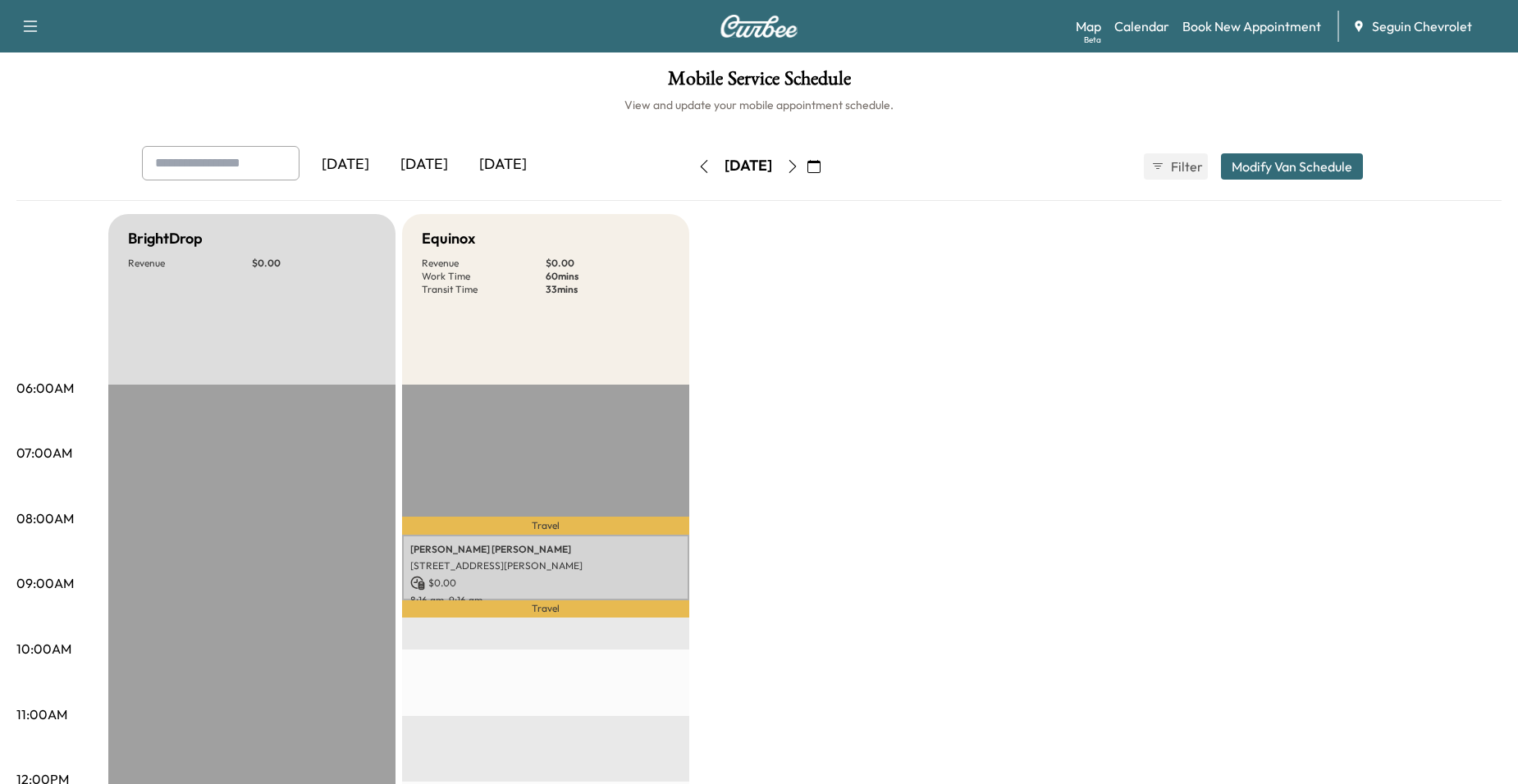
click at [799, 168] on icon "button" at bounding box center [793, 167] width 14 height 14
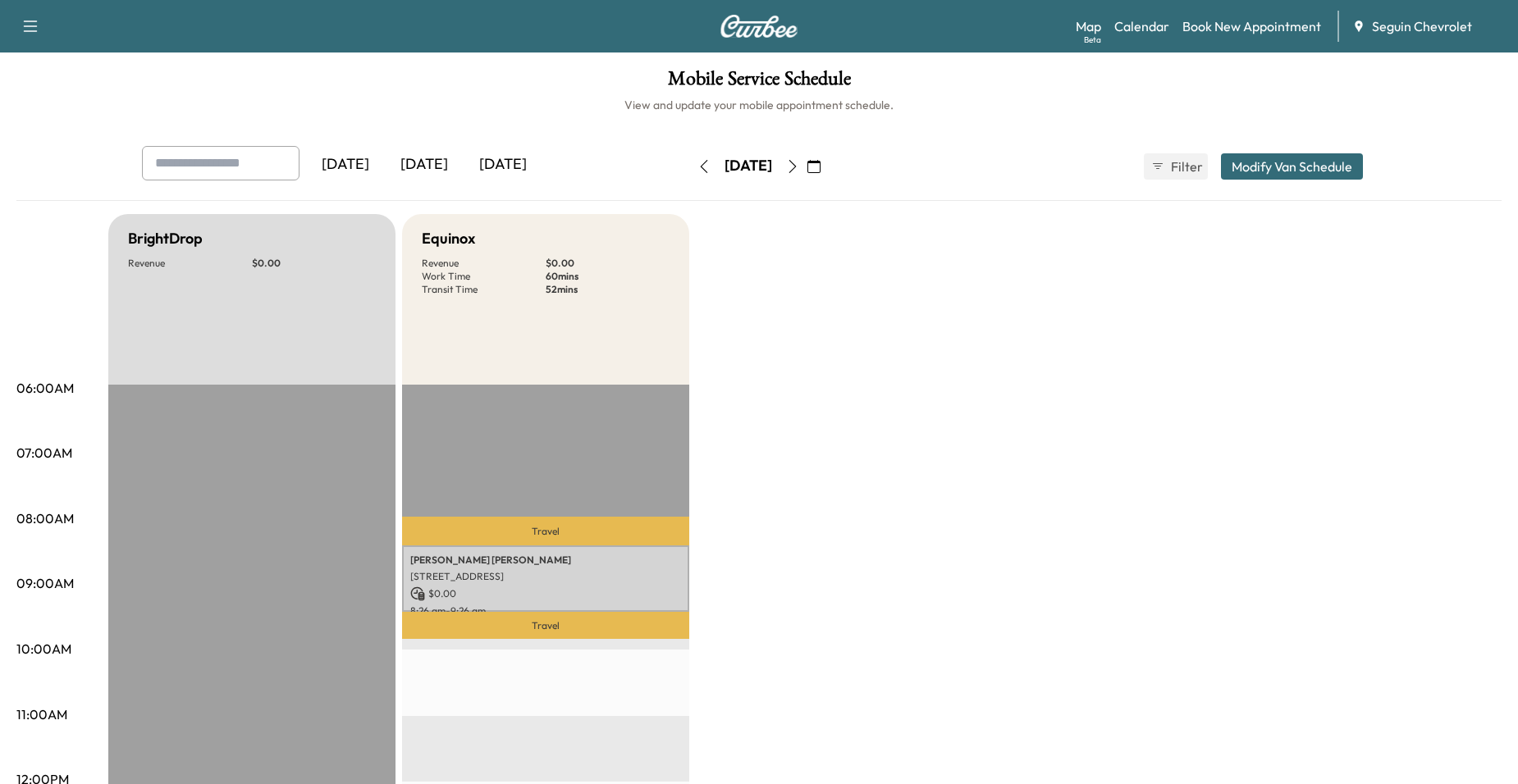
click at [690, 170] on button "button" at bounding box center [704, 166] width 28 height 26
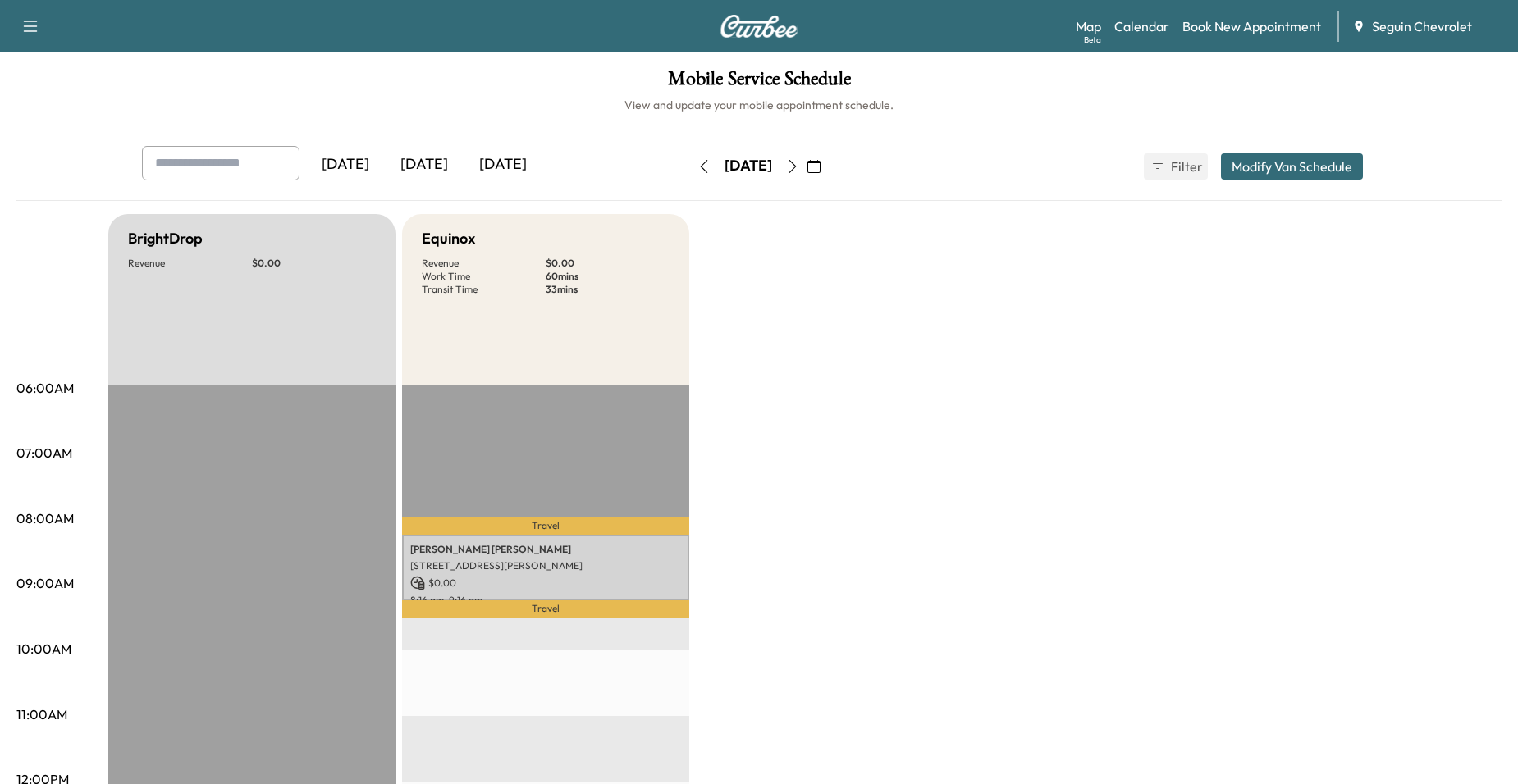
click at [690, 168] on div "Tuesday, September 30" at bounding box center [748, 166] width 116 height 26
click at [799, 162] on icon "button" at bounding box center [793, 167] width 14 height 14
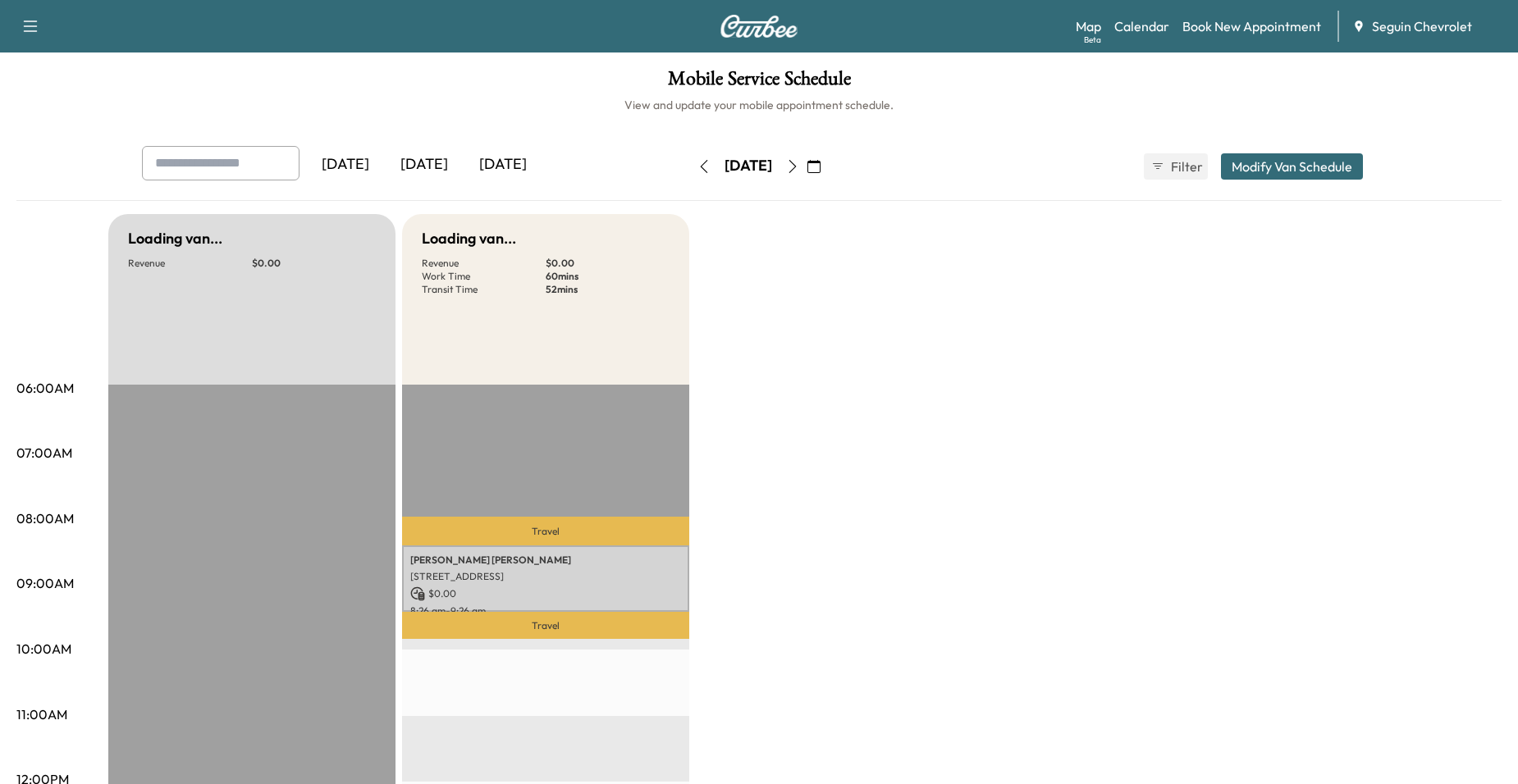
click at [799, 162] on icon "button" at bounding box center [793, 167] width 14 height 14
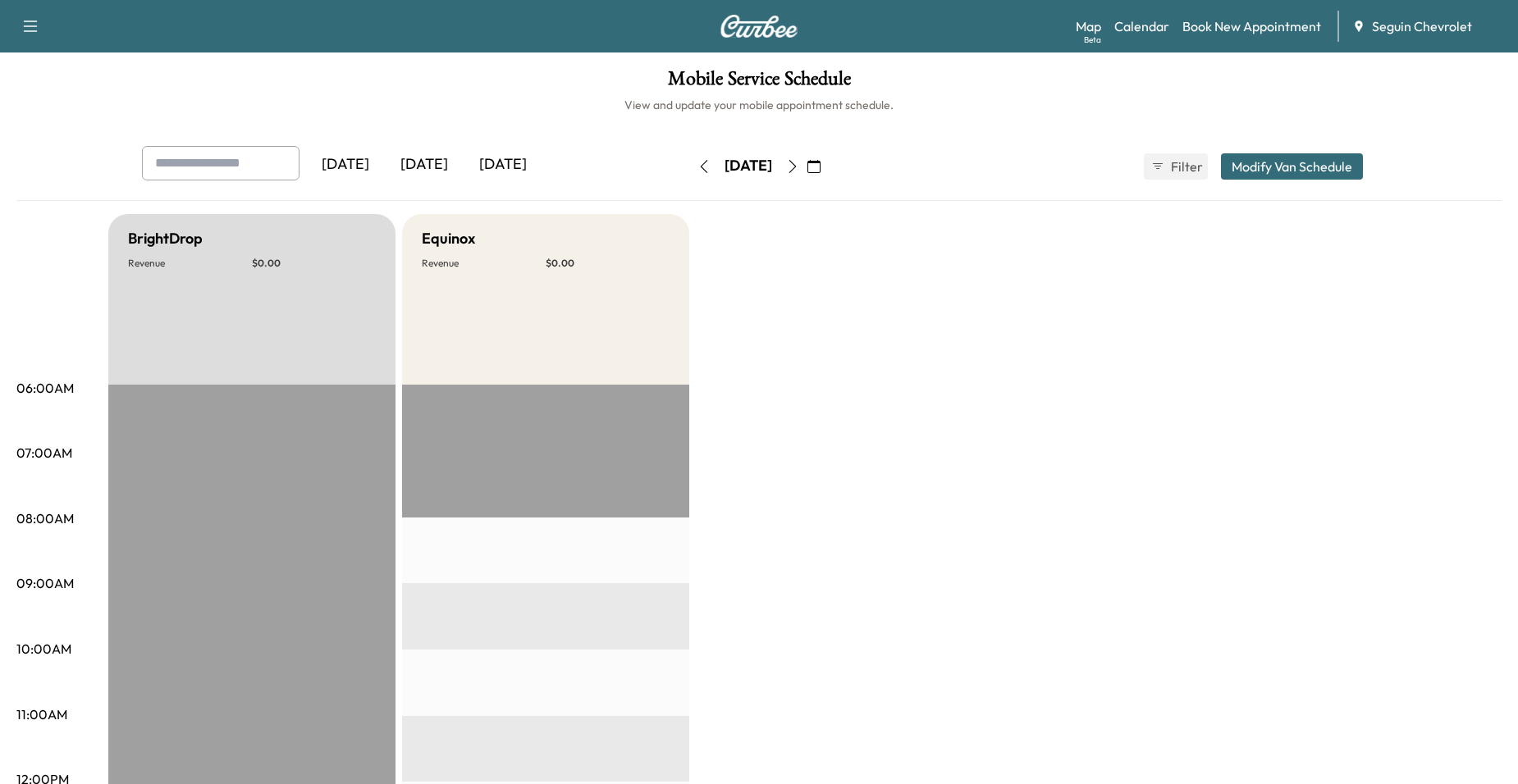
click at [828, 162] on button "button" at bounding box center [813, 166] width 28 height 26
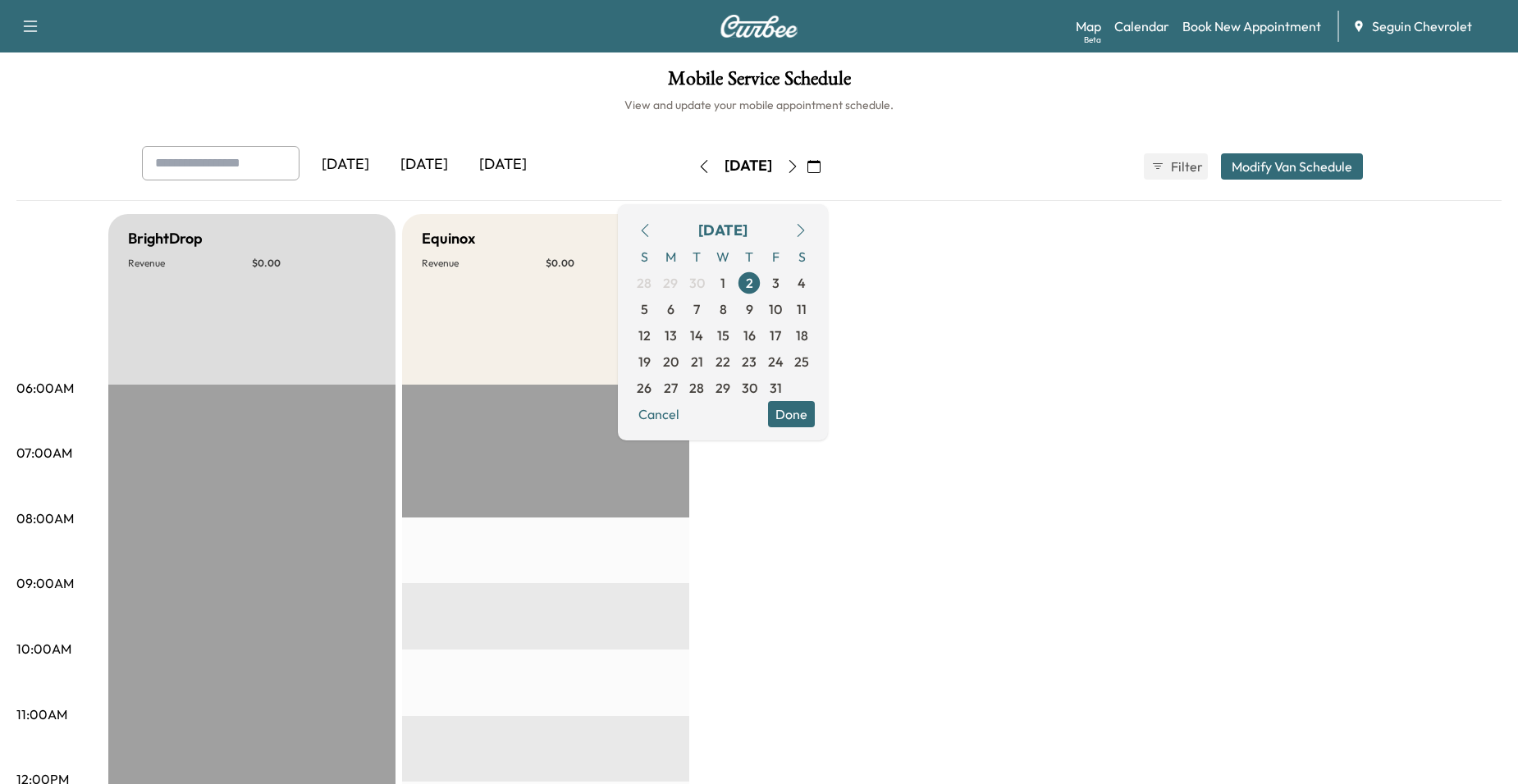
click at [799, 163] on icon "button" at bounding box center [793, 167] width 14 height 14
click at [725, 167] on div "Friday, October 3" at bounding box center [748, 166] width 48 height 20
click at [690, 169] on button "button" at bounding box center [704, 166] width 28 height 26
click at [690, 170] on div "Thursday, October 2" at bounding box center [748, 166] width 116 height 26
drag, startPoint x: 679, startPoint y: 170, endPoint x: 667, endPoint y: 171, distance: 12.0
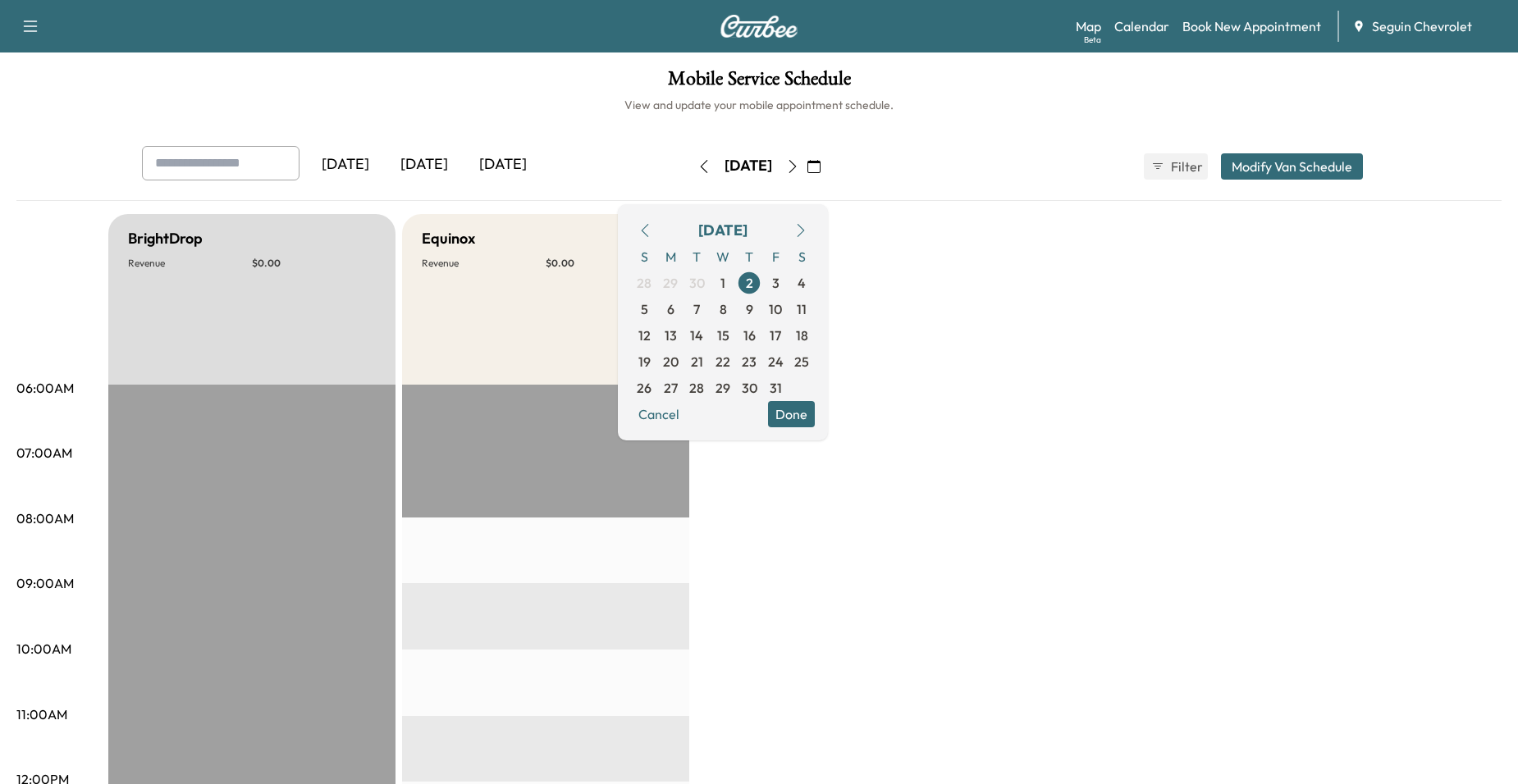
click at [698, 171] on icon "button" at bounding box center [705, 167] width 14 height 14
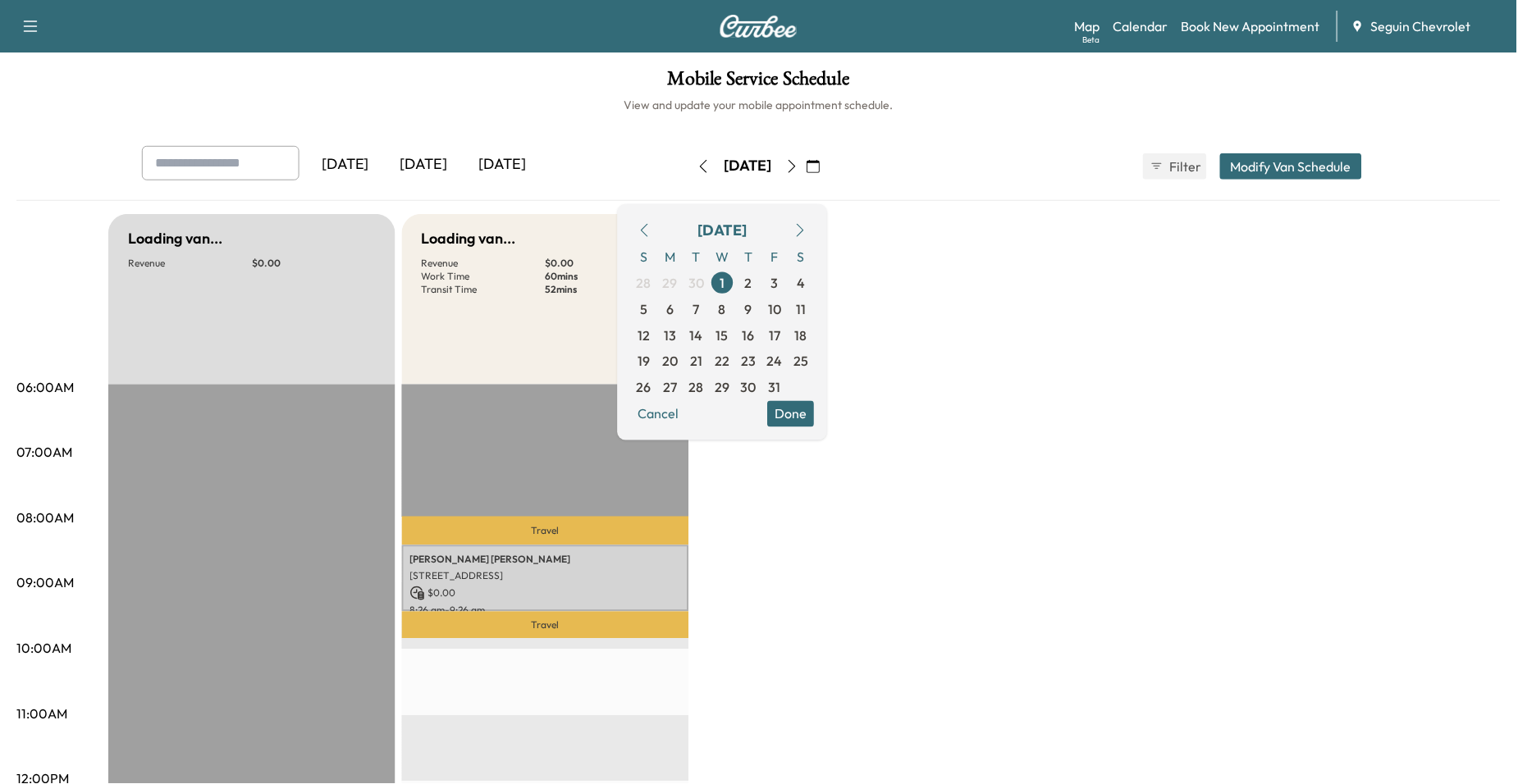
click at [690, 171] on button "button" at bounding box center [704, 166] width 28 height 26
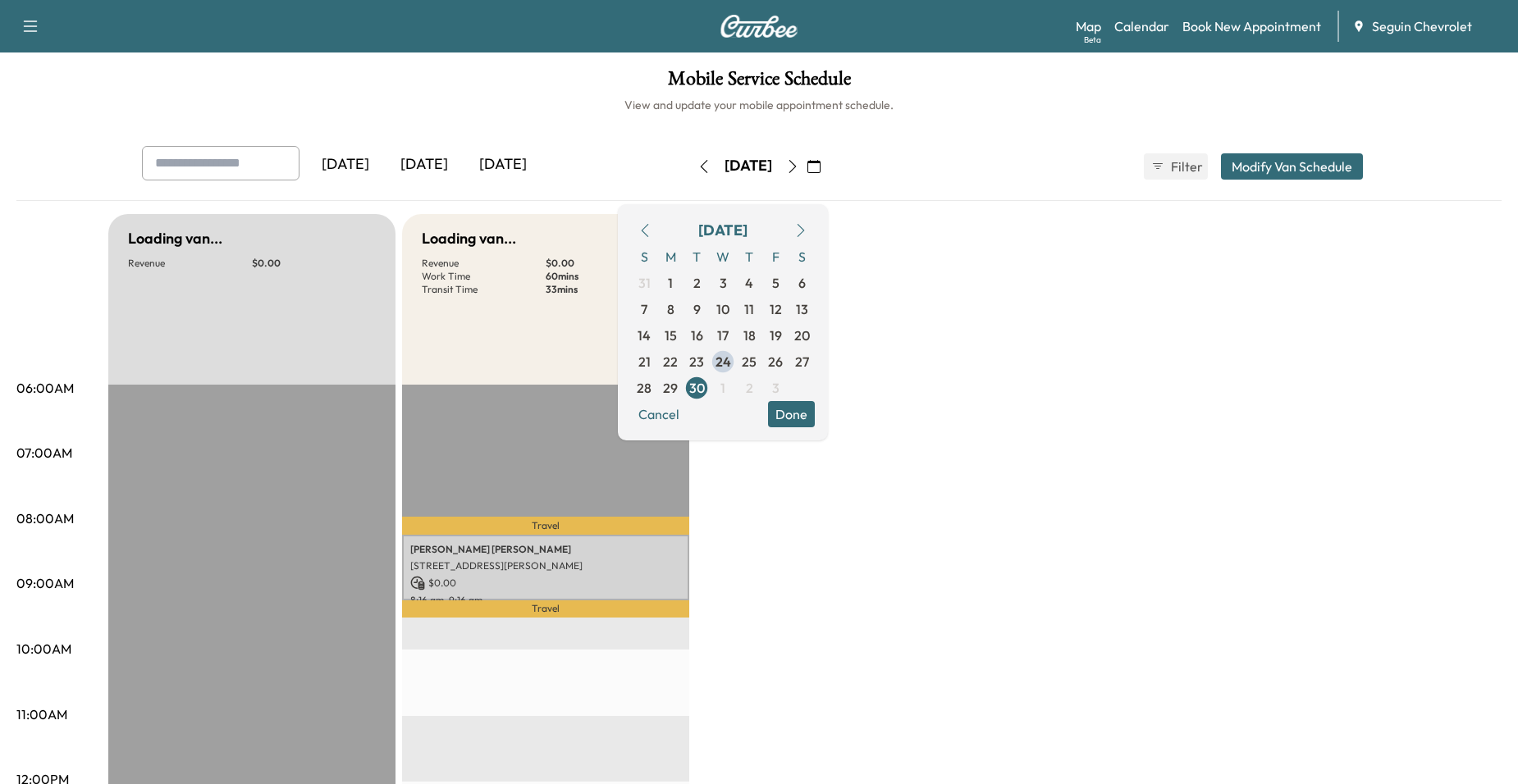
click at [690, 171] on div "Tuesday, September 30" at bounding box center [748, 166] width 116 height 26
click at [725, 171] on div "Tuesday, September 30" at bounding box center [748, 166] width 48 height 20
click at [690, 172] on button "button" at bounding box center [704, 166] width 28 height 26
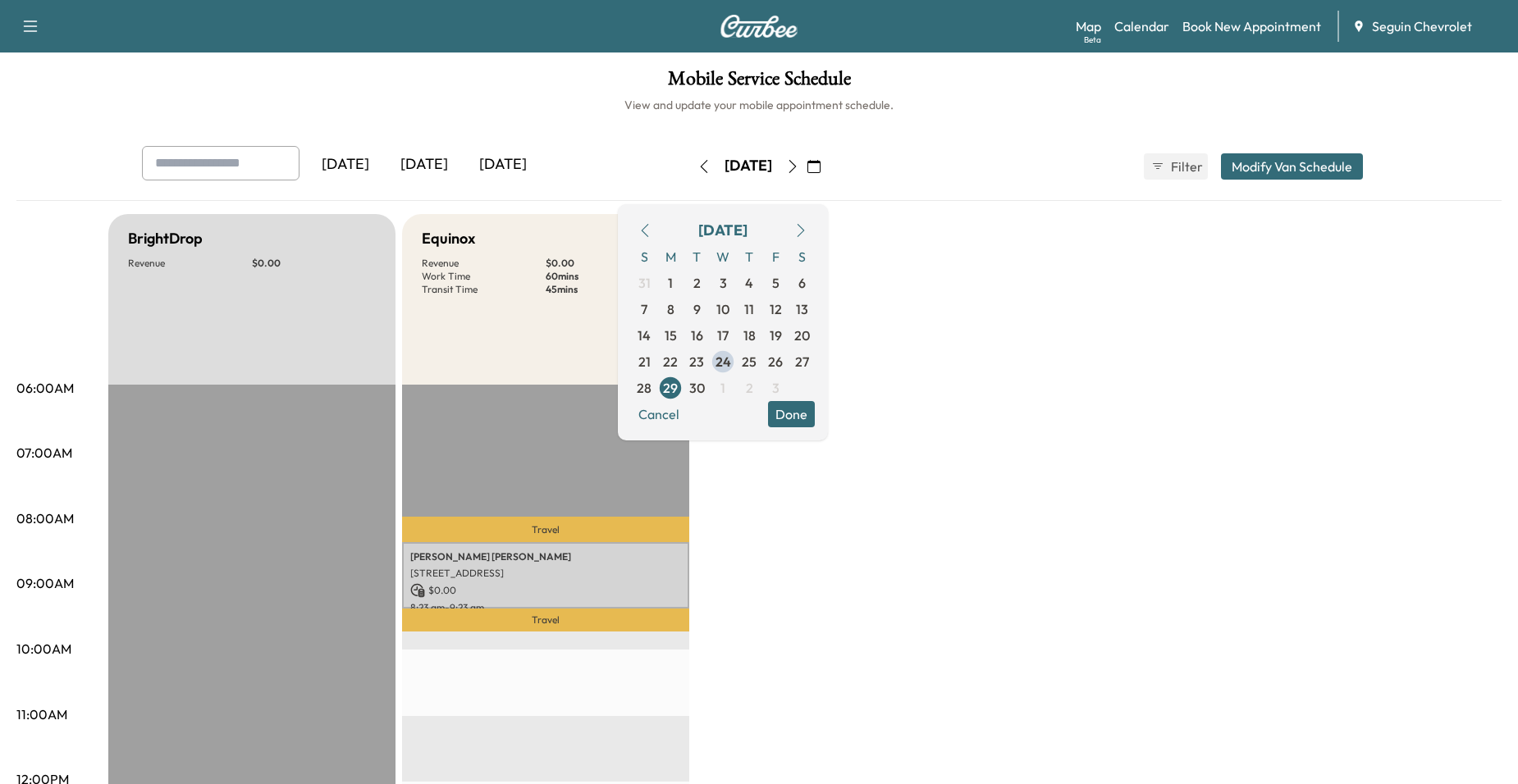
click at [815, 419] on button "Done" at bounding box center [791, 413] width 47 height 26
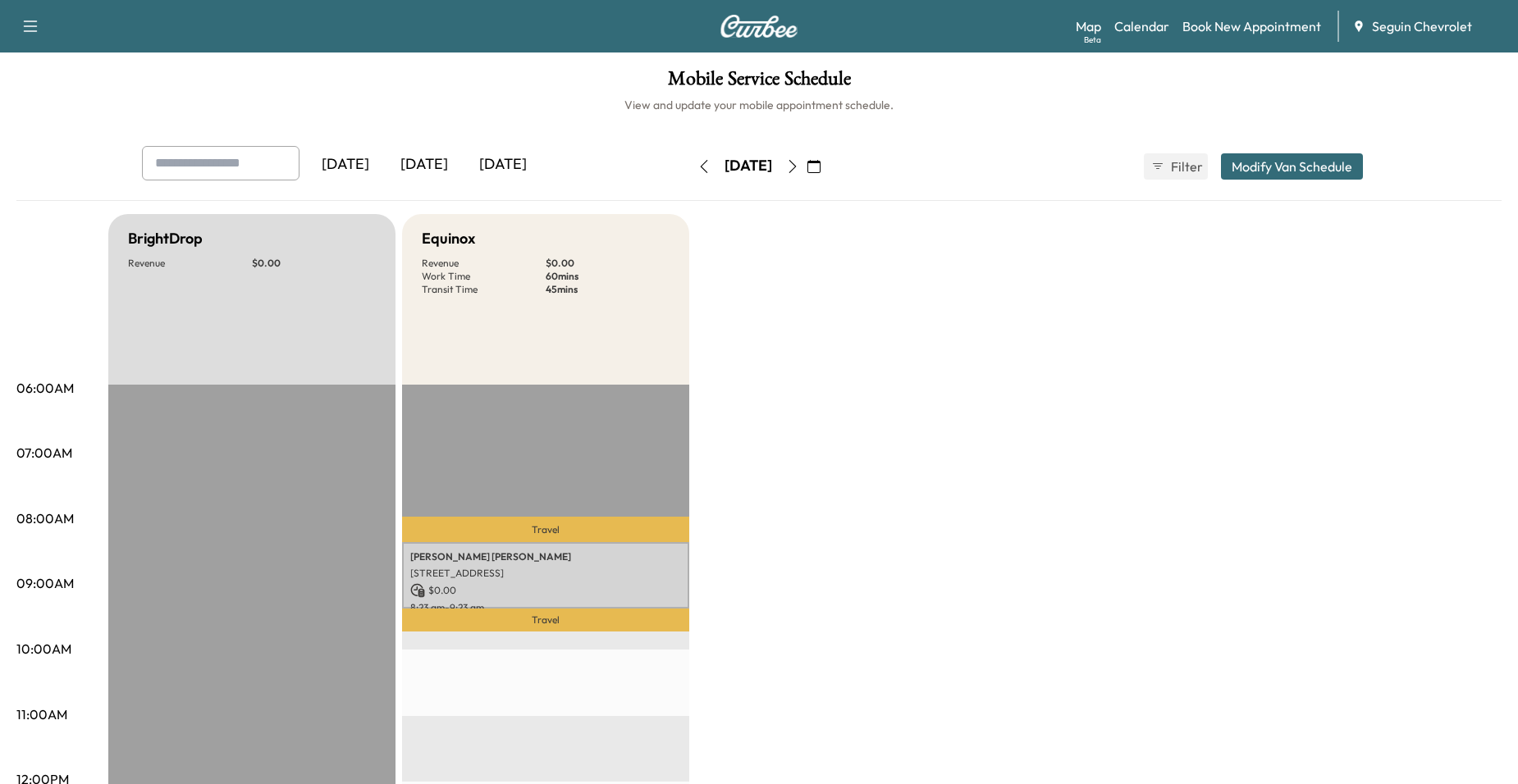
click at [598, 542] on div "Joseph Almaguer 241 Seville Dr, New Braunfels, TX 78130, USA $ 0.00 8:23 am - 9…" at bounding box center [545, 575] width 287 height 66
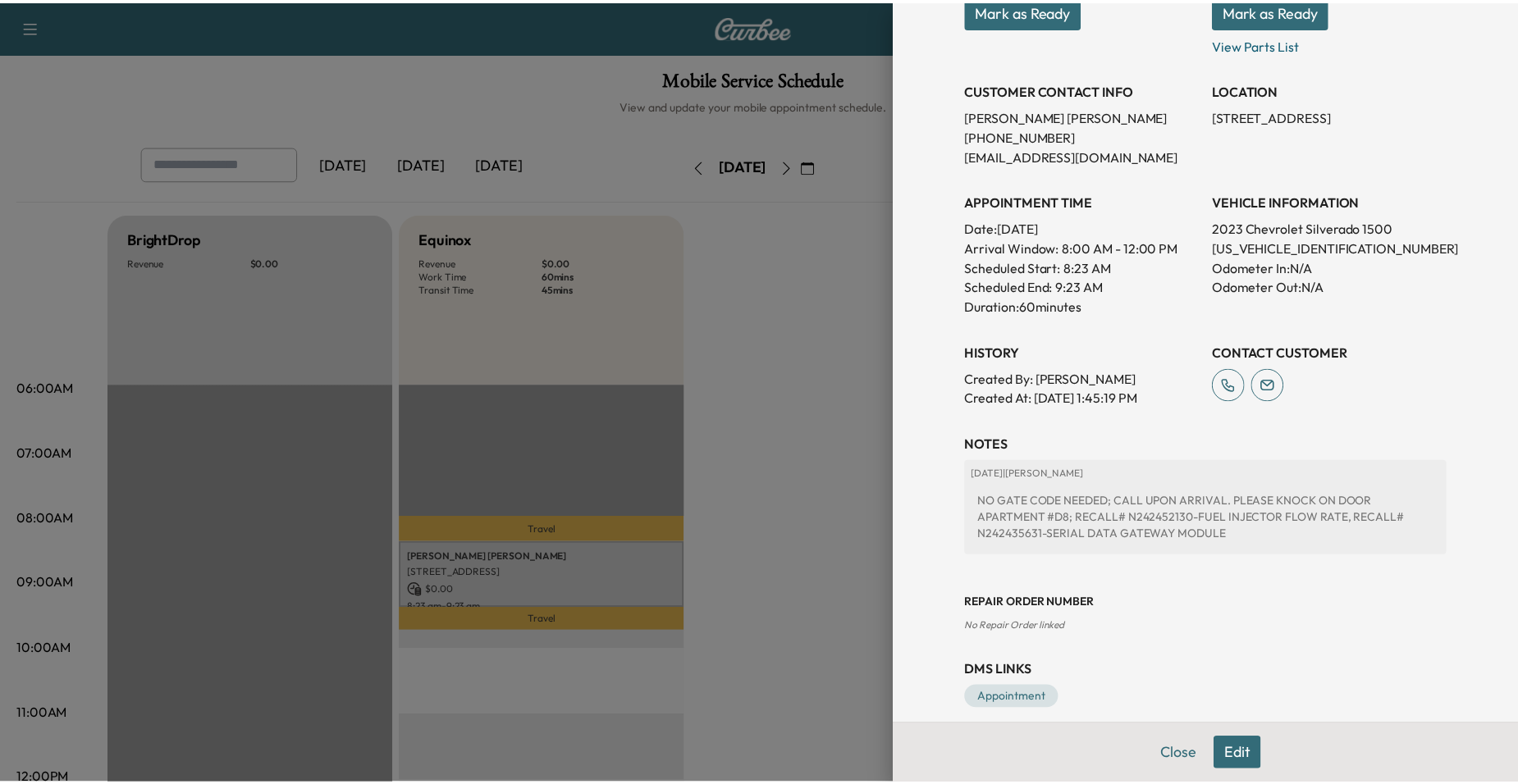
scroll to position [295, 0]
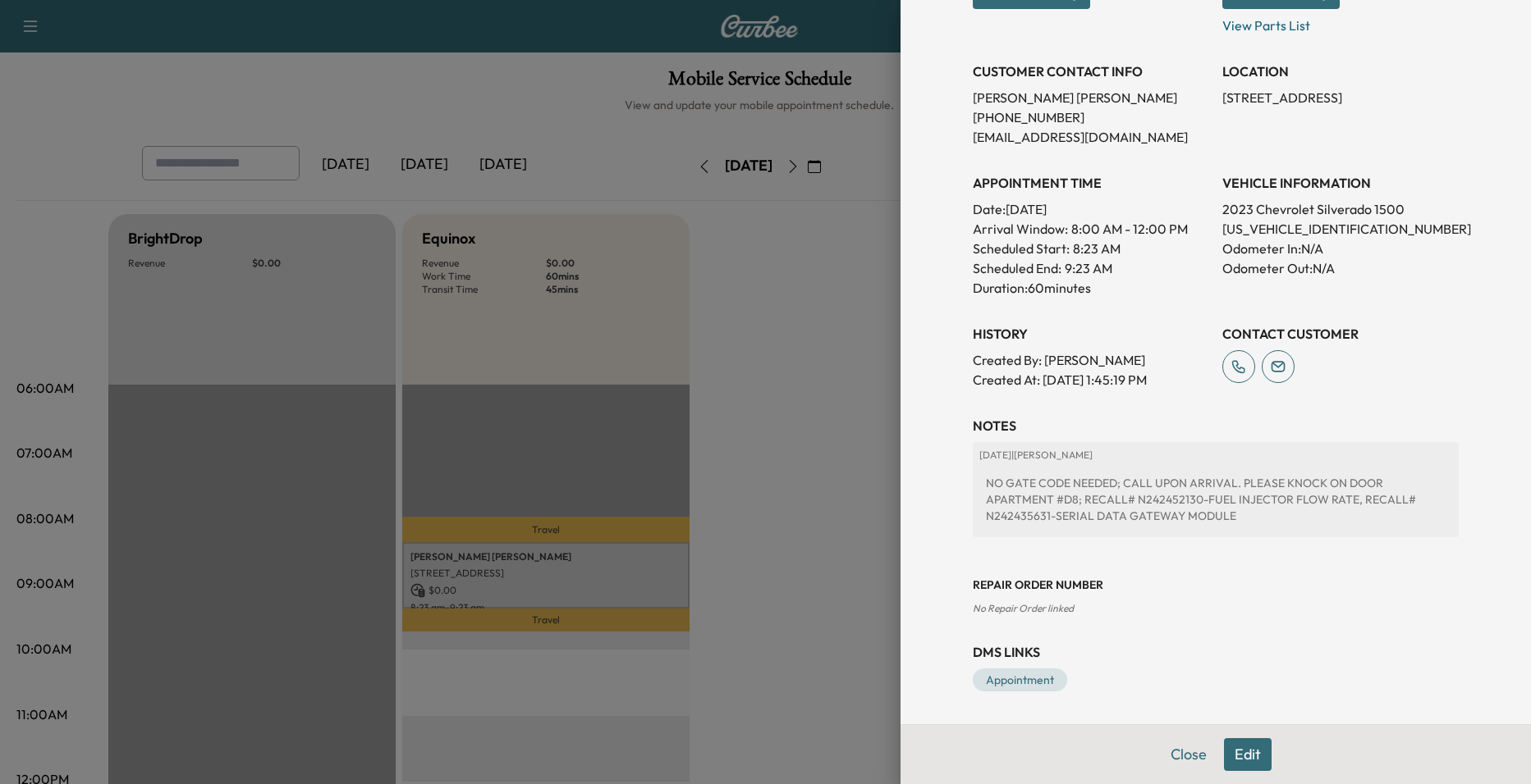
click at [836, 489] on div at bounding box center [765, 392] width 1531 height 784
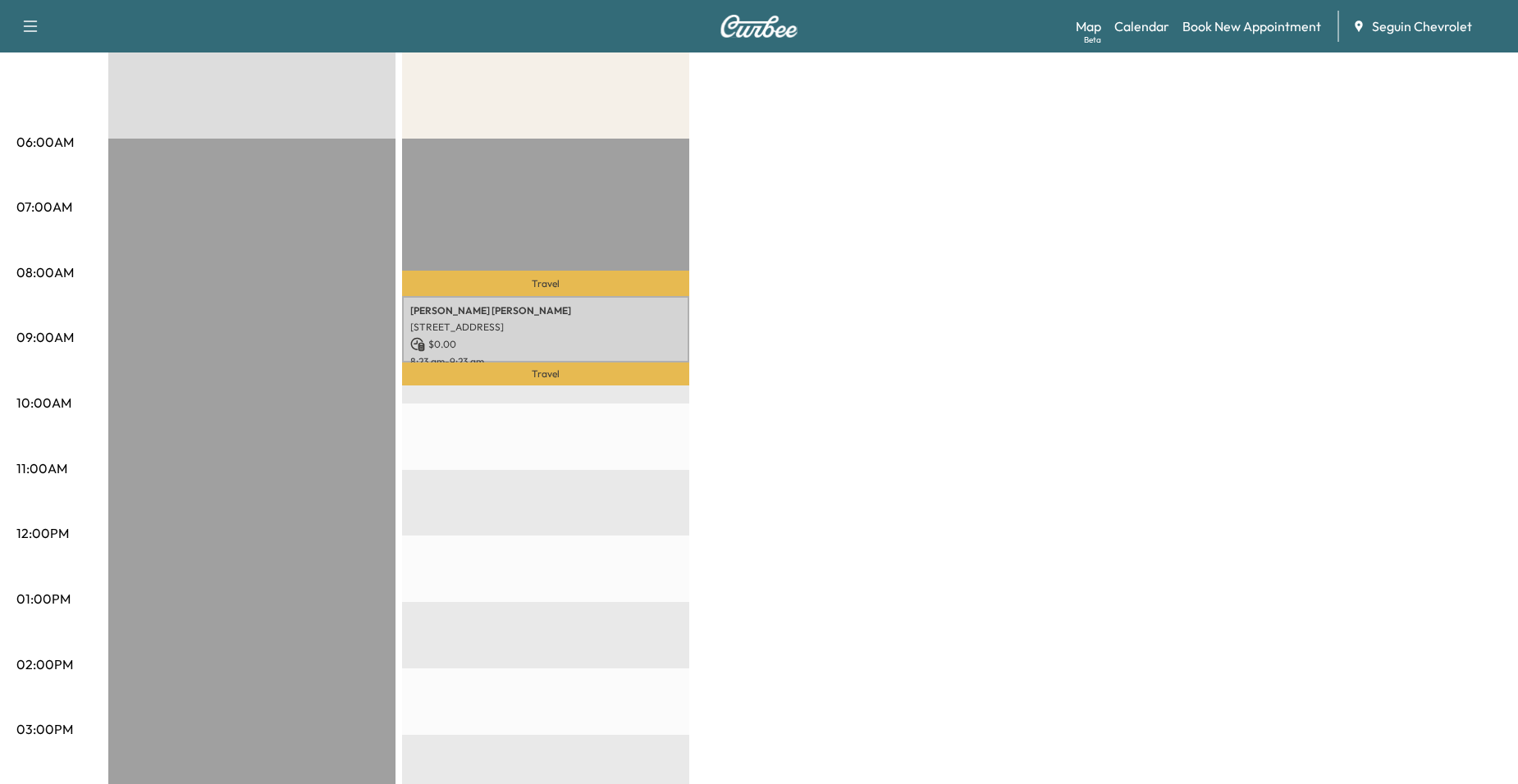
scroll to position [164, 0]
